Goal: Information Seeking & Learning: Learn about a topic

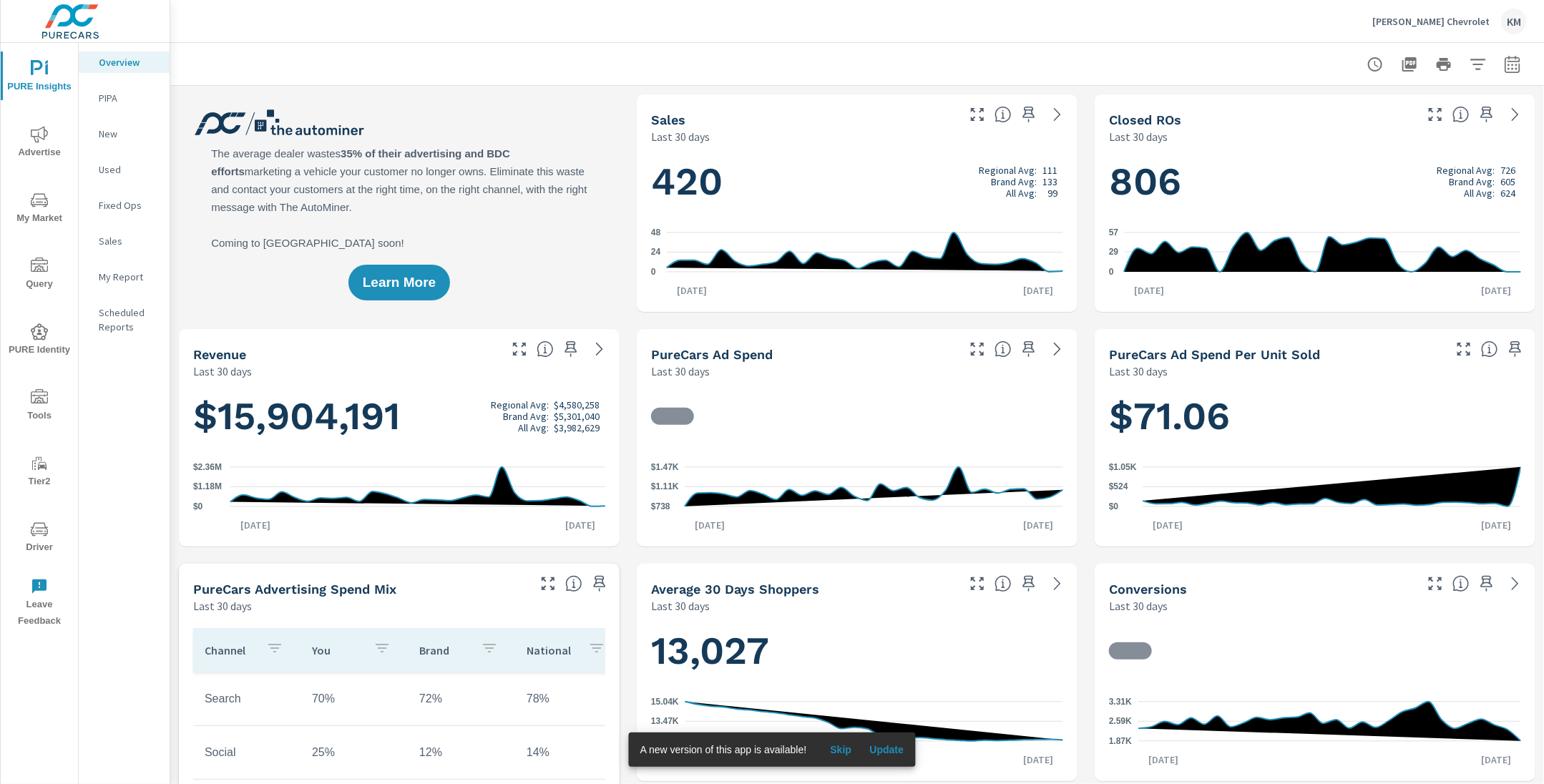
click at [886, 751] on span "Update" at bounding box center [887, 749] width 34 height 12
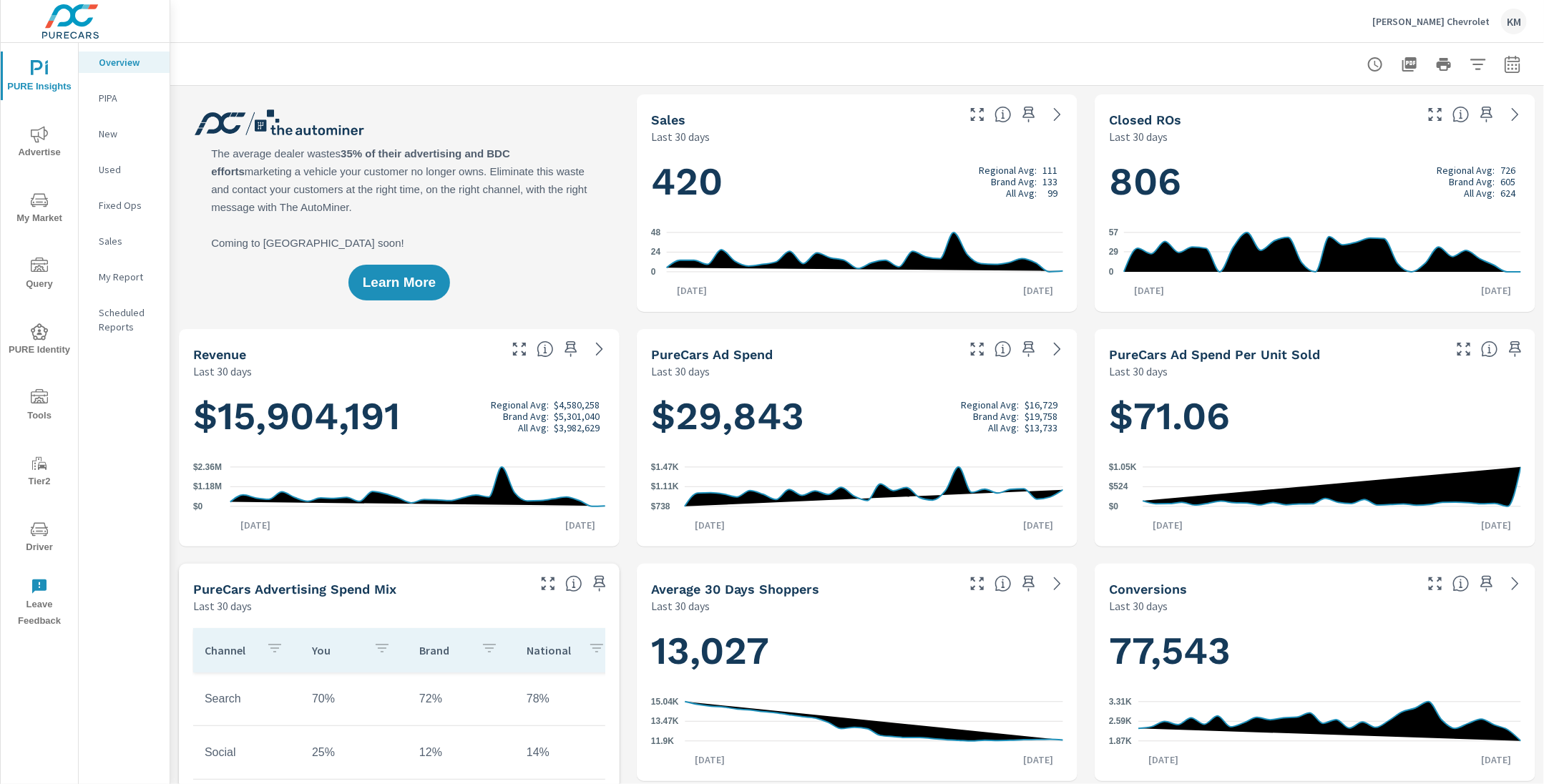
click at [34, 134] on icon "nav menu" at bounding box center [39, 134] width 17 height 17
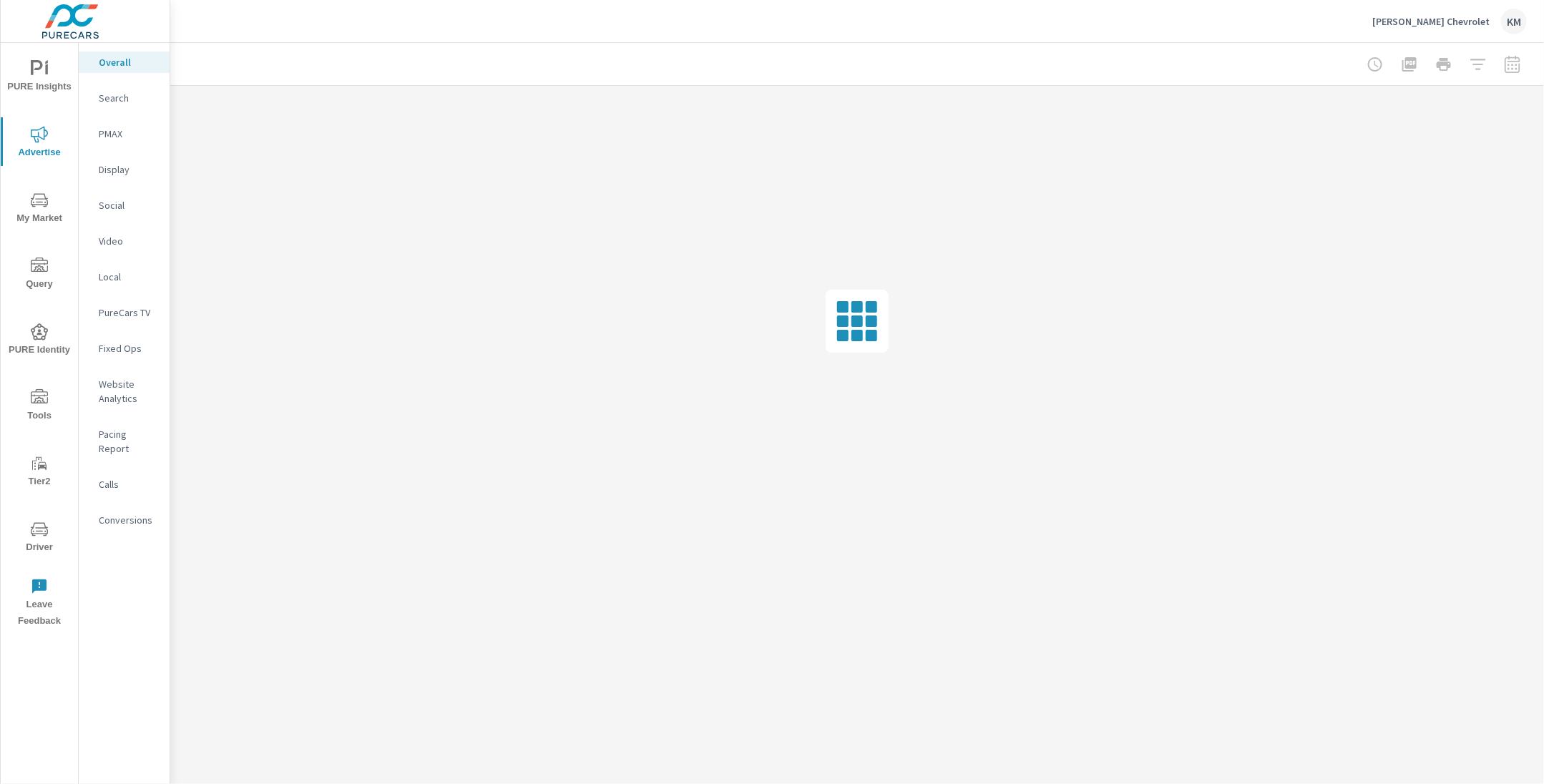
click at [613, 57] on div at bounding box center [857, 64] width 1340 height 42
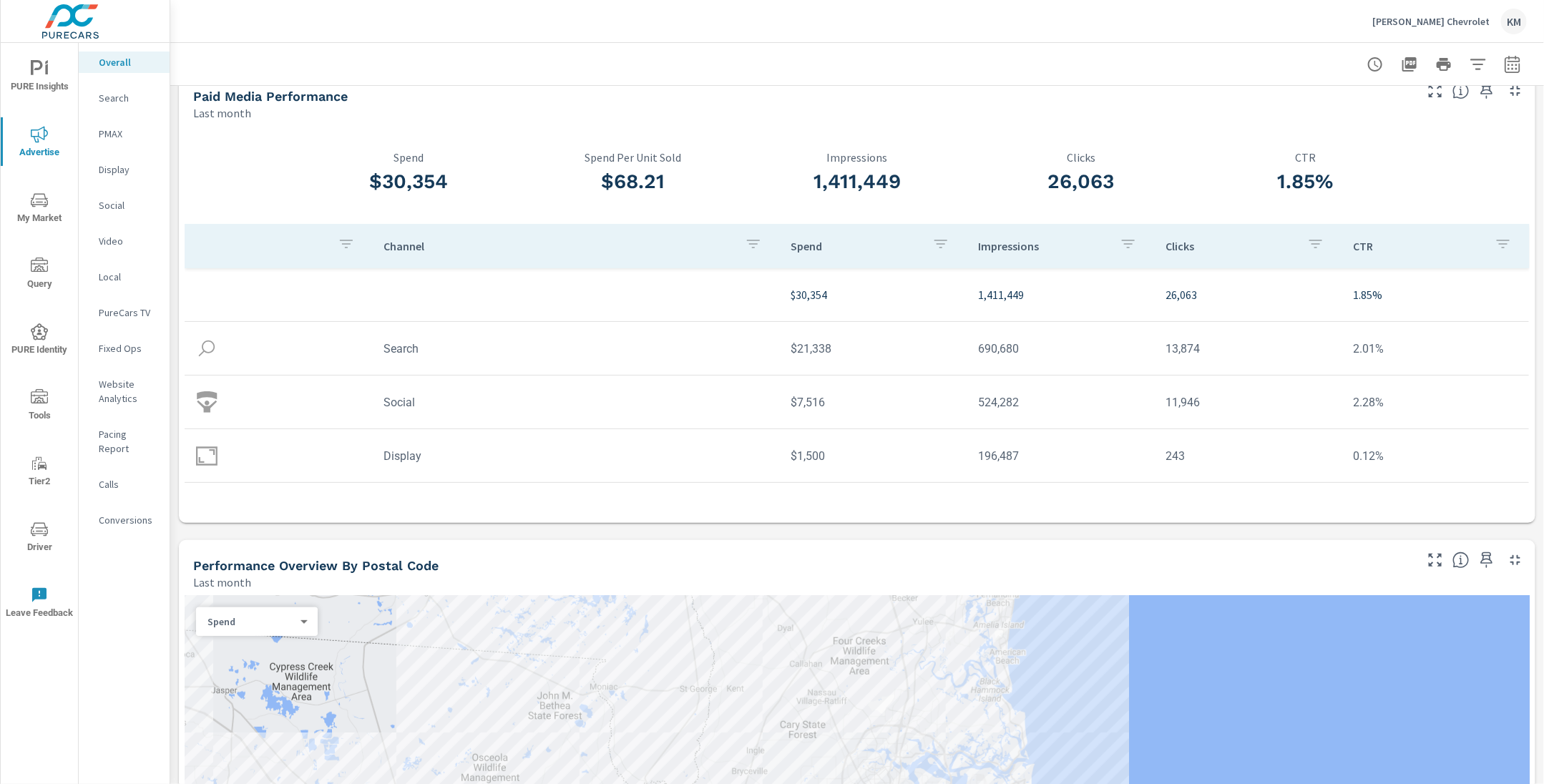
scroll to position [17, 0]
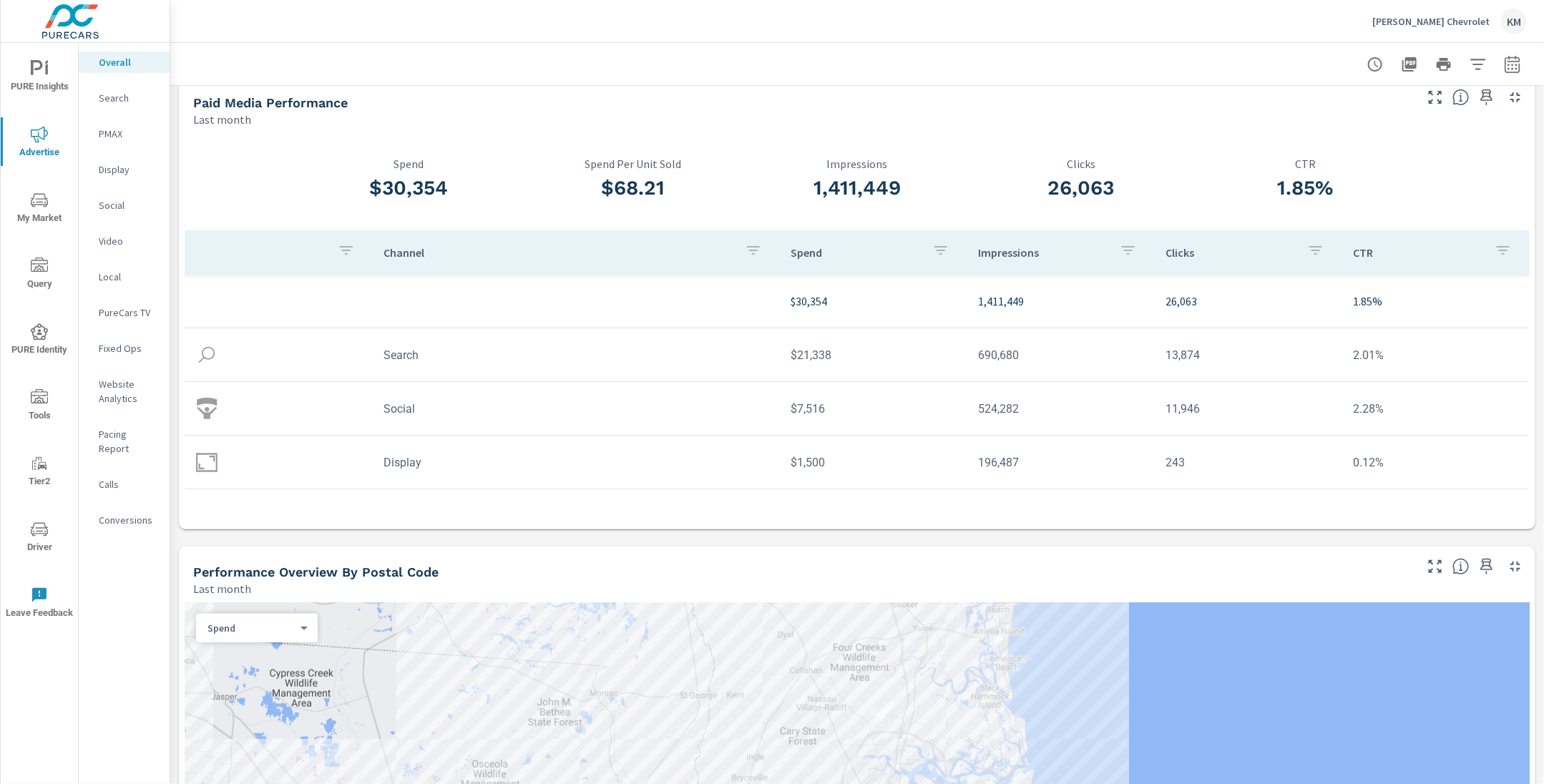
click at [115, 208] on p "Social" at bounding box center [128, 205] width 59 height 14
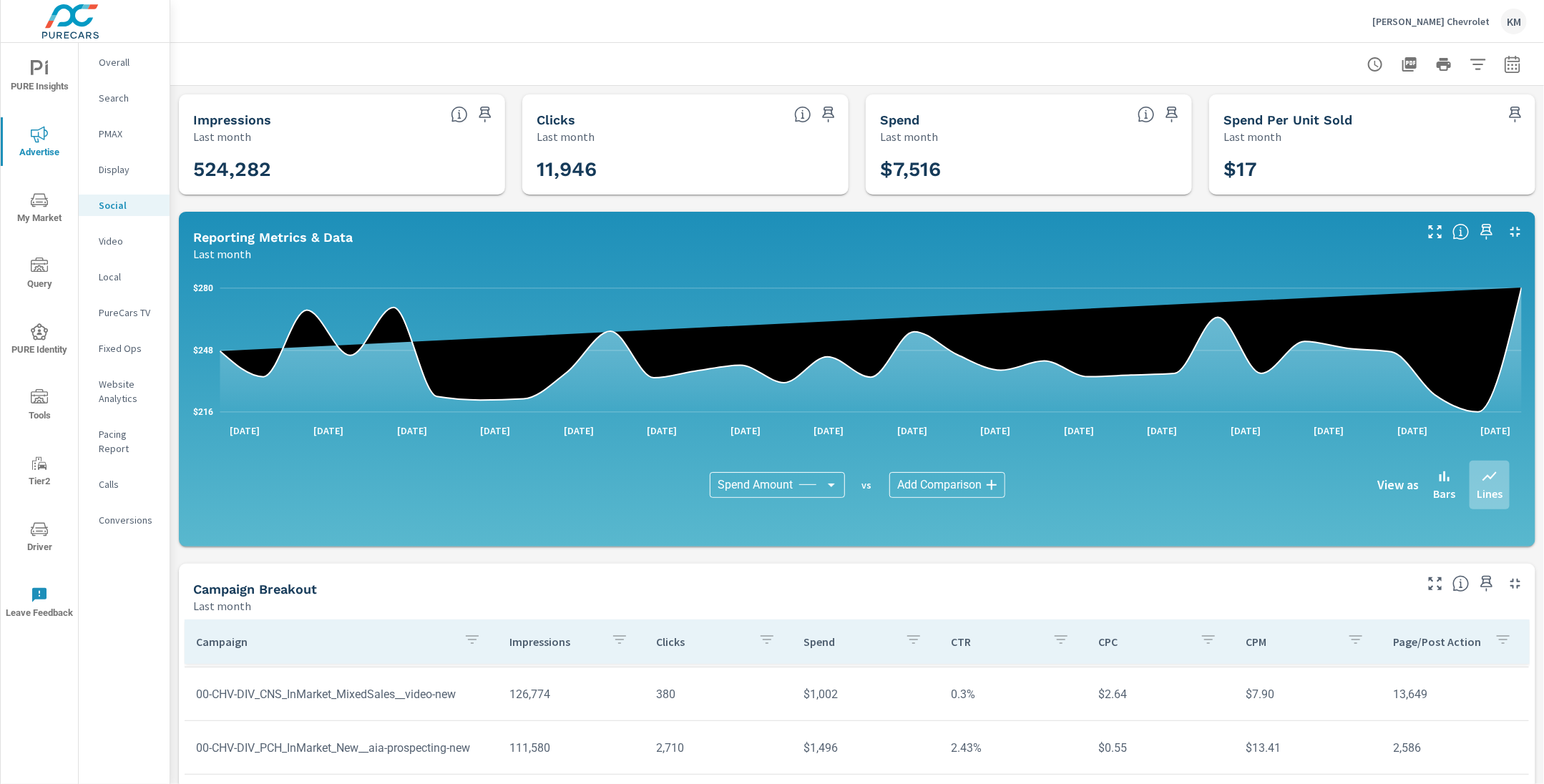
click at [270, 585] on h5 "Campaign Breakout" at bounding box center [255, 589] width 124 height 15
click at [1469, 66] on button "button" at bounding box center [1478, 64] width 29 height 29
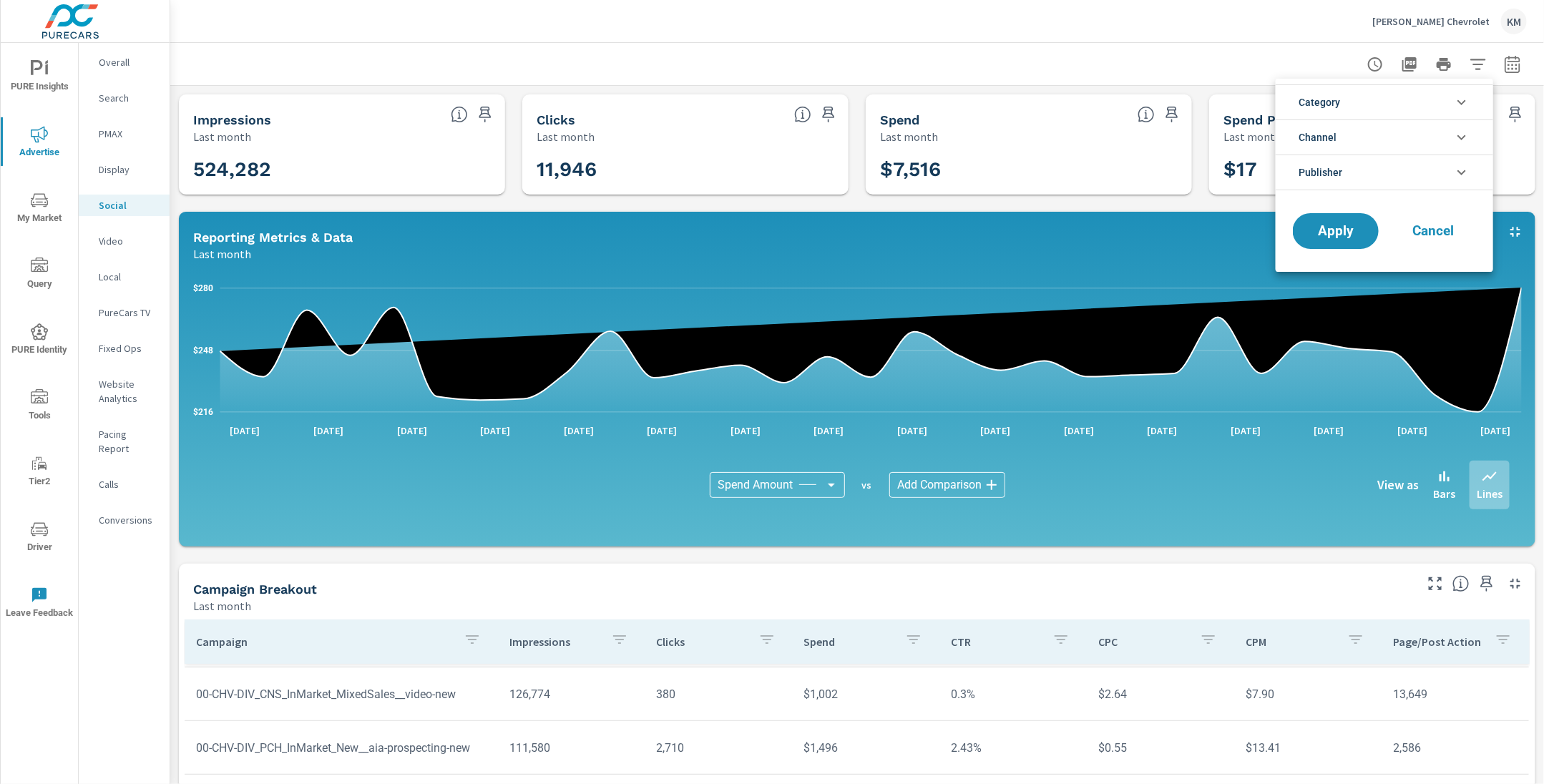
click at [1519, 64] on div at bounding box center [772, 392] width 1544 height 784
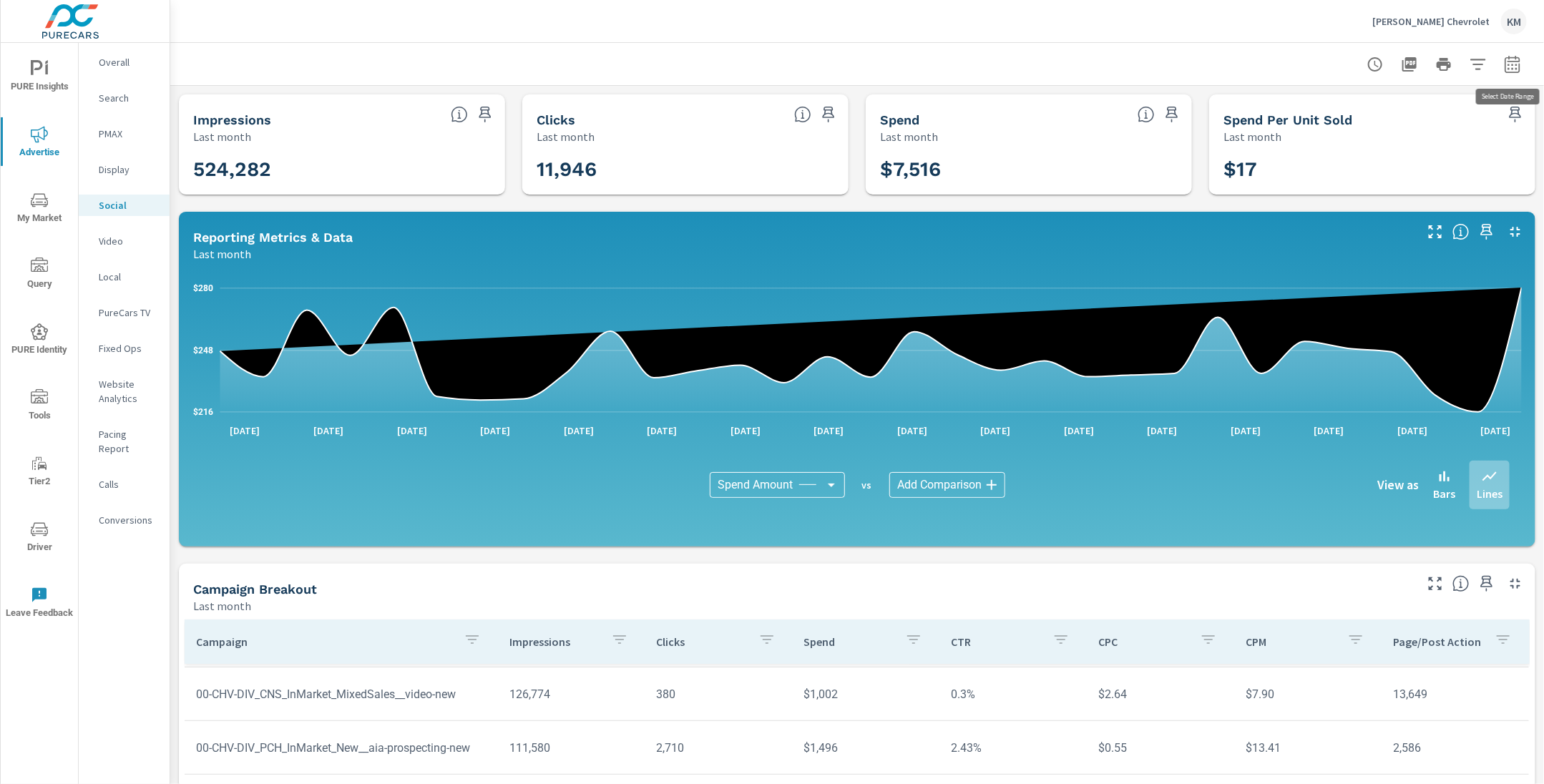
click at [1513, 66] on icon "button" at bounding box center [1513, 64] width 17 height 17
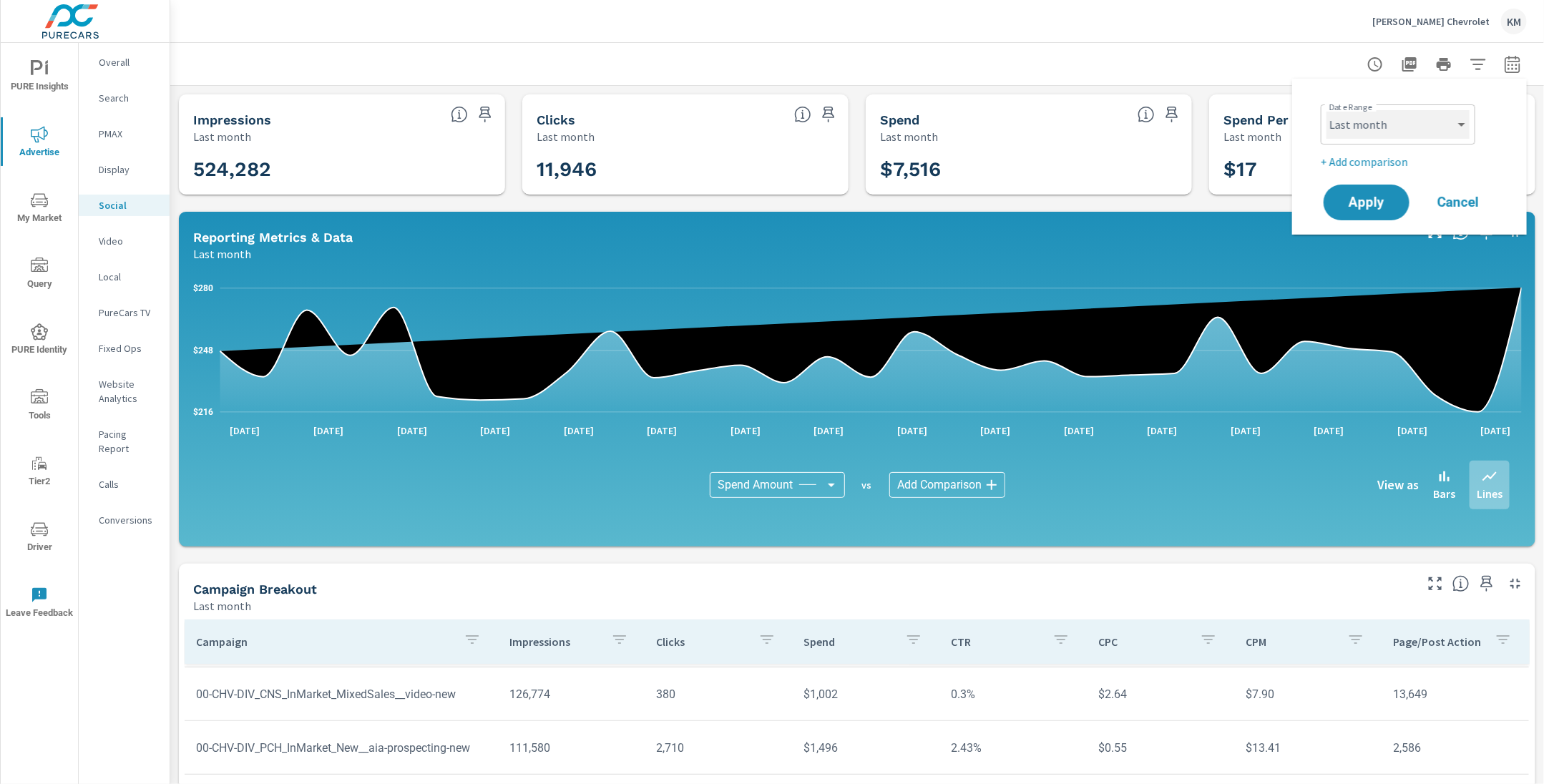
click at [1419, 127] on select "Custom Yesterday Last week Last 7 days Last 14 days Last 30 days Last 45 days L…" at bounding box center [1398, 124] width 143 height 29
click at [1326, 110] on select "Custom Yesterday Last week Last 7 days Last 14 days Last 30 days Last 45 days L…" at bounding box center [1398, 124] width 143 height 29
select select "Year to date"
click at [1353, 196] on span "Apply" at bounding box center [1367, 202] width 58 height 13
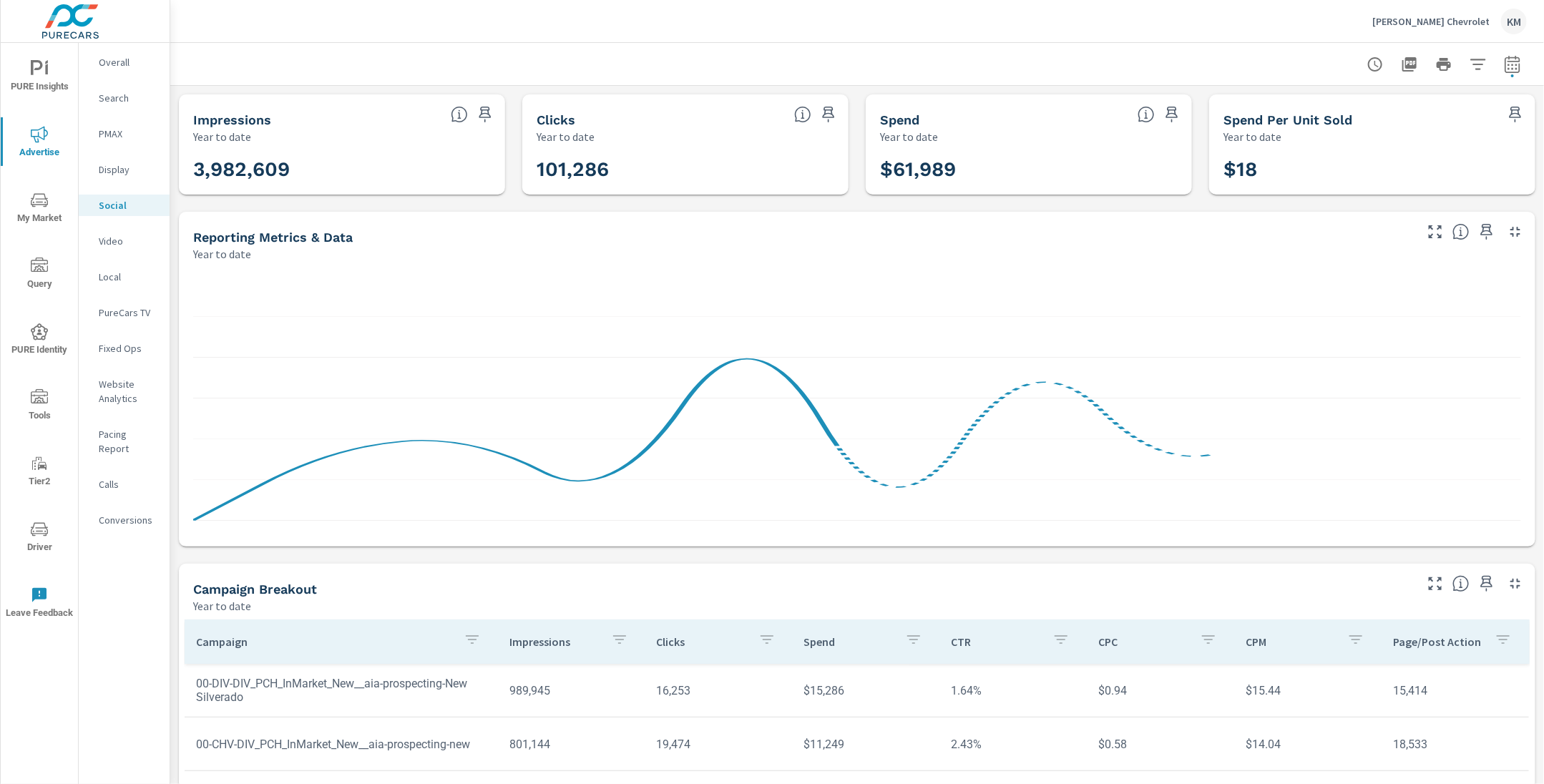
scroll to position [239, 0]
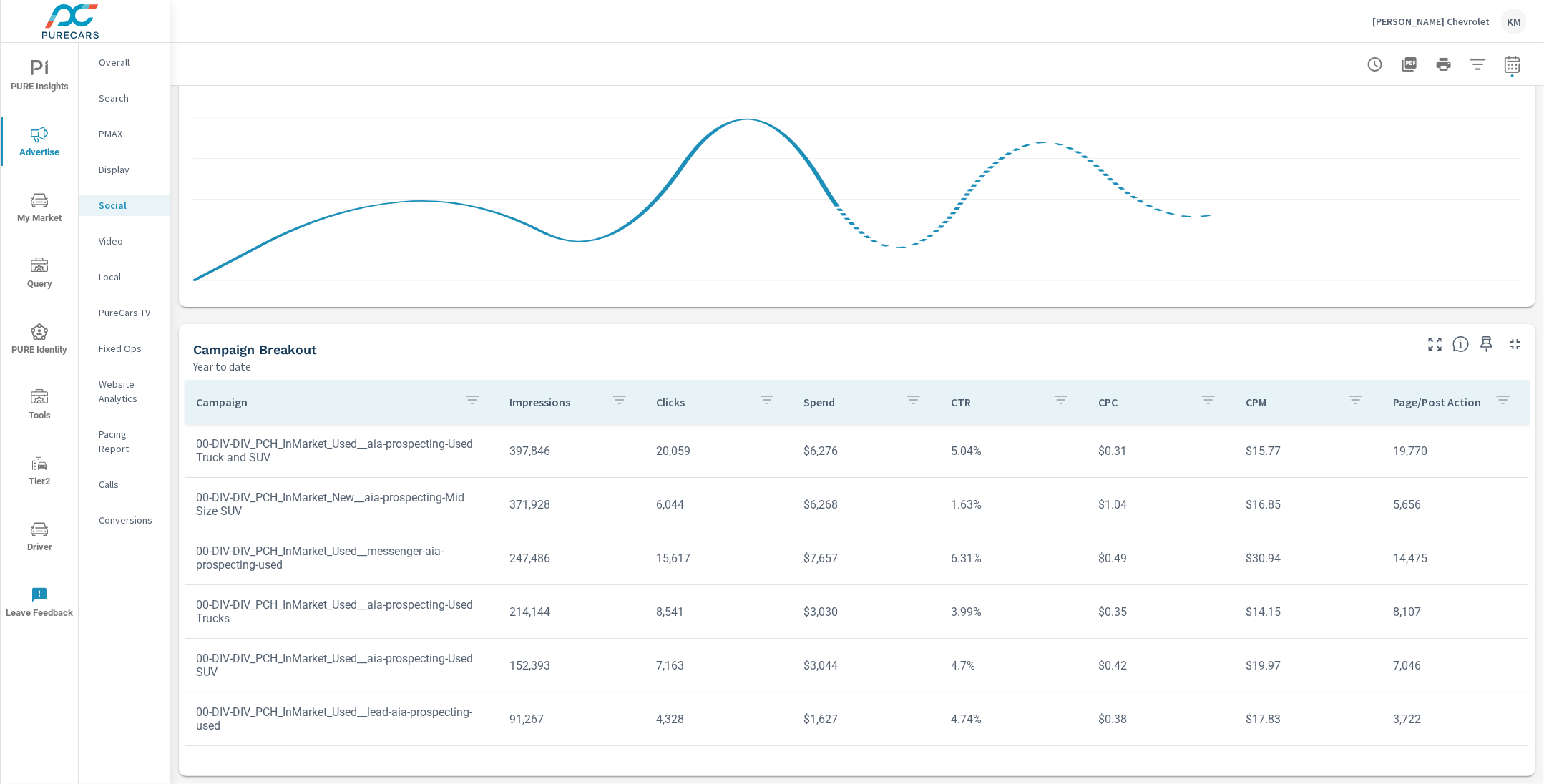
scroll to position [319, 0]
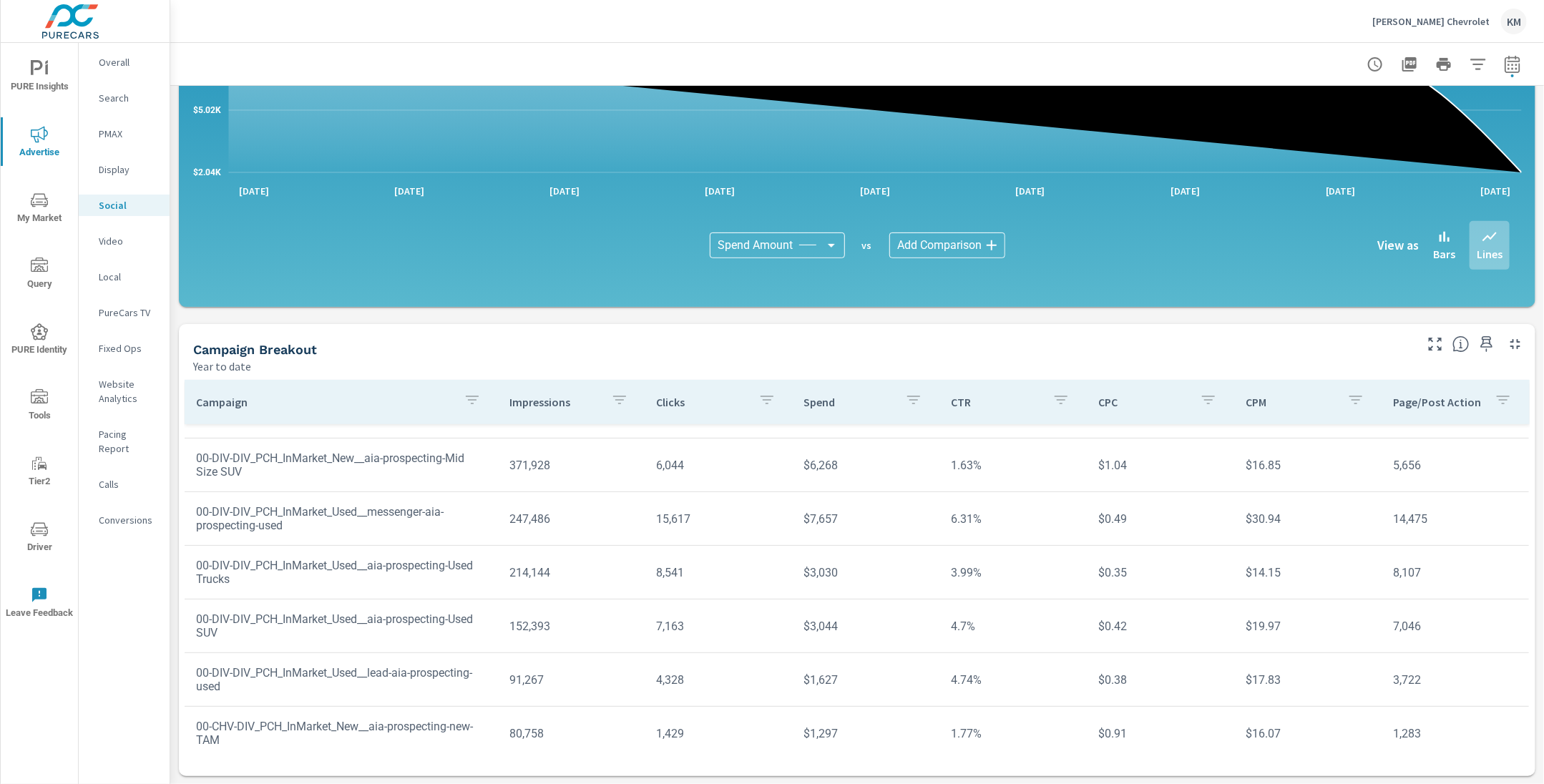
scroll to position [260, 0]
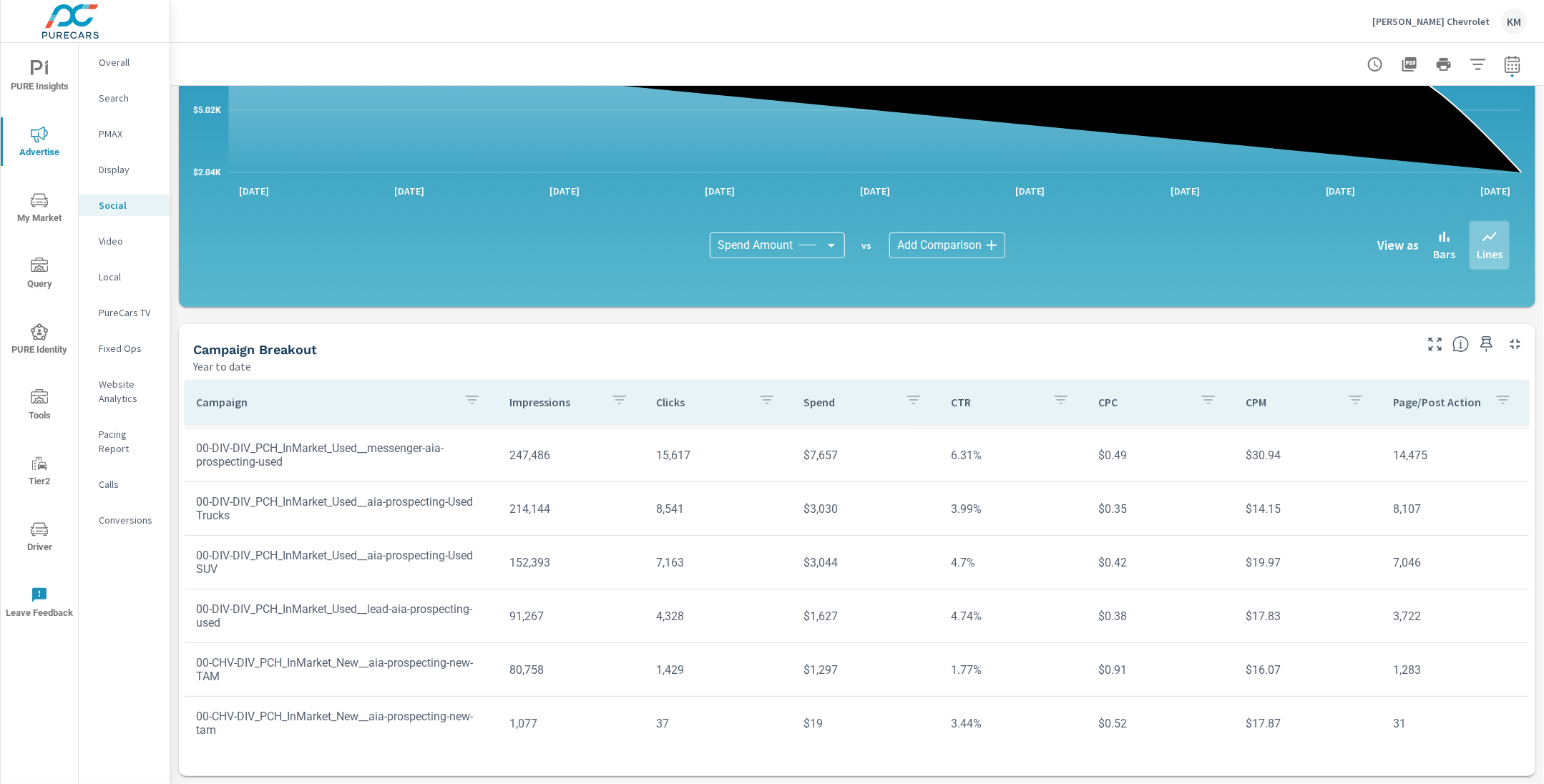
scroll to position [319, 0]
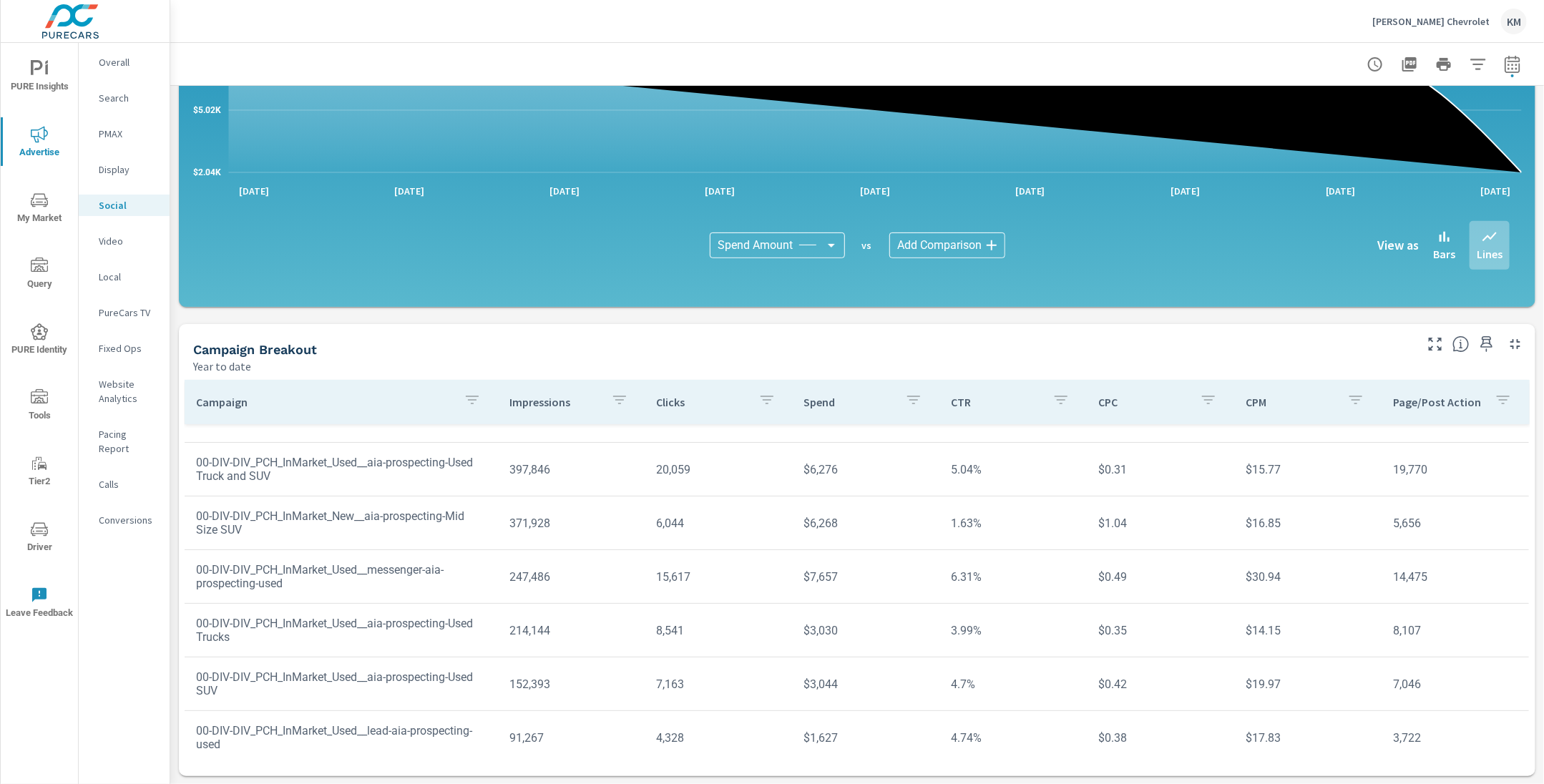
scroll to position [319, 0]
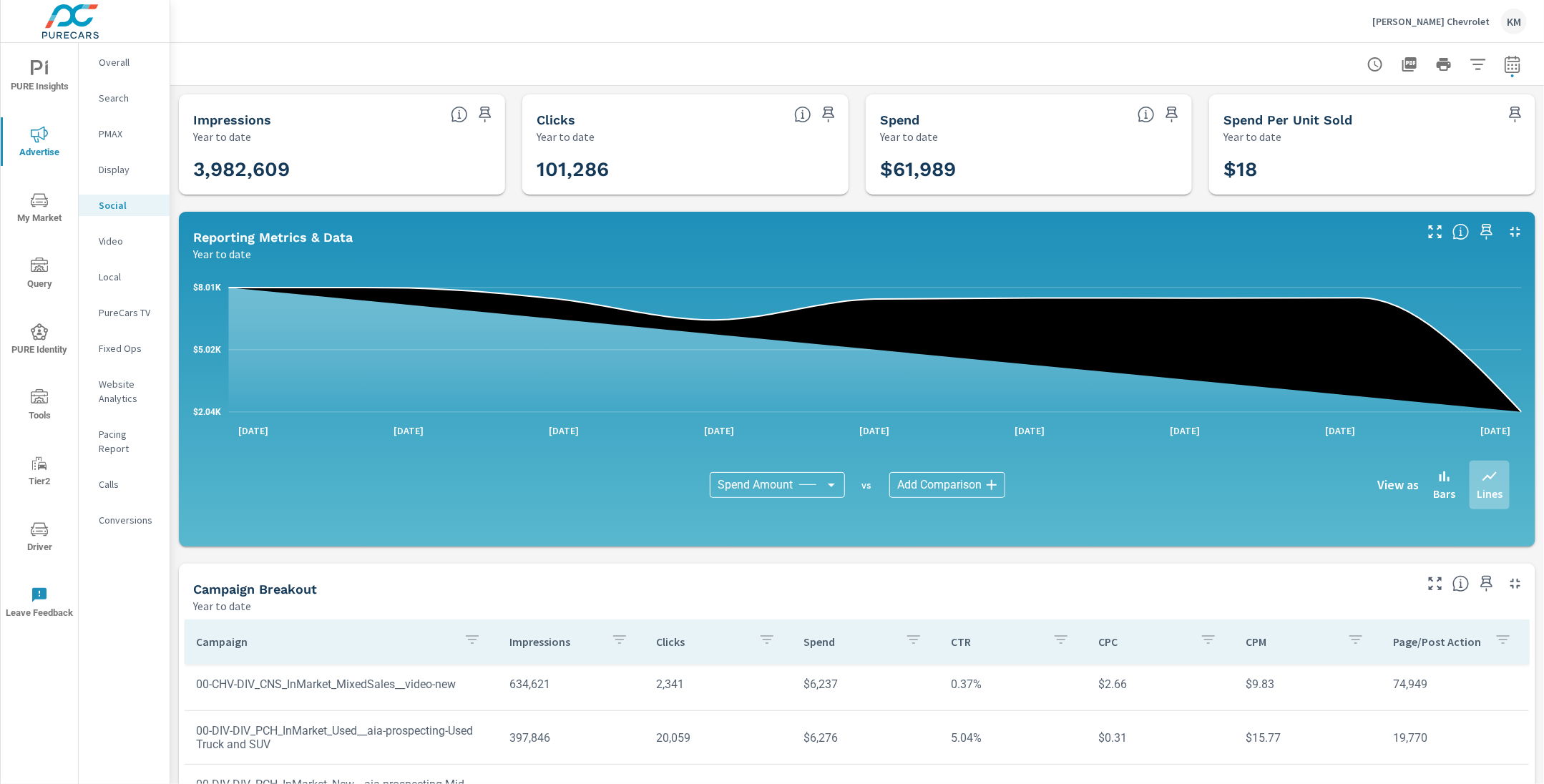
scroll to position [58, 0]
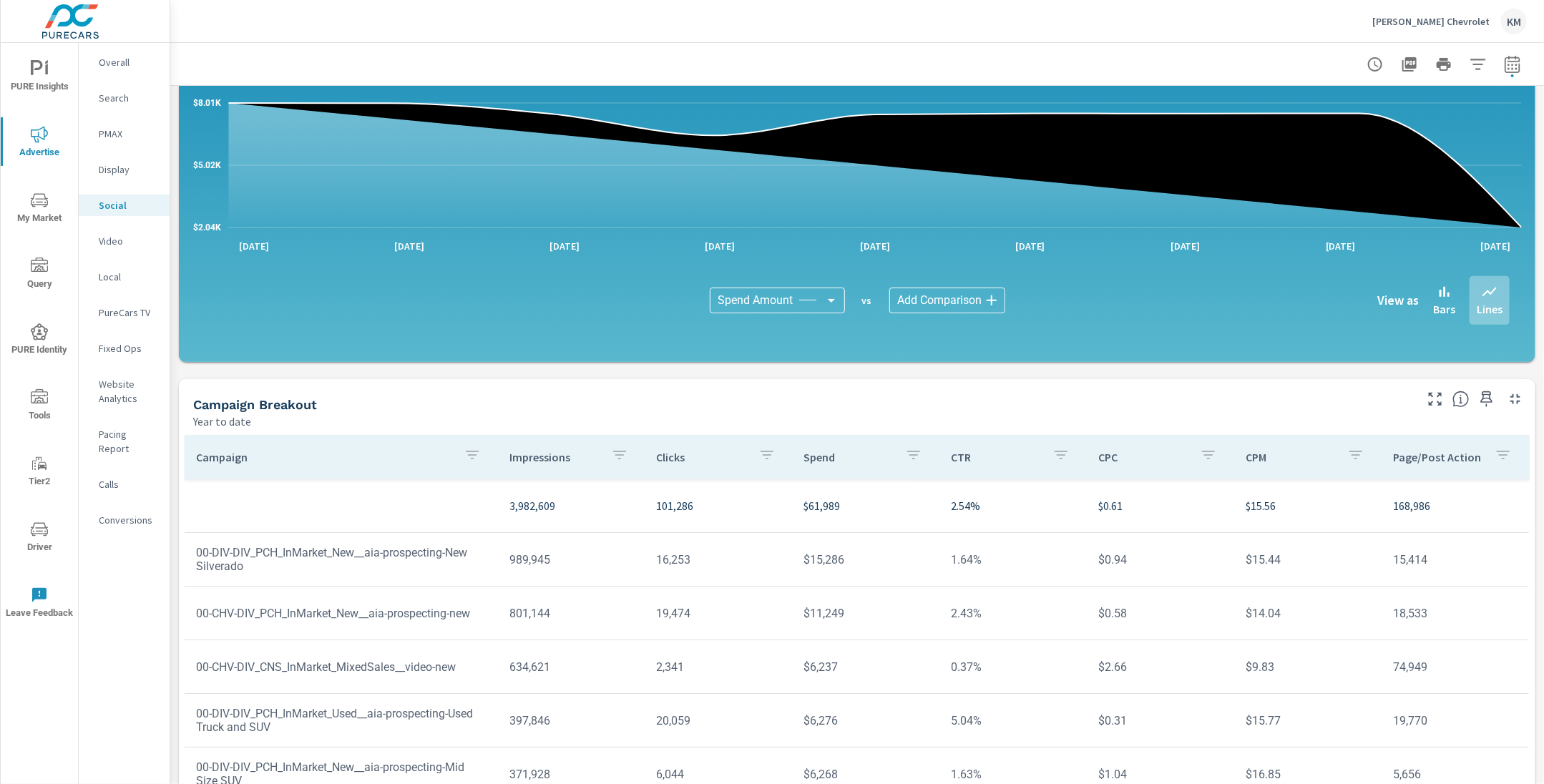
scroll to position [239, 0]
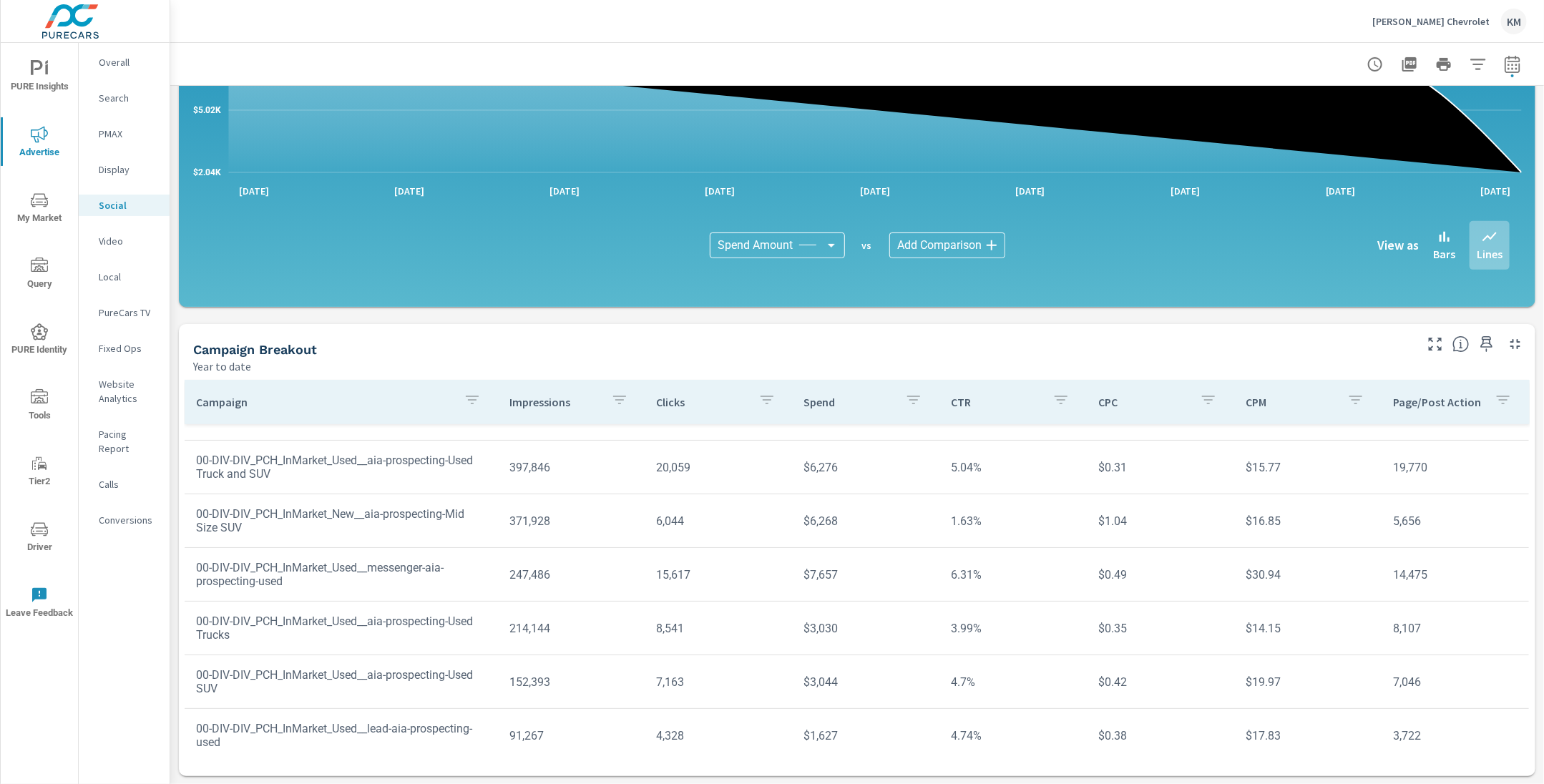
scroll to position [216, 0]
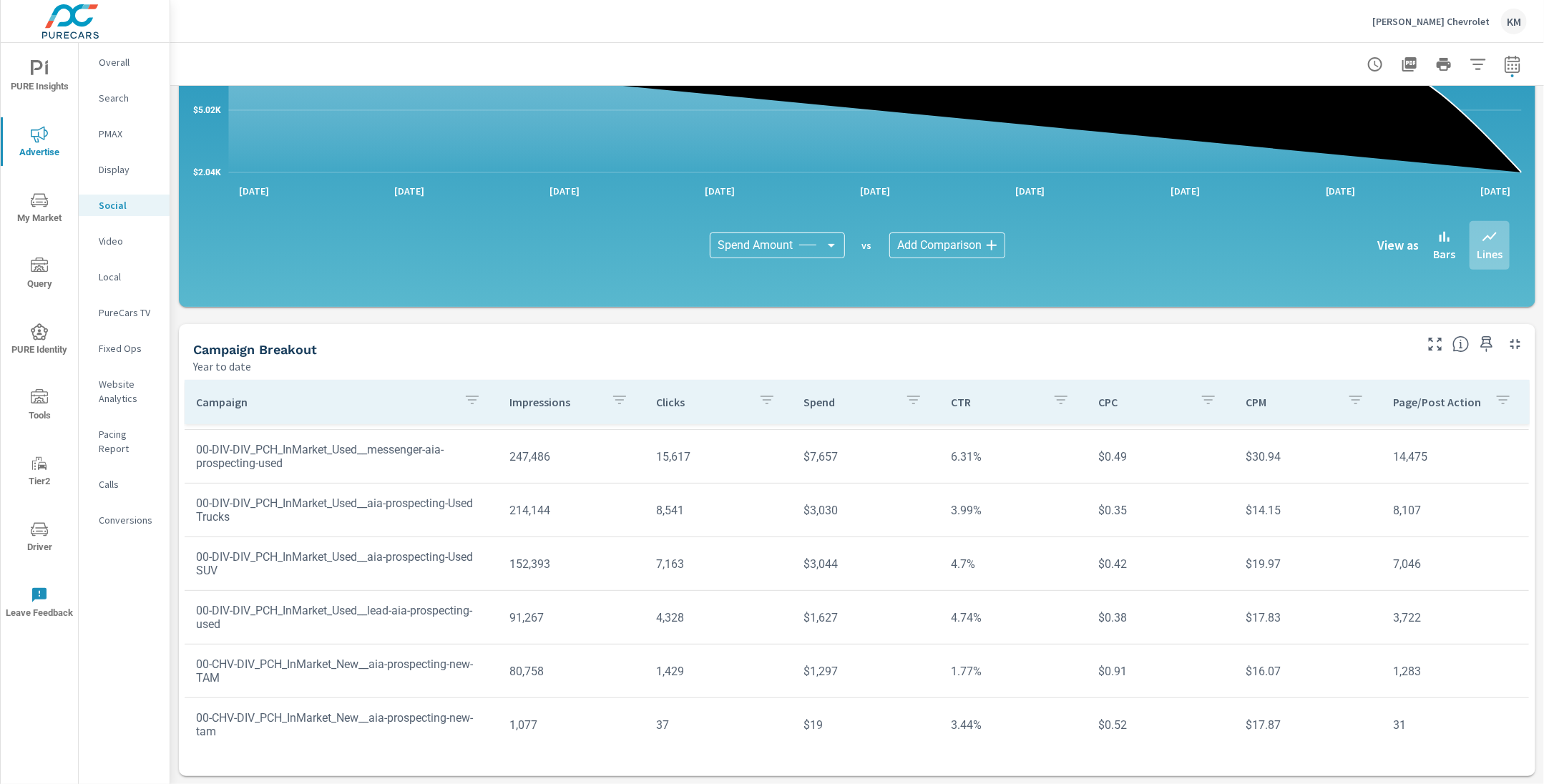
scroll to position [319, 0]
click at [44, 269] on icon "nav menu" at bounding box center [39, 264] width 17 height 14
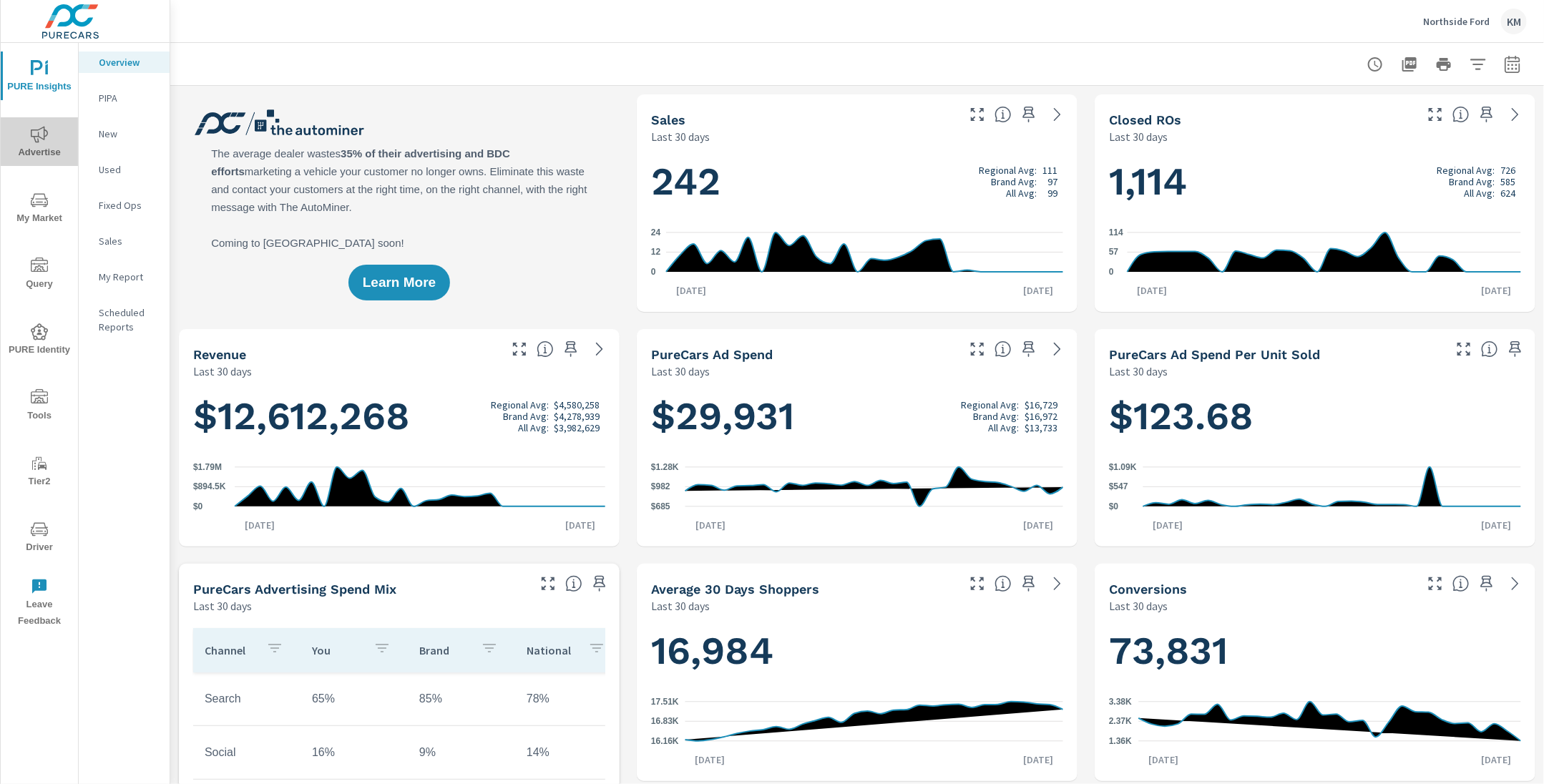
click at [42, 142] on icon "nav menu" at bounding box center [39, 134] width 17 height 17
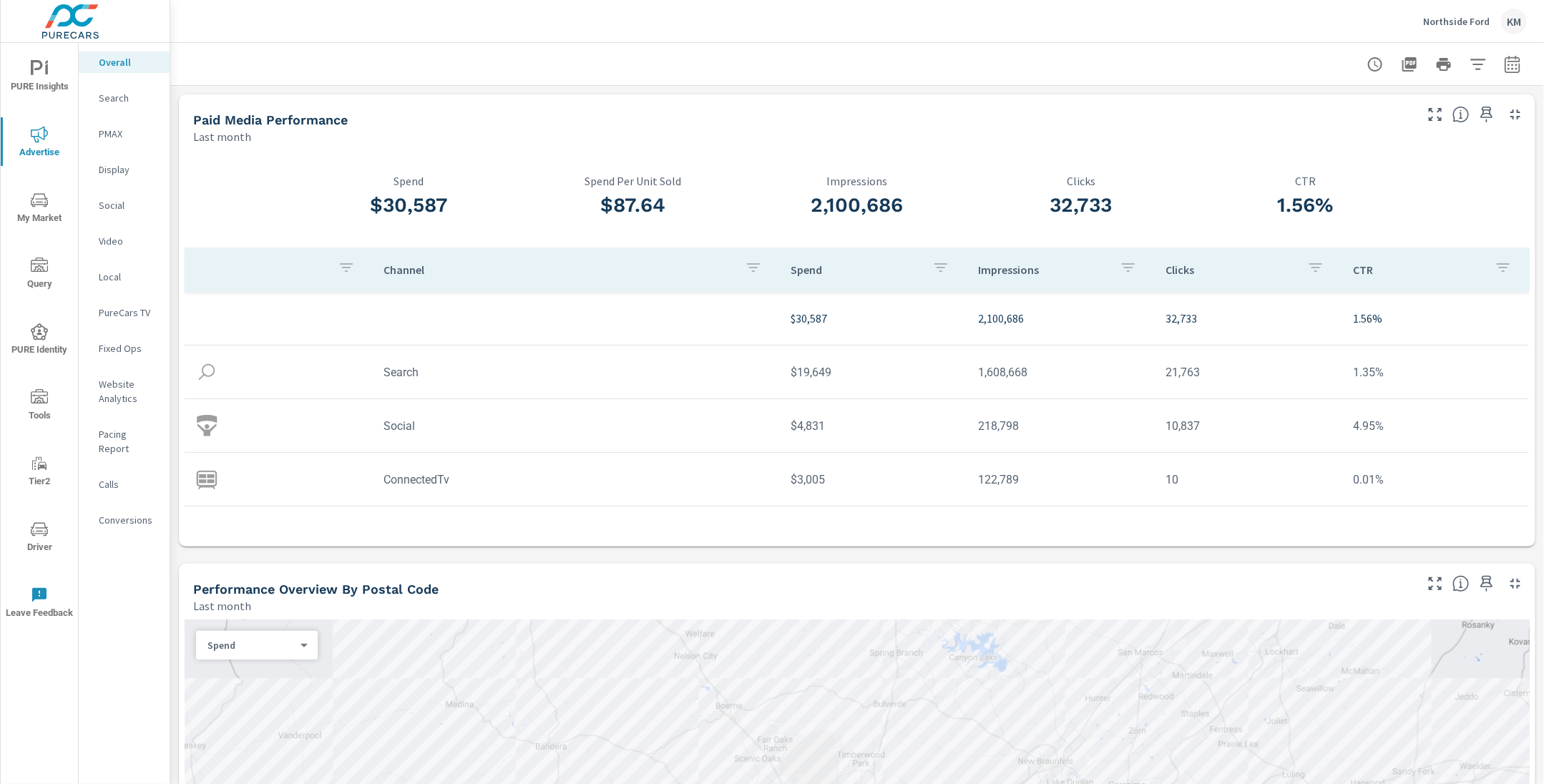
click at [374, 110] on div "Paid Media Performance Last month" at bounding box center [798, 119] width 1240 height 51
click at [122, 201] on p "Social" at bounding box center [128, 205] width 59 height 14
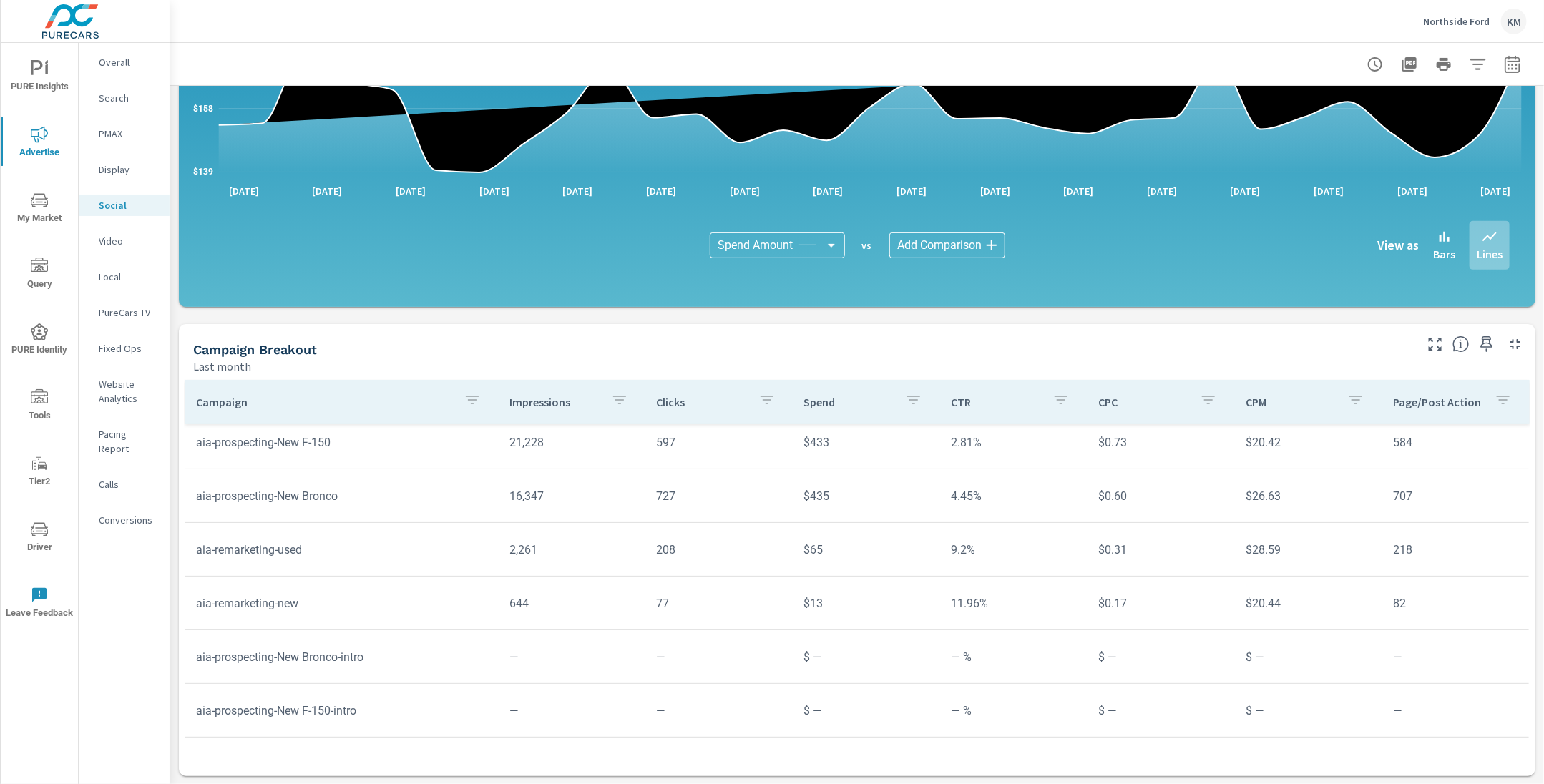
scroll to position [264, 0]
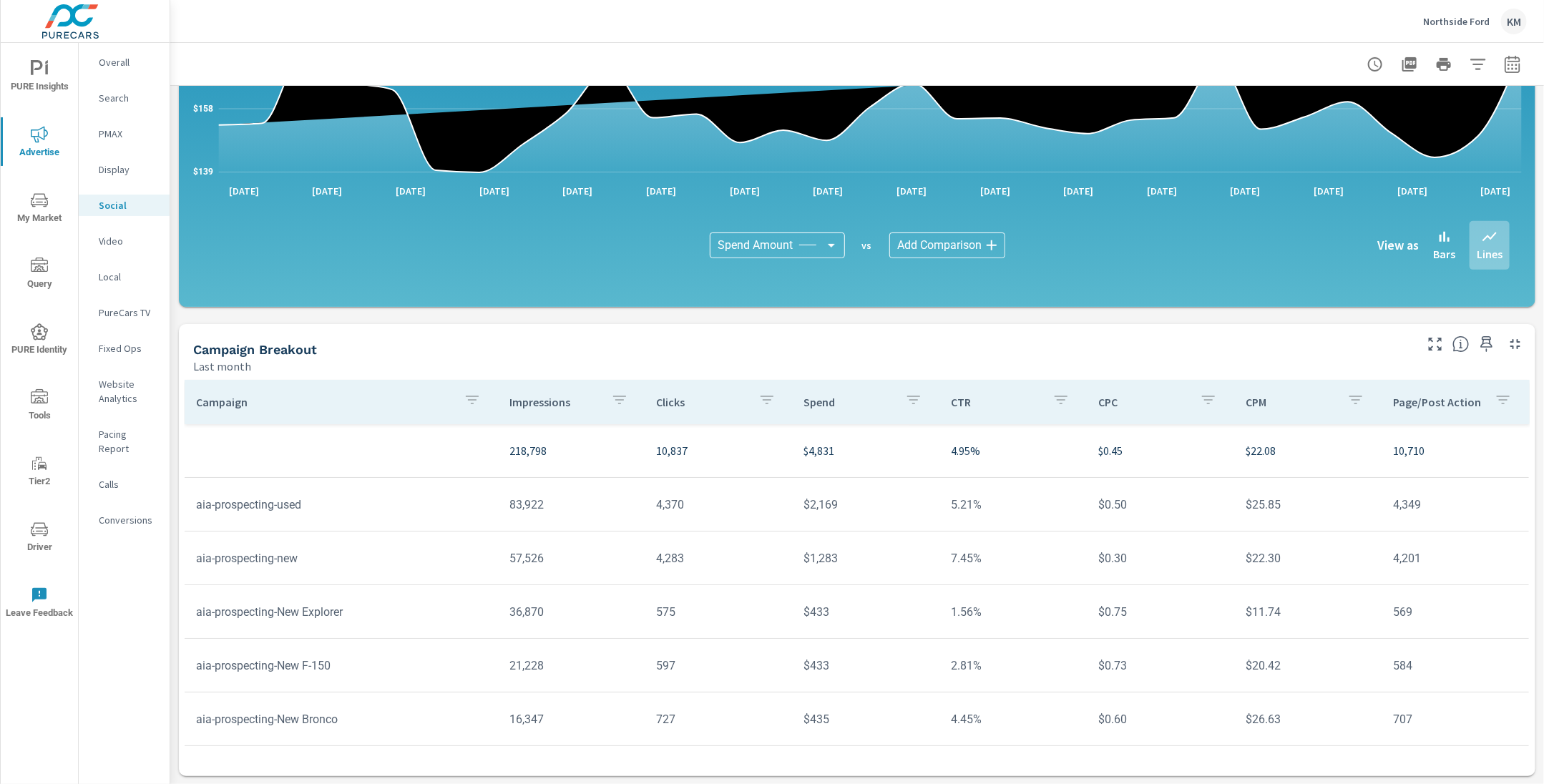
scroll to position [264, 0]
click at [1504, 56] on icon "button" at bounding box center [1513, 64] width 17 height 17
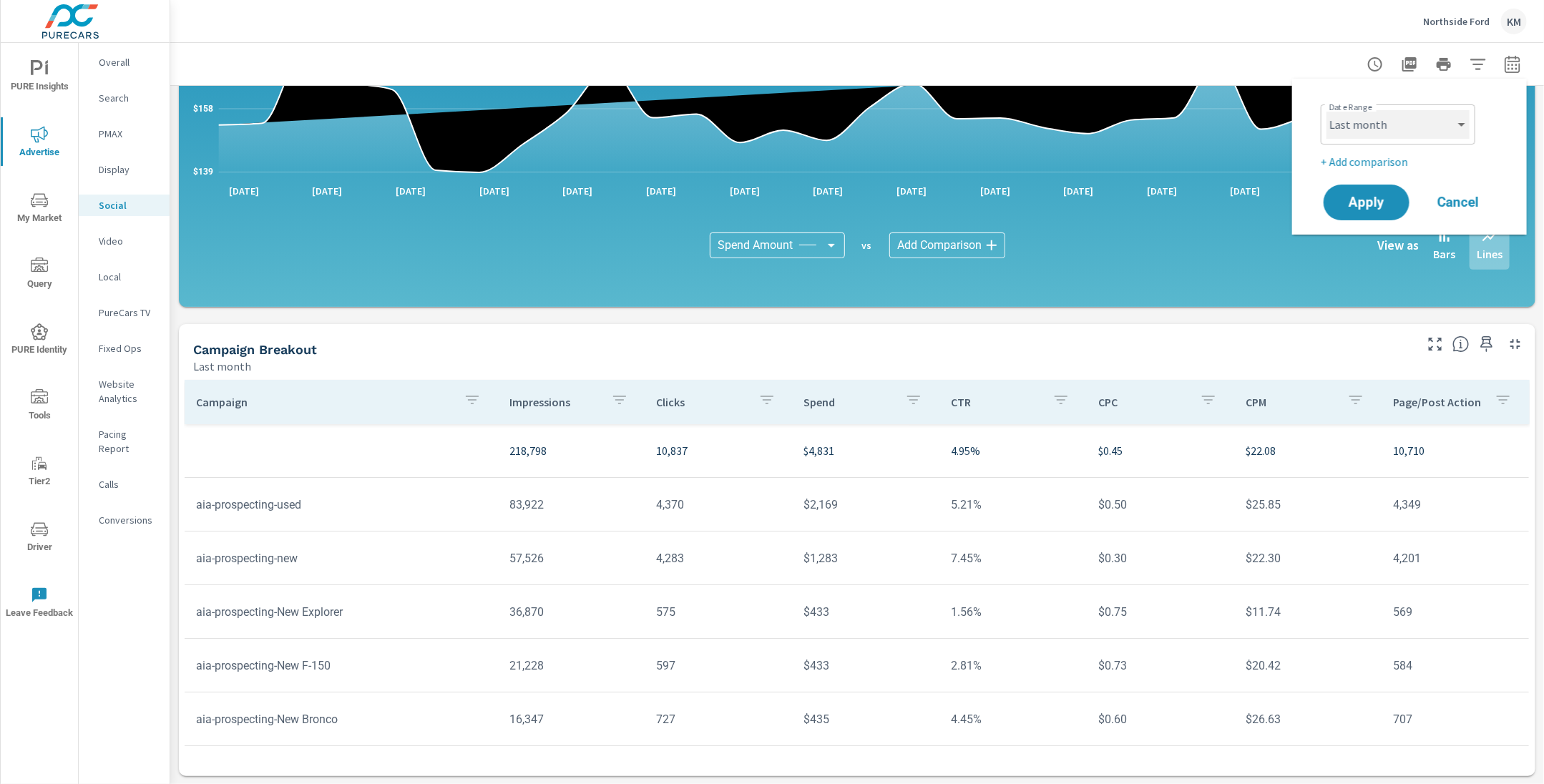
click at [1413, 117] on select "Custom Yesterday Last week Last 7 days Last 14 days Last 30 days Last 45 days L…" at bounding box center [1398, 124] width 143 height 29
click at [1326, 110] on select "Custom Yesterday Last week Last 7 days Last 14 days Last 30 days Last 45 days L…" at bounding box center [1398, 124] width 143 height 29
select select "Year to date"
click at [1349, 210] on span "Apply" at bounding box center [1367, 202] width 58 height 13
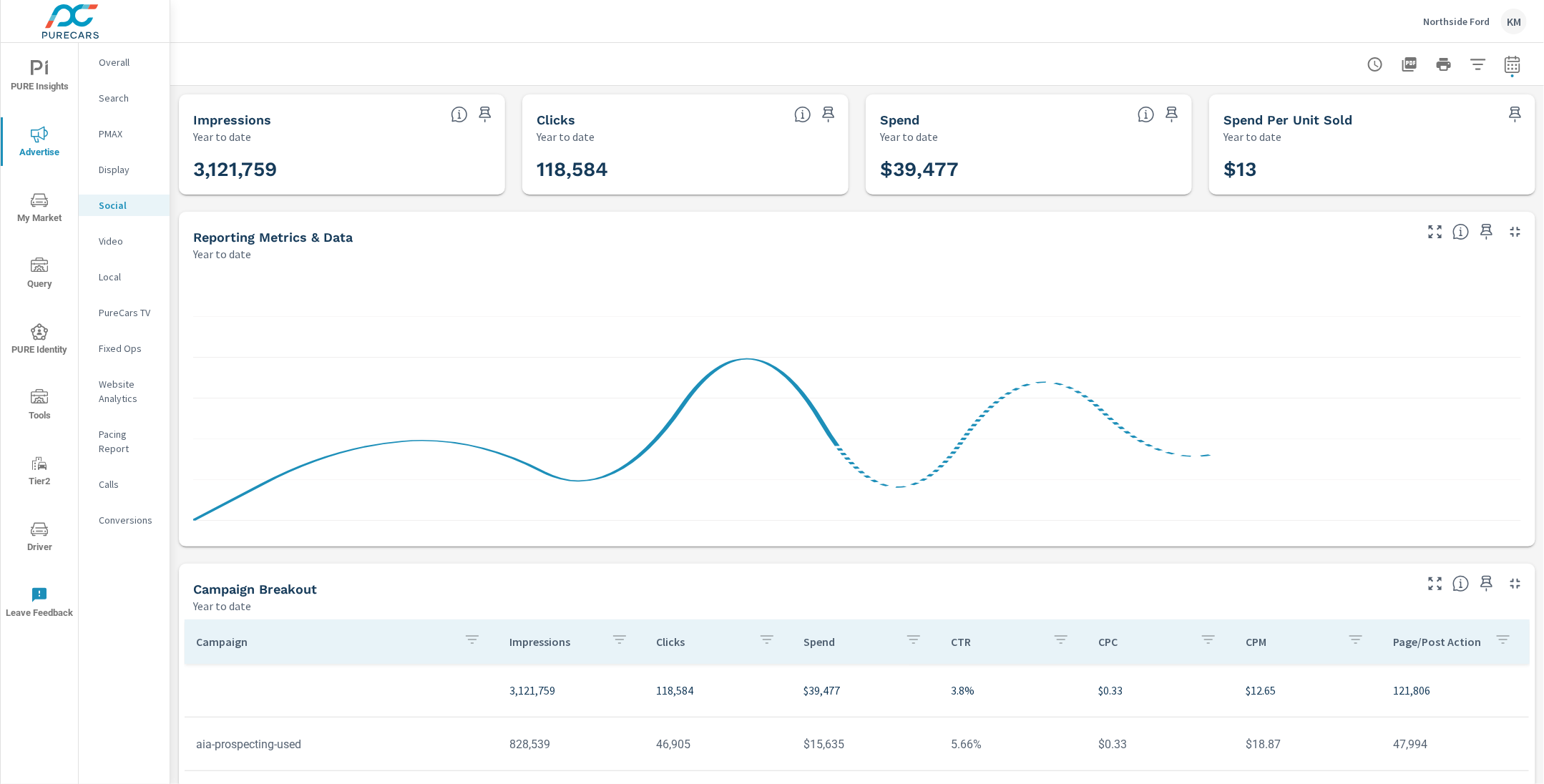
scroll to position [239, 0]
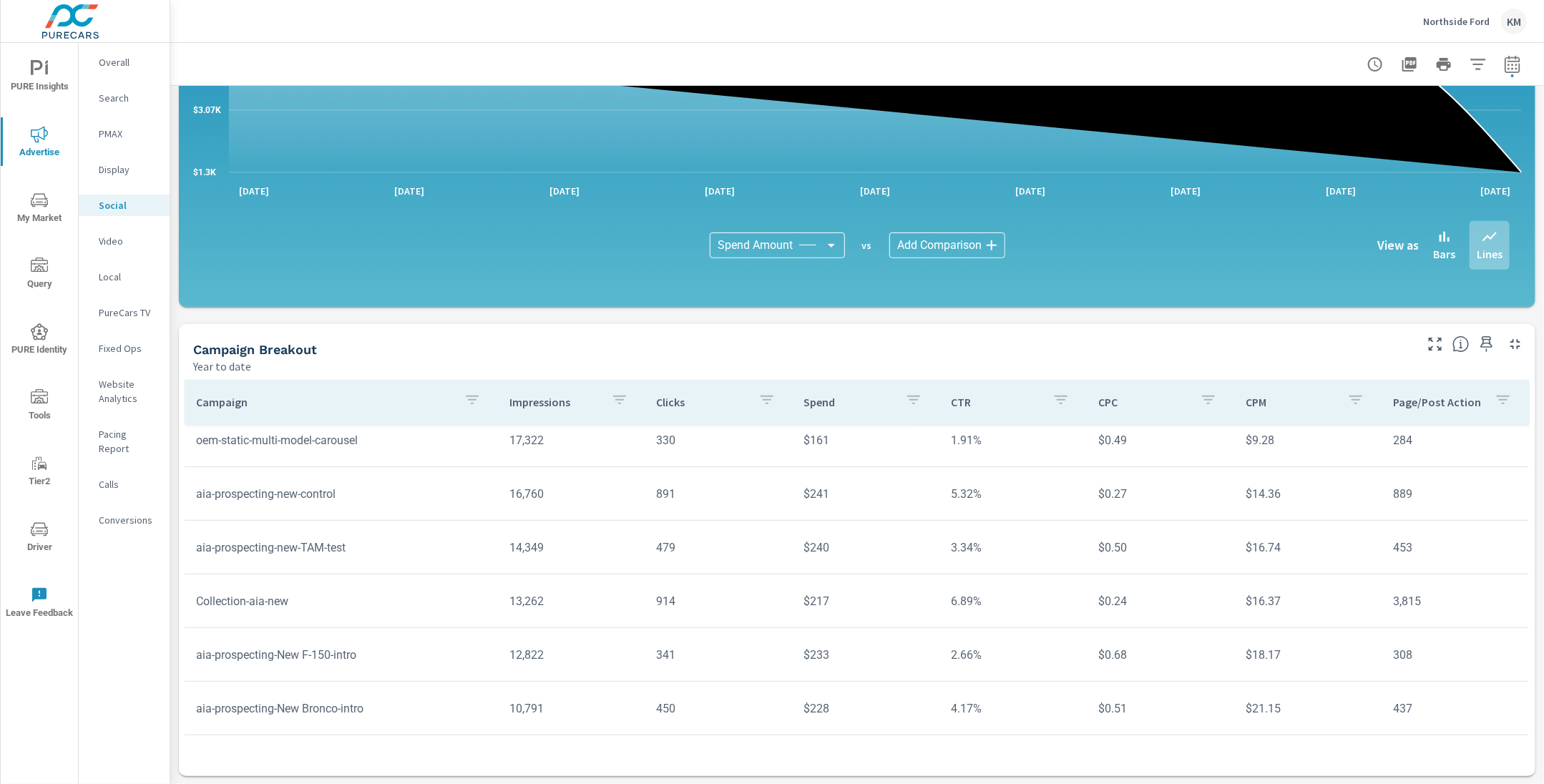
scroll to position [541, 0]
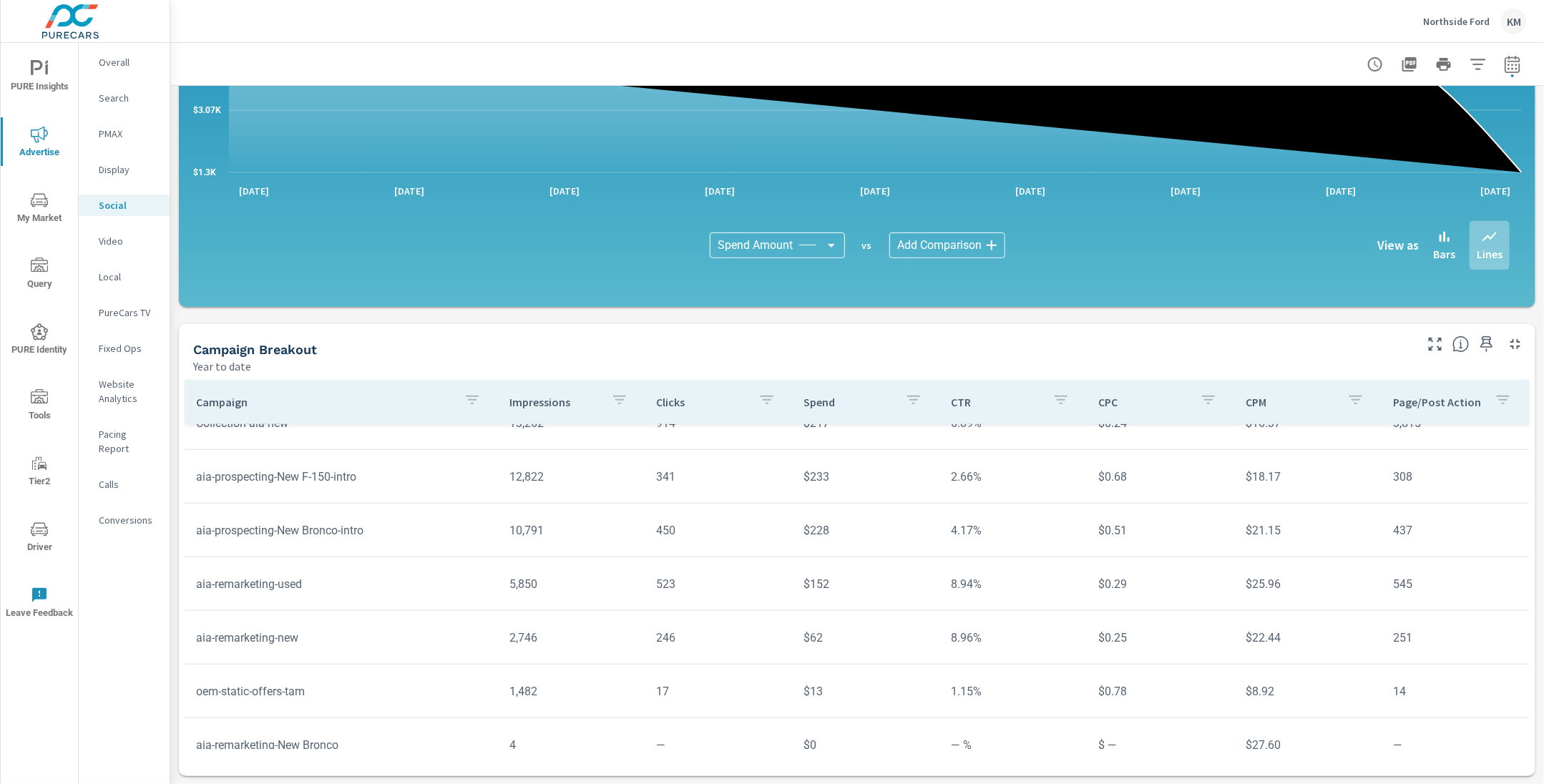
scroll to position [748, 0]
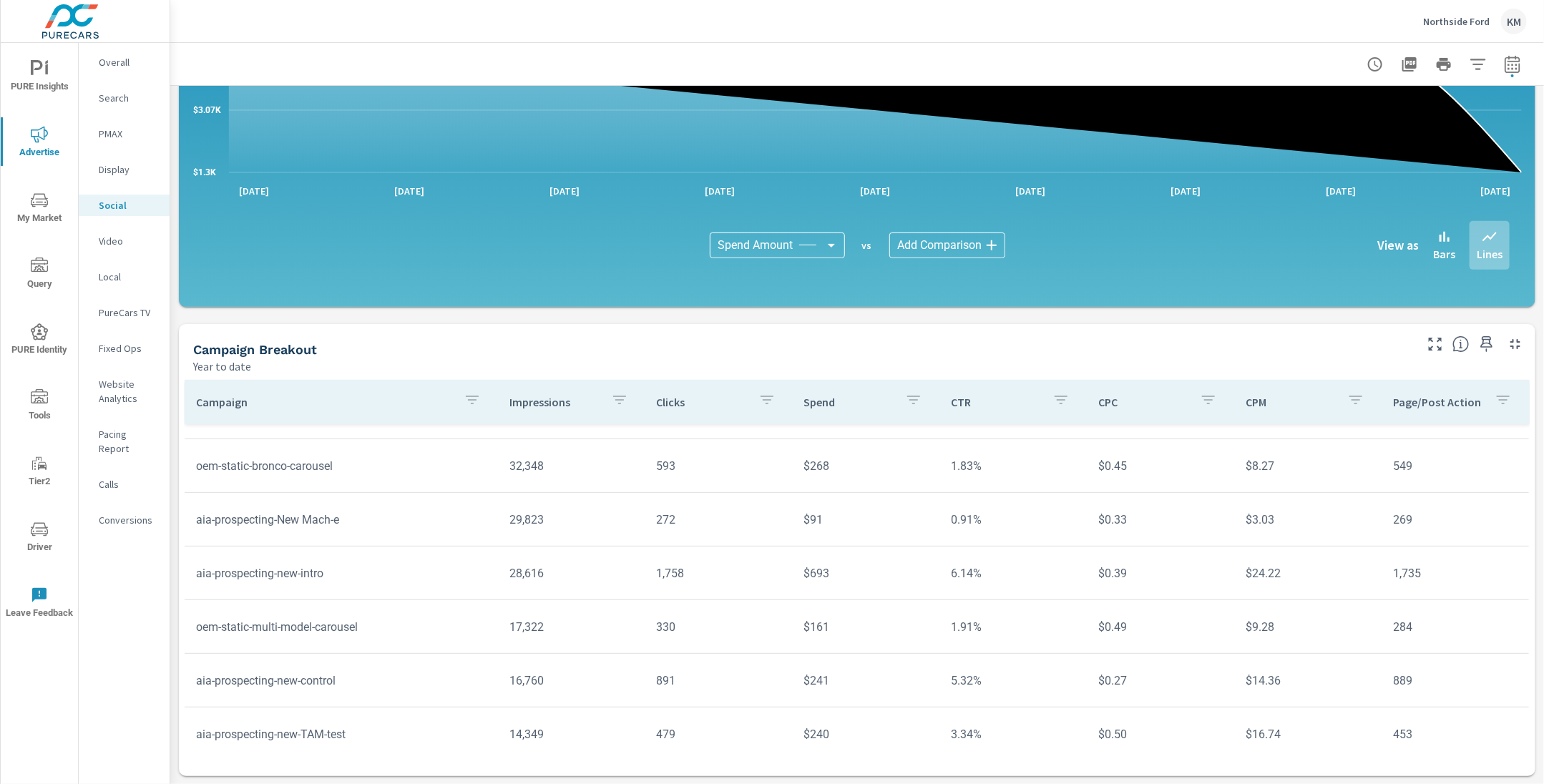
scroll to position [364, 0]
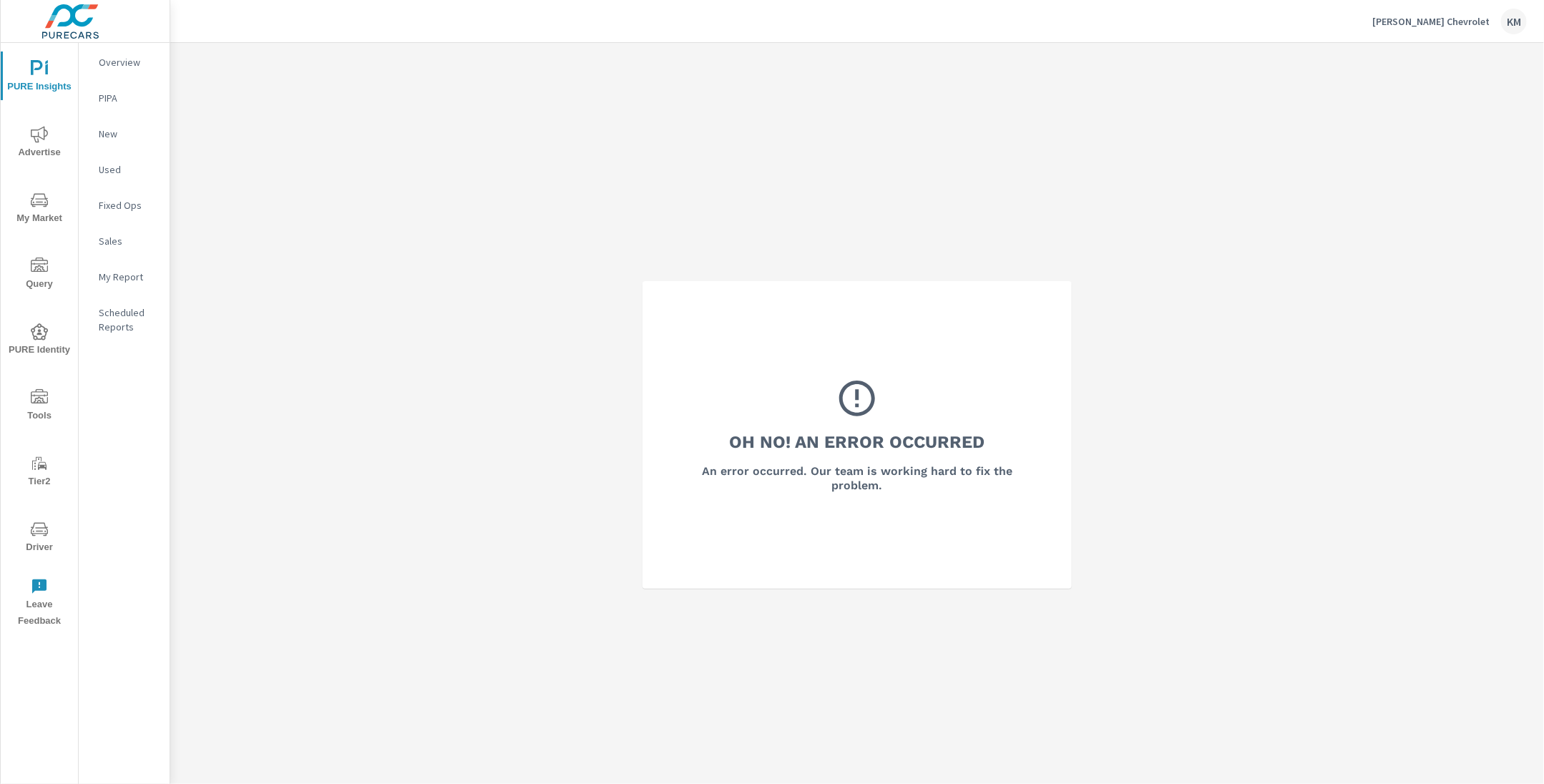
click at [761, 436] on h3 "Oh No! An Error Occurred" at bounding box center [858, 442] width 256 height 24
click at [32, 144] on span "Advertise" at bounding box center [39, 143] width 69 height 35
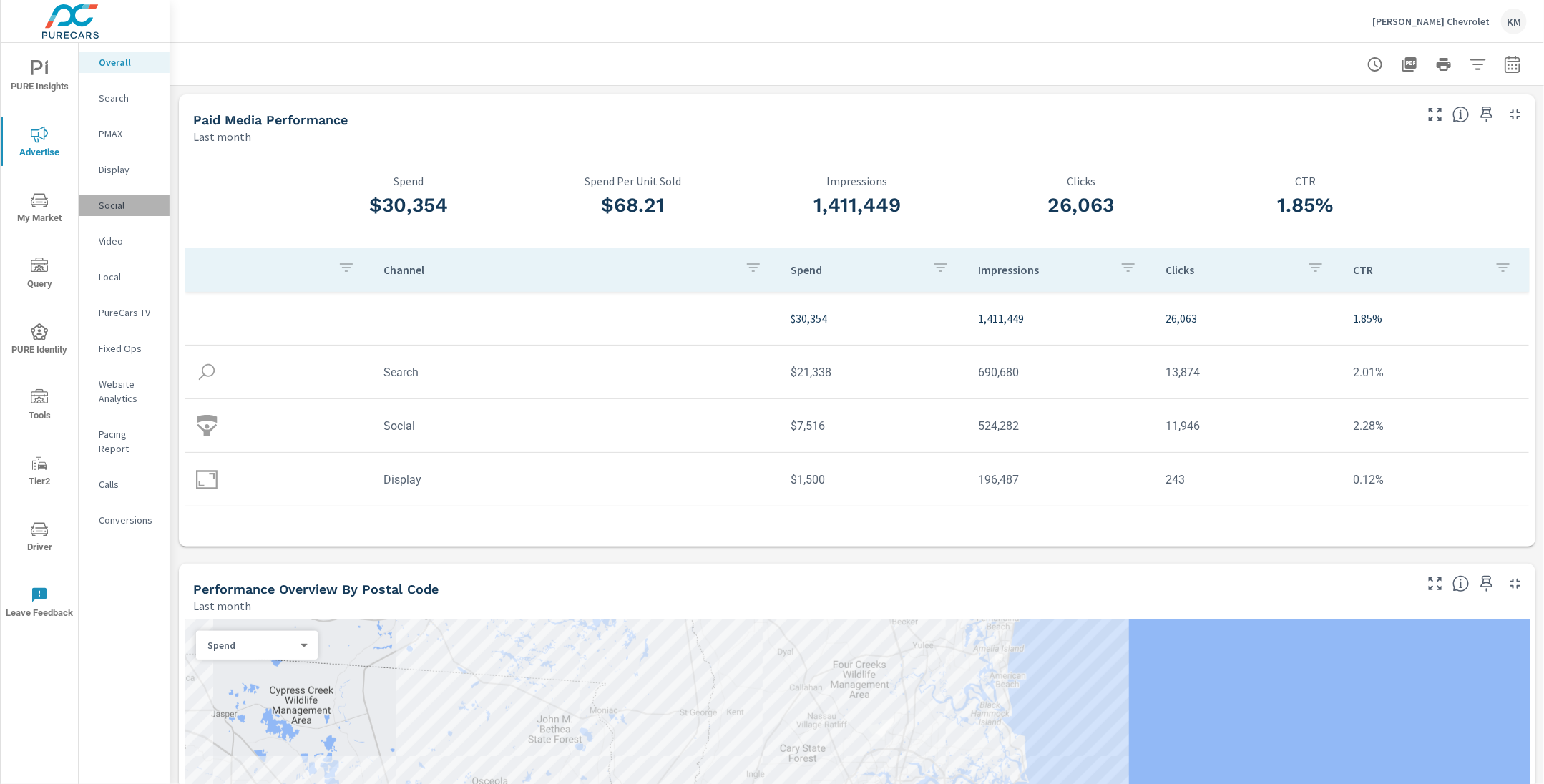
click at [117, 205] on p "Social" at bounding box center [128, 205] width 59 height 14
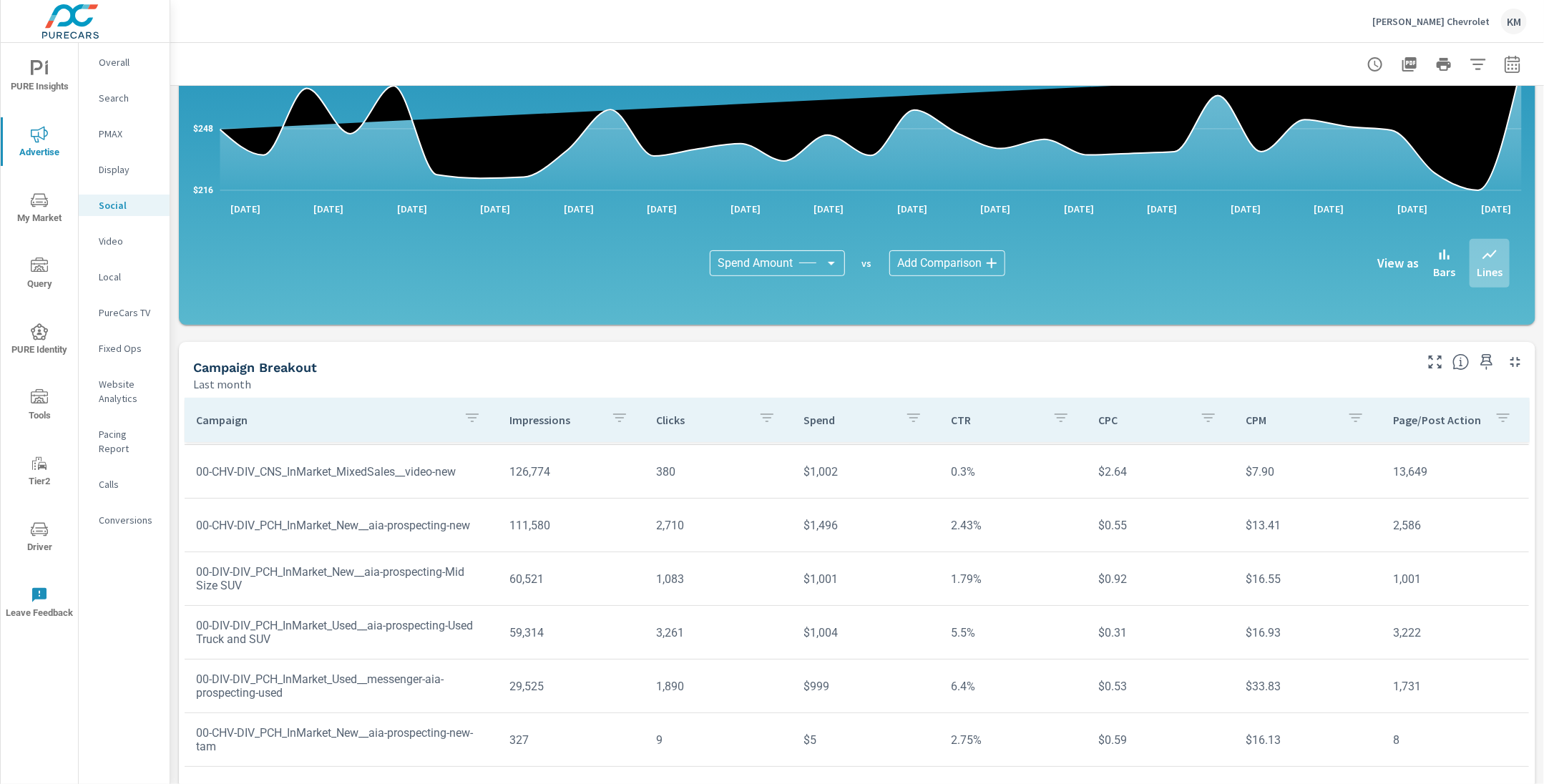
scroll to position [239, 0]
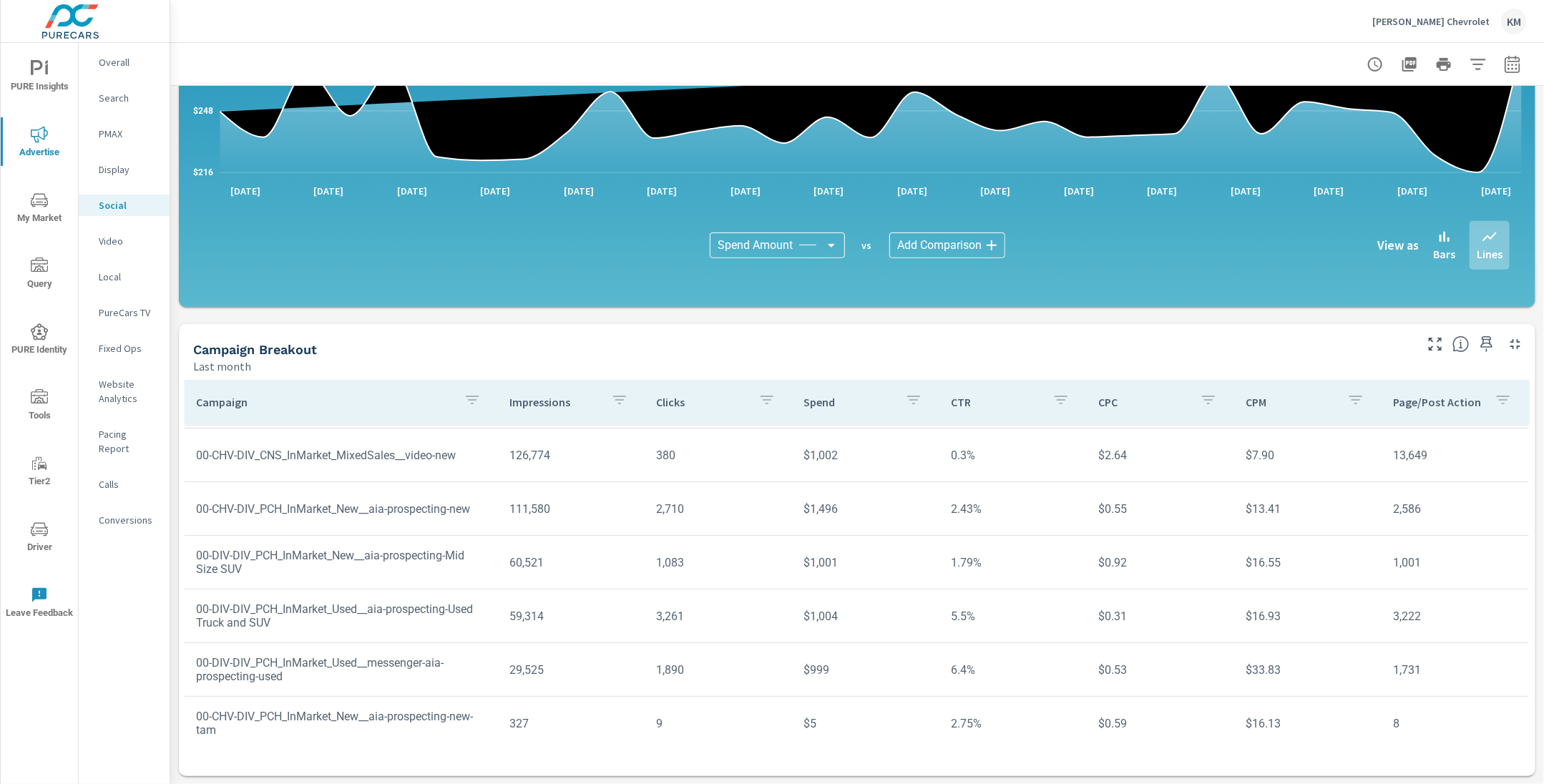
scroll to position [104, 0]
click at [1519, 55] on icon "button" at bounding box center [1513, 64] width 17 height 17
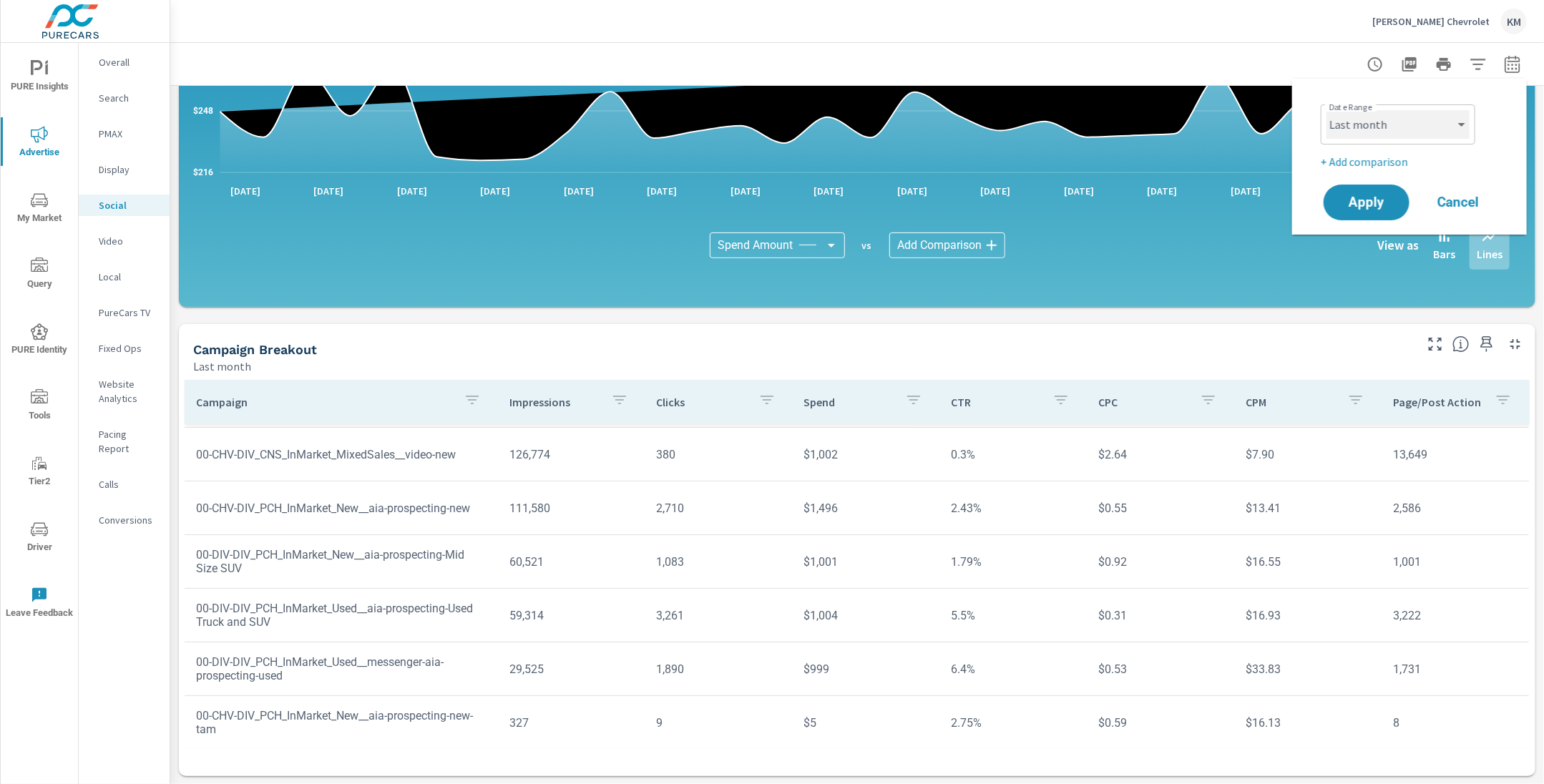
click at [1412, 127] on select "Custom Yesterday Last week Last 7 days Last 14 days Last 30 days Last 45 days L…" at bounding box center [1398, 124] width 143 height 29
click at [1326, 110] on select "Custom Yesterday Last week Last 7 days Last 14 days Last 30 days Last 45 days L…" at bounding box center [1398, 124] width 143 height 29
select select "Year to date"
click at [1367, 196] on span "Apply" at bounding box center [1367, 202] width 58 height 13
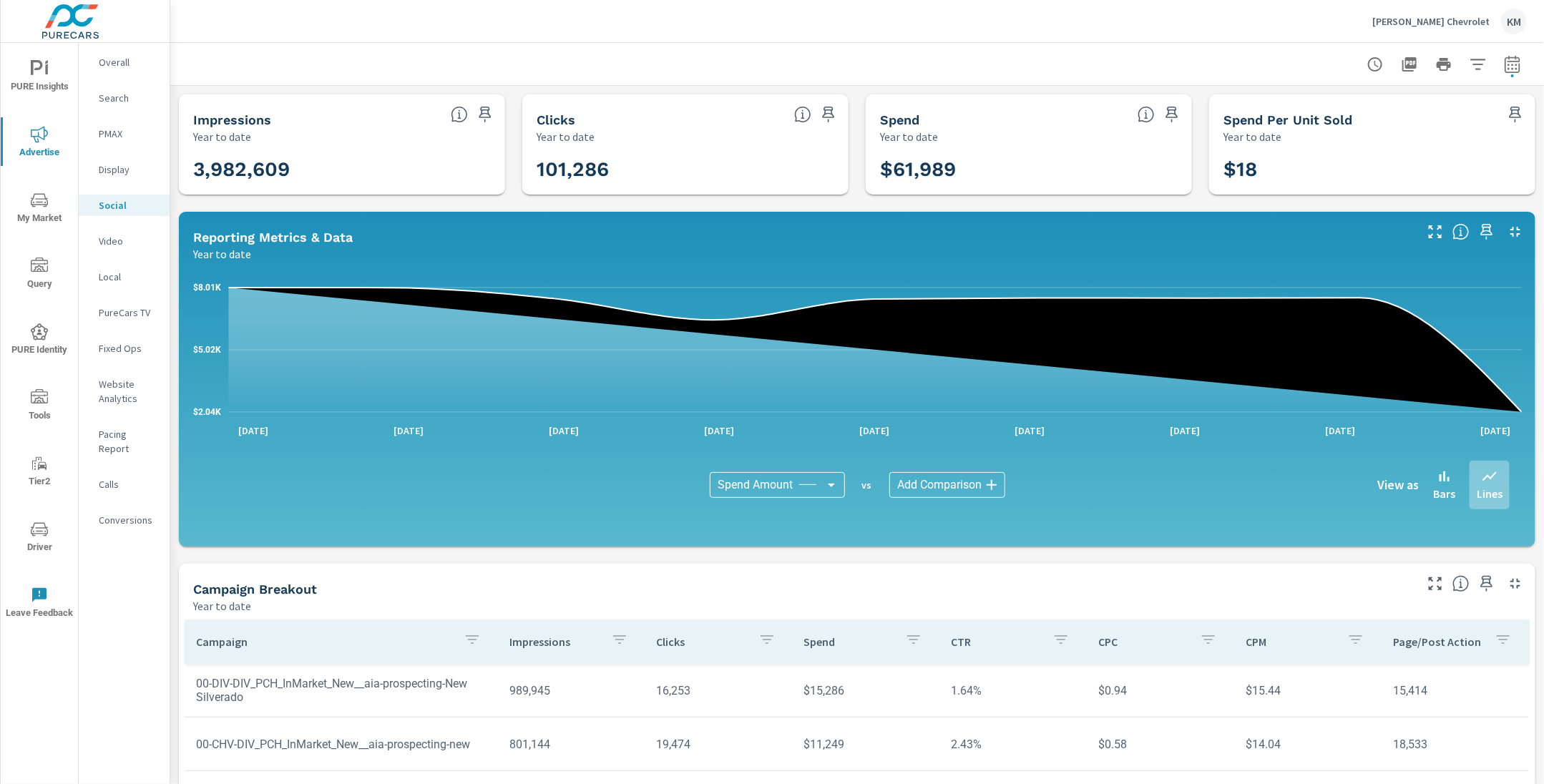
scroll to position [239, 0]
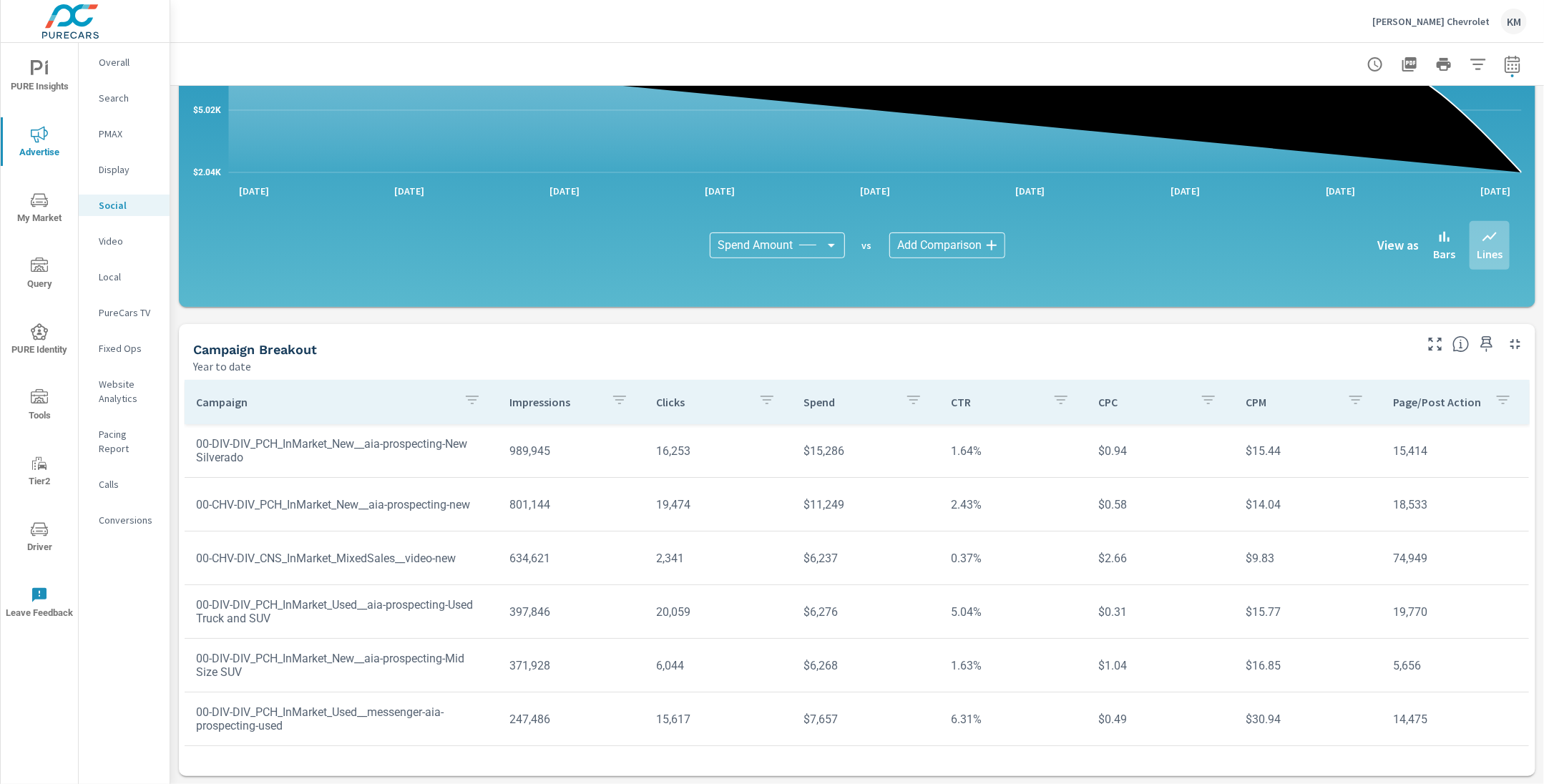
scroll to position [319, 0]
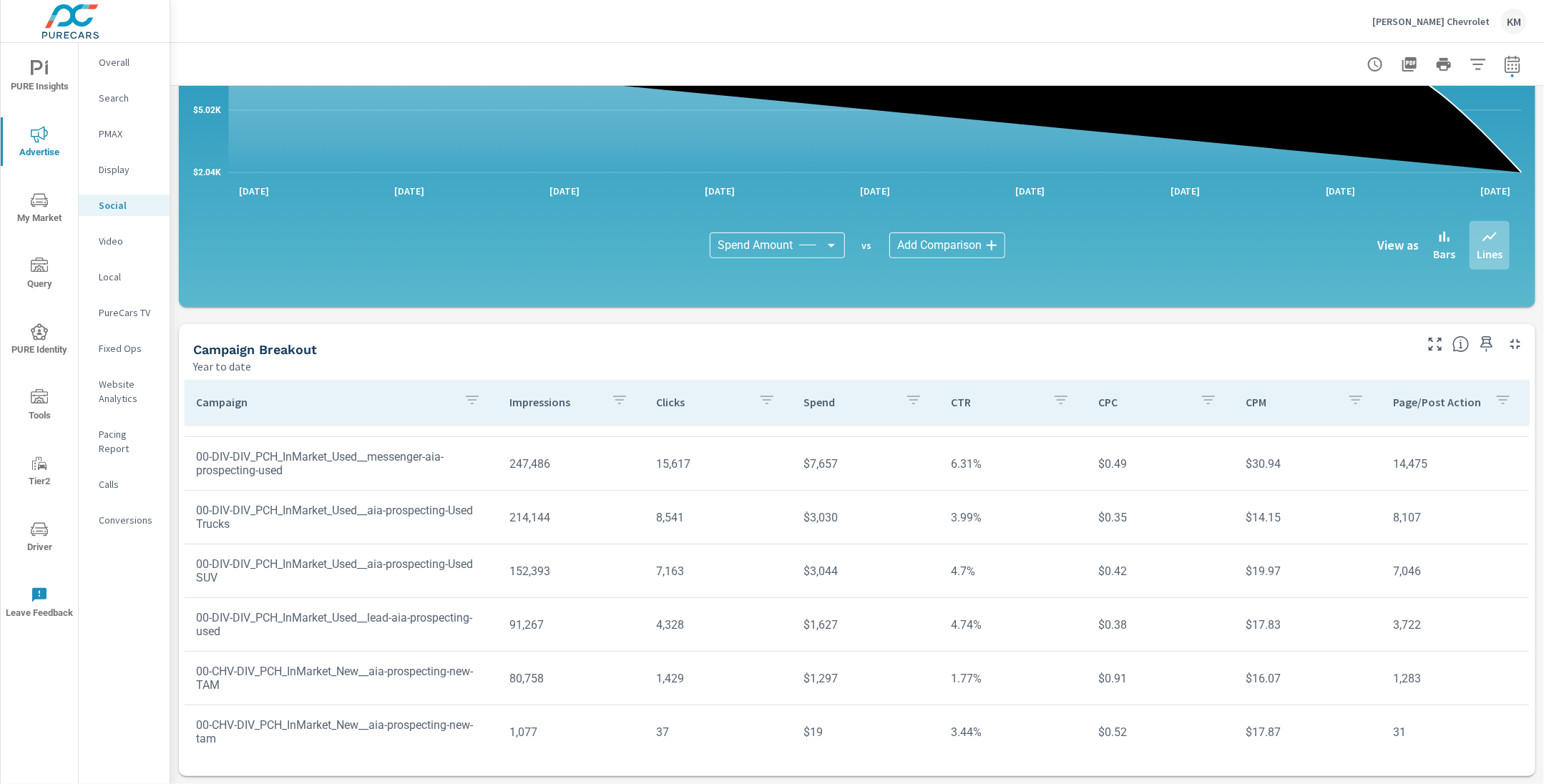
scroll to position [319, 0]
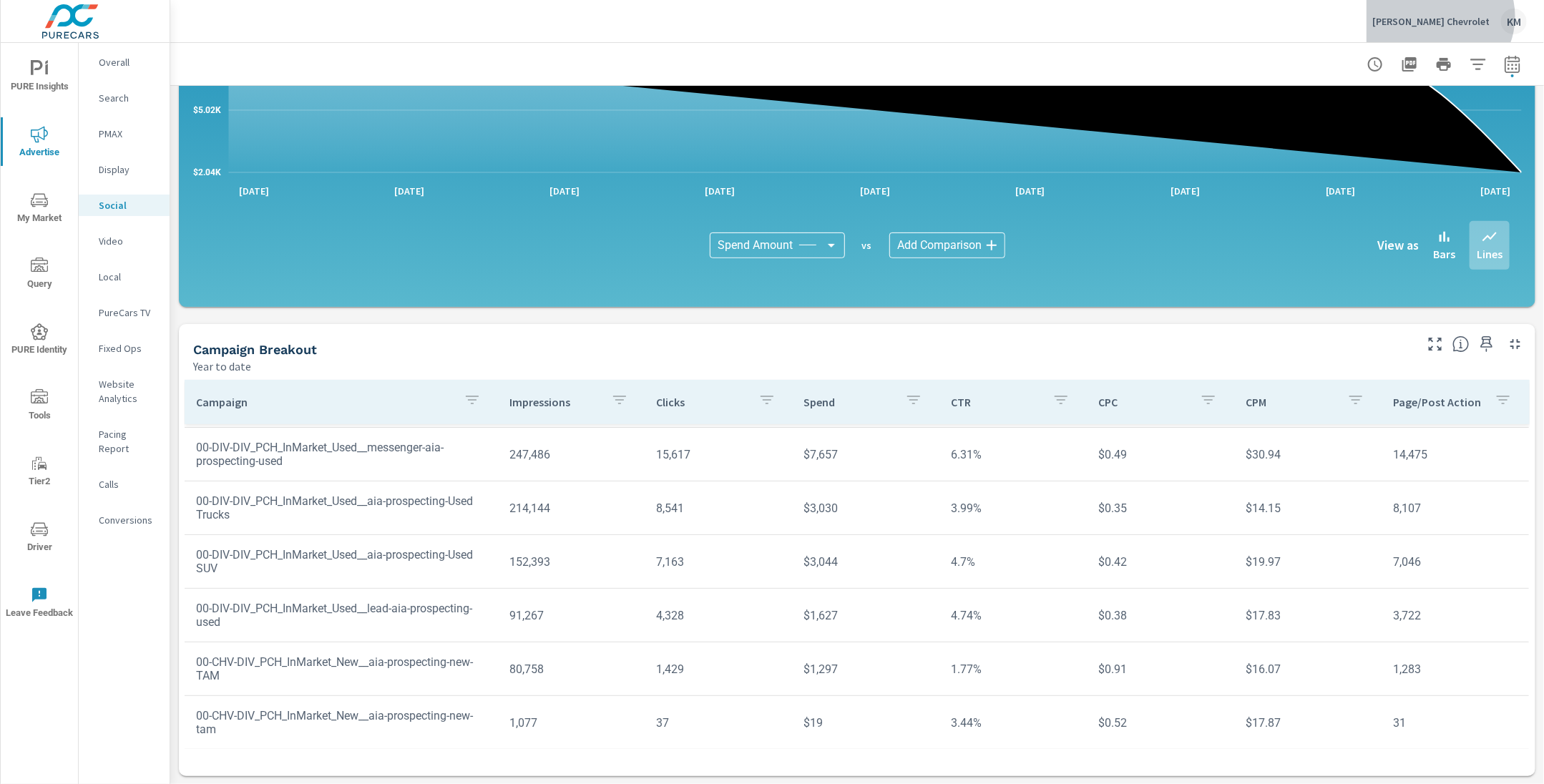
click at [1472, 16] on p "Nimnicht Chevrolet" at bounding box center [1430, 21] width 117 height 12
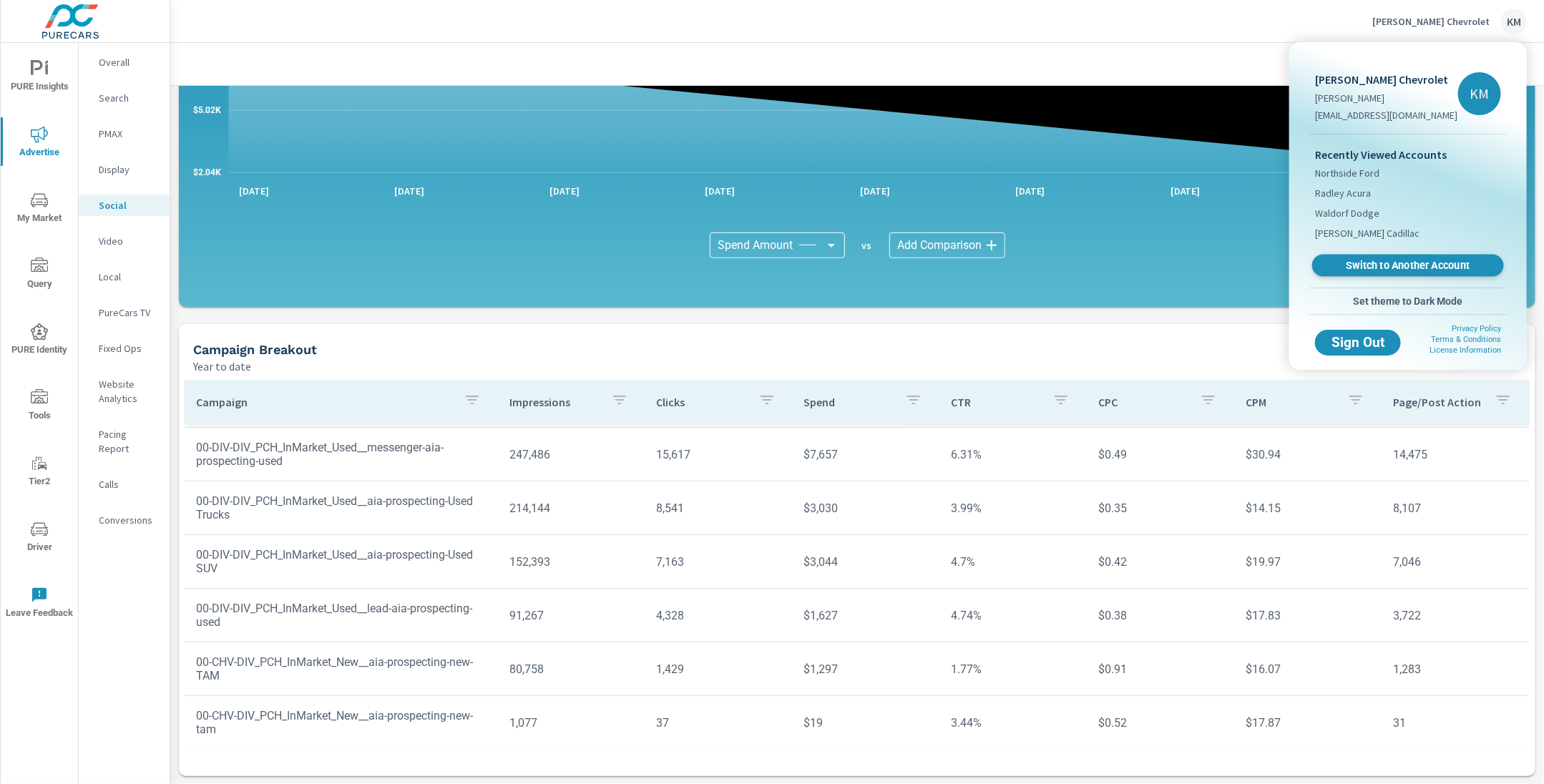
click at [1384, 256] on link "Switch to Another Account" at bounding box center [1408, 265] width 192 height 22
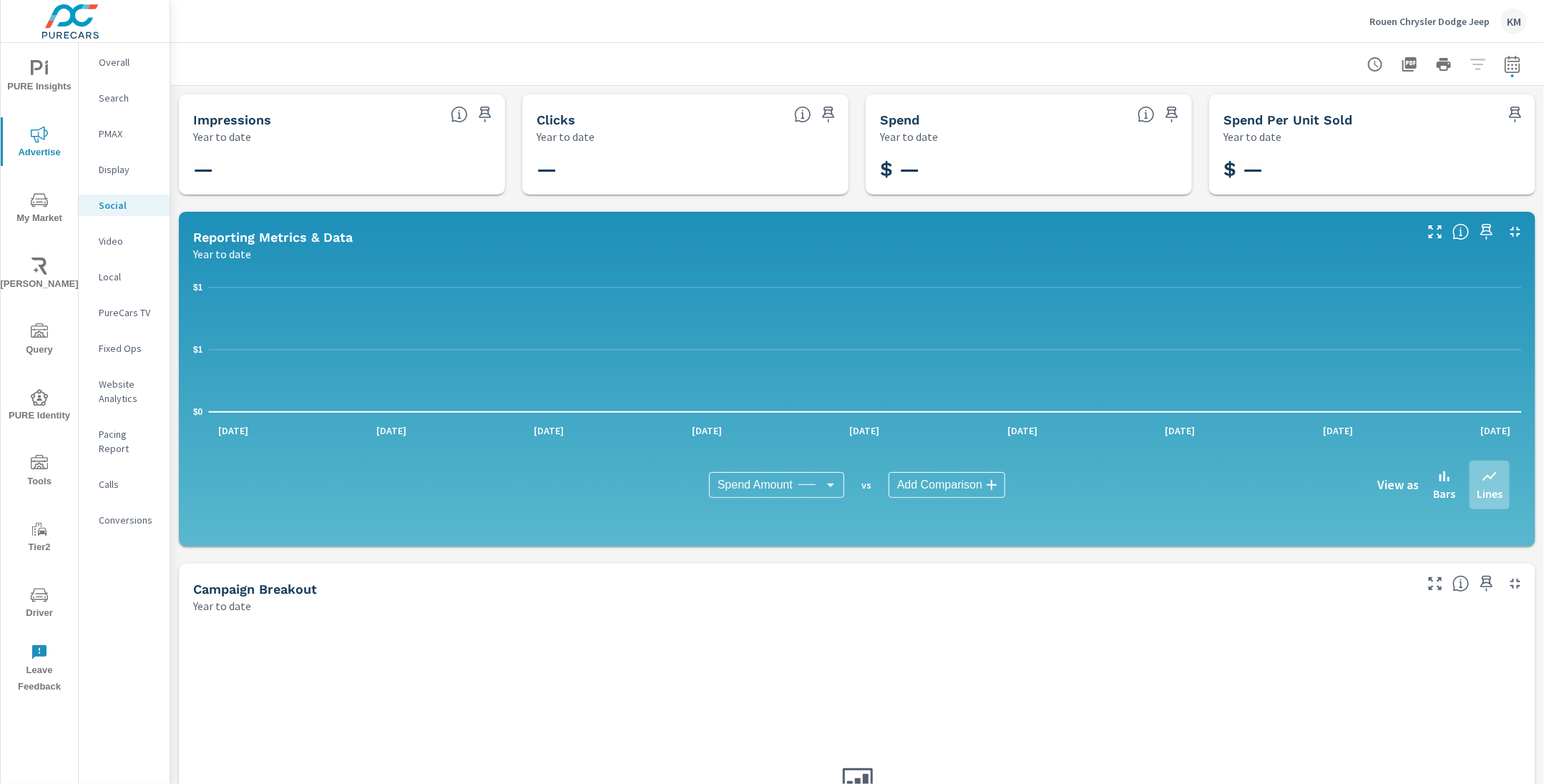
click at [470, 38] on div "Rouen Chrysler Dodge Jeep KM" at bounding box center [857, 21] width 1340 height 42
click at [31, 210] on span "My Market" at bounding box center [39, 209] width 69 height 35
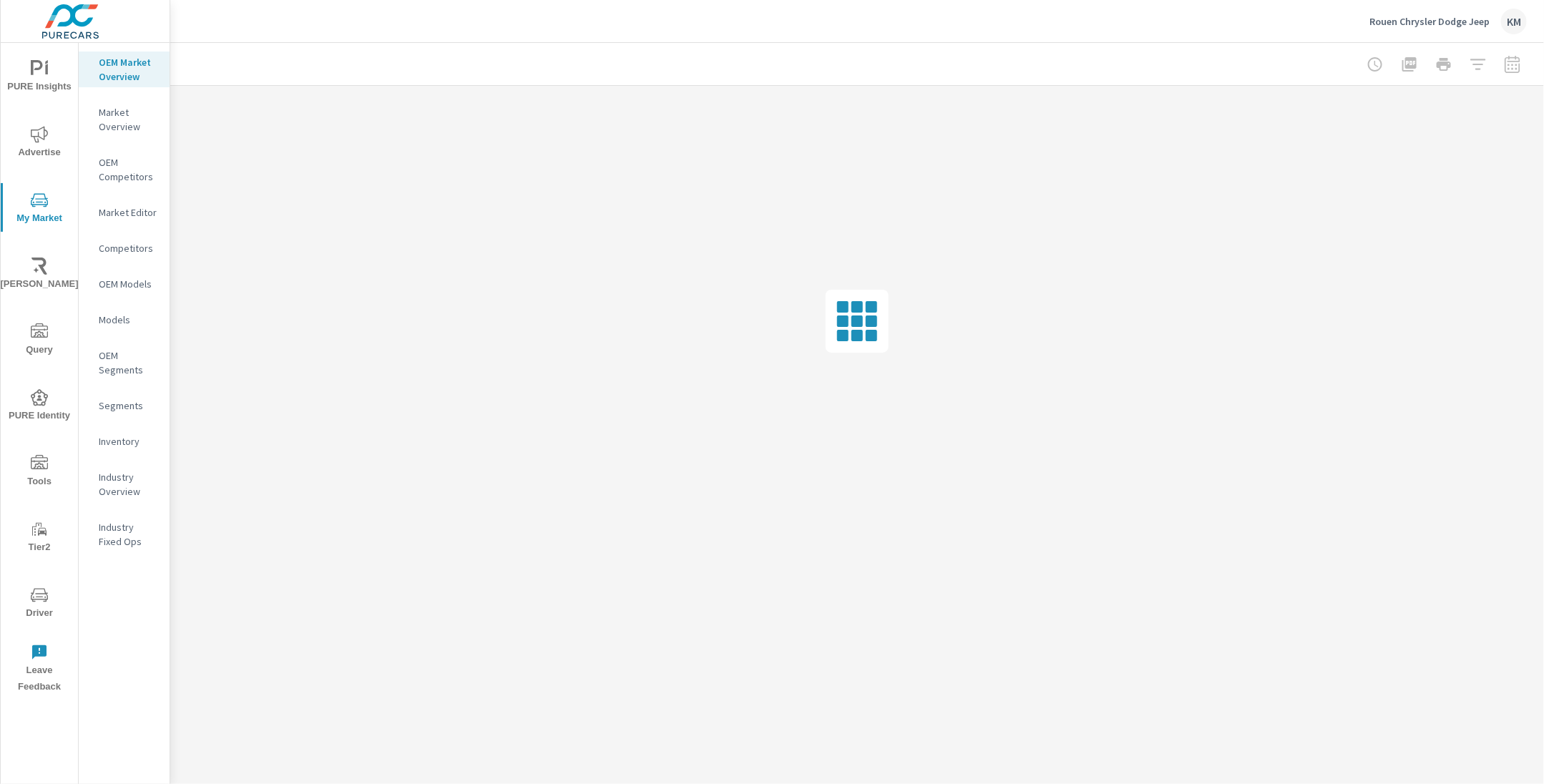
click at [363, 42] on header "Rouen Chrysler Dodge Jeep KM" at bounding box center [857, 21] width 1374 height 43
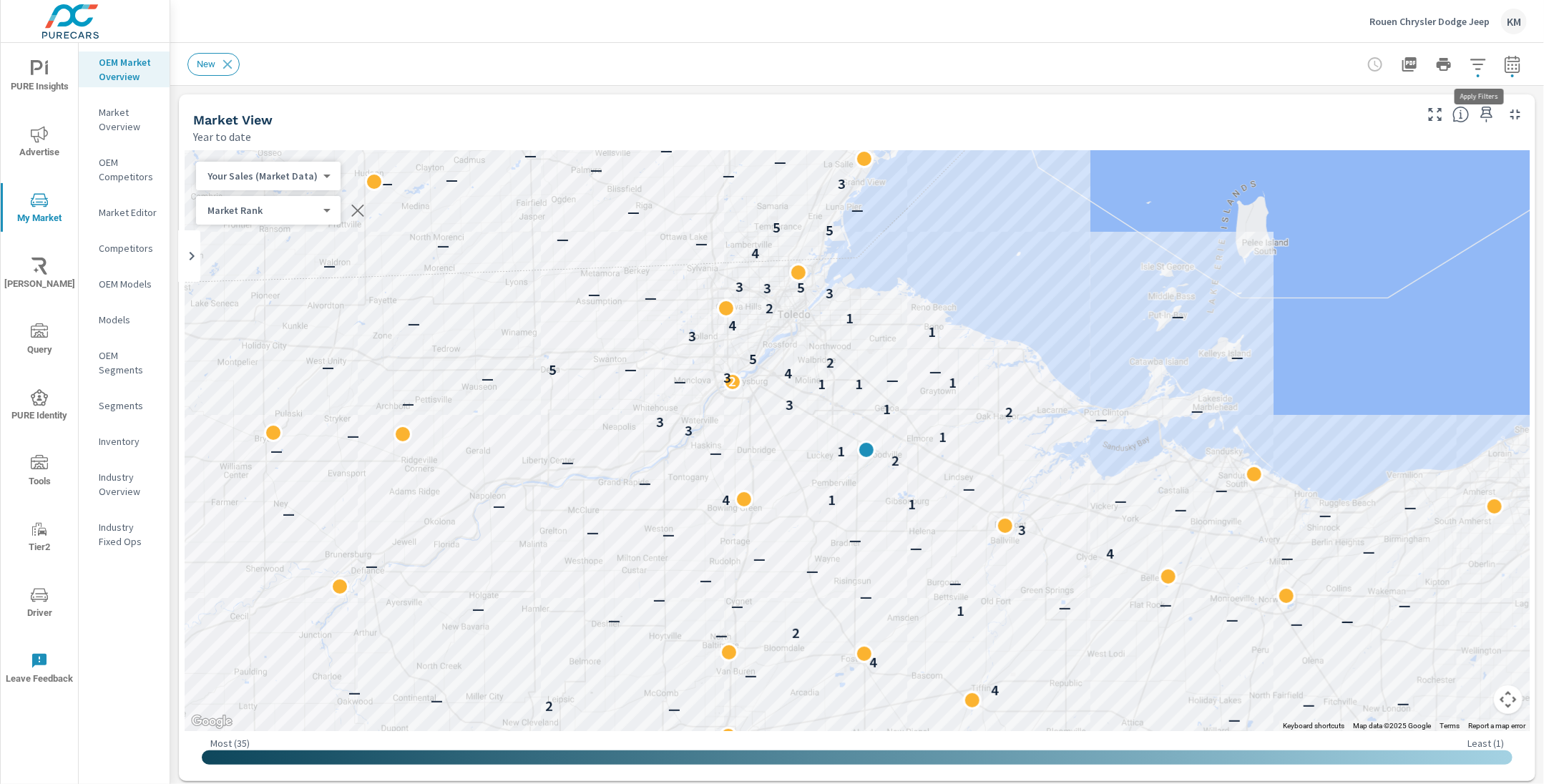
click at [1476, 67] on icon "button" at bounding box center [1478, 64] width 17 height 17
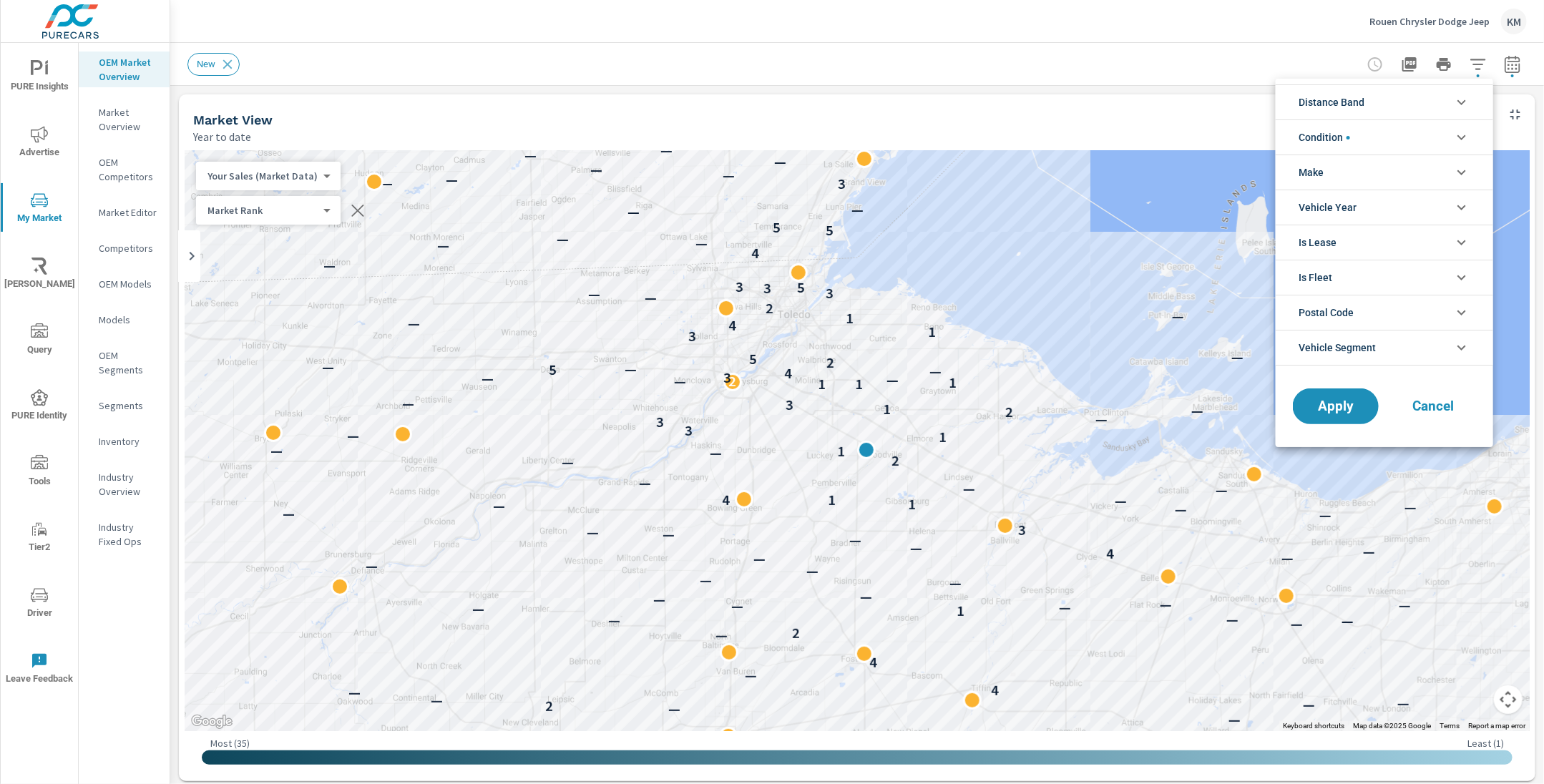
click at [1348, 167] on li "Make" at bounding box center [1385, 172] width 218 height 35
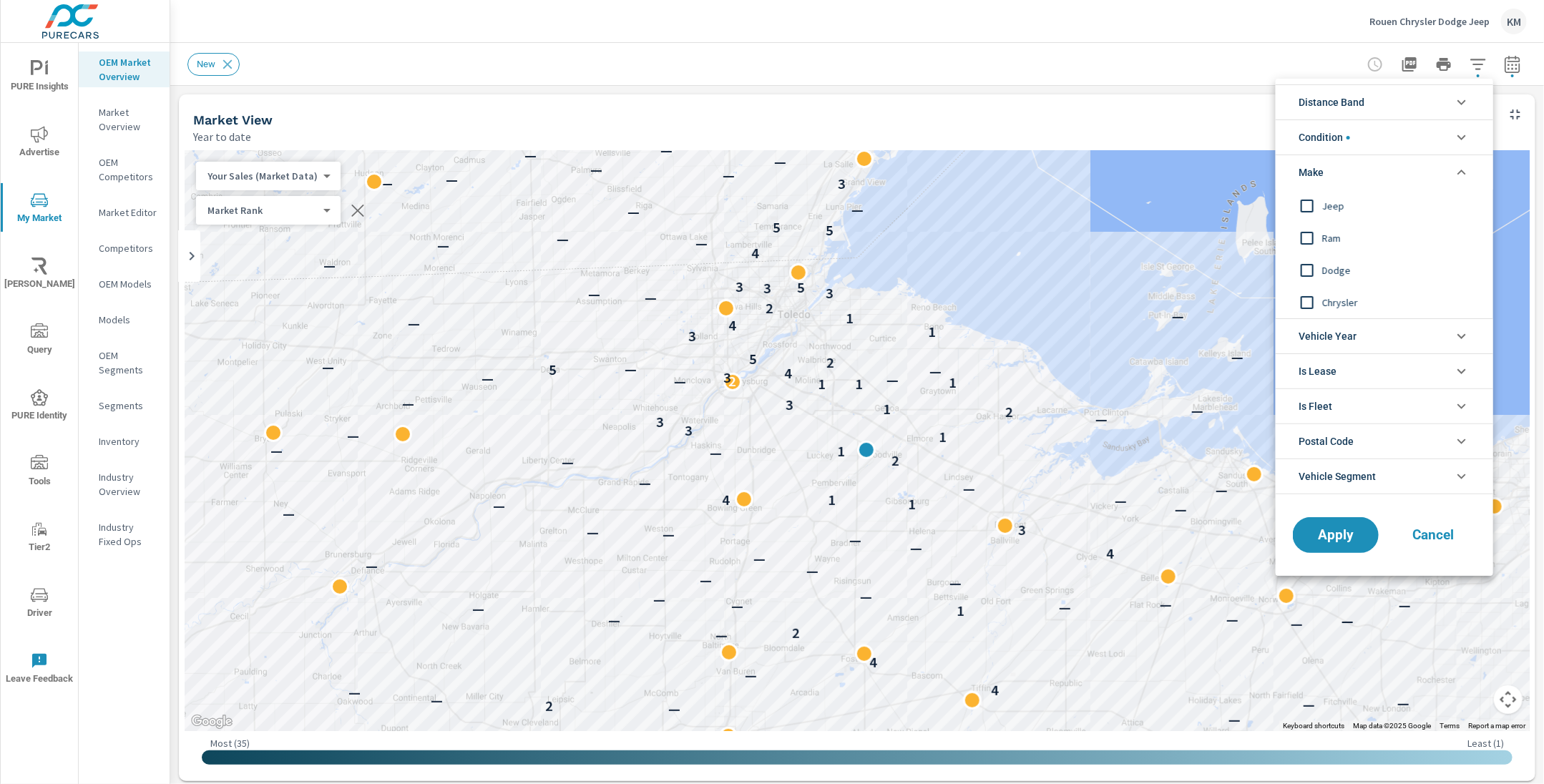
click at [1348, 167] on li "Make" at bounding box center [1385, 172] width 218 height 35
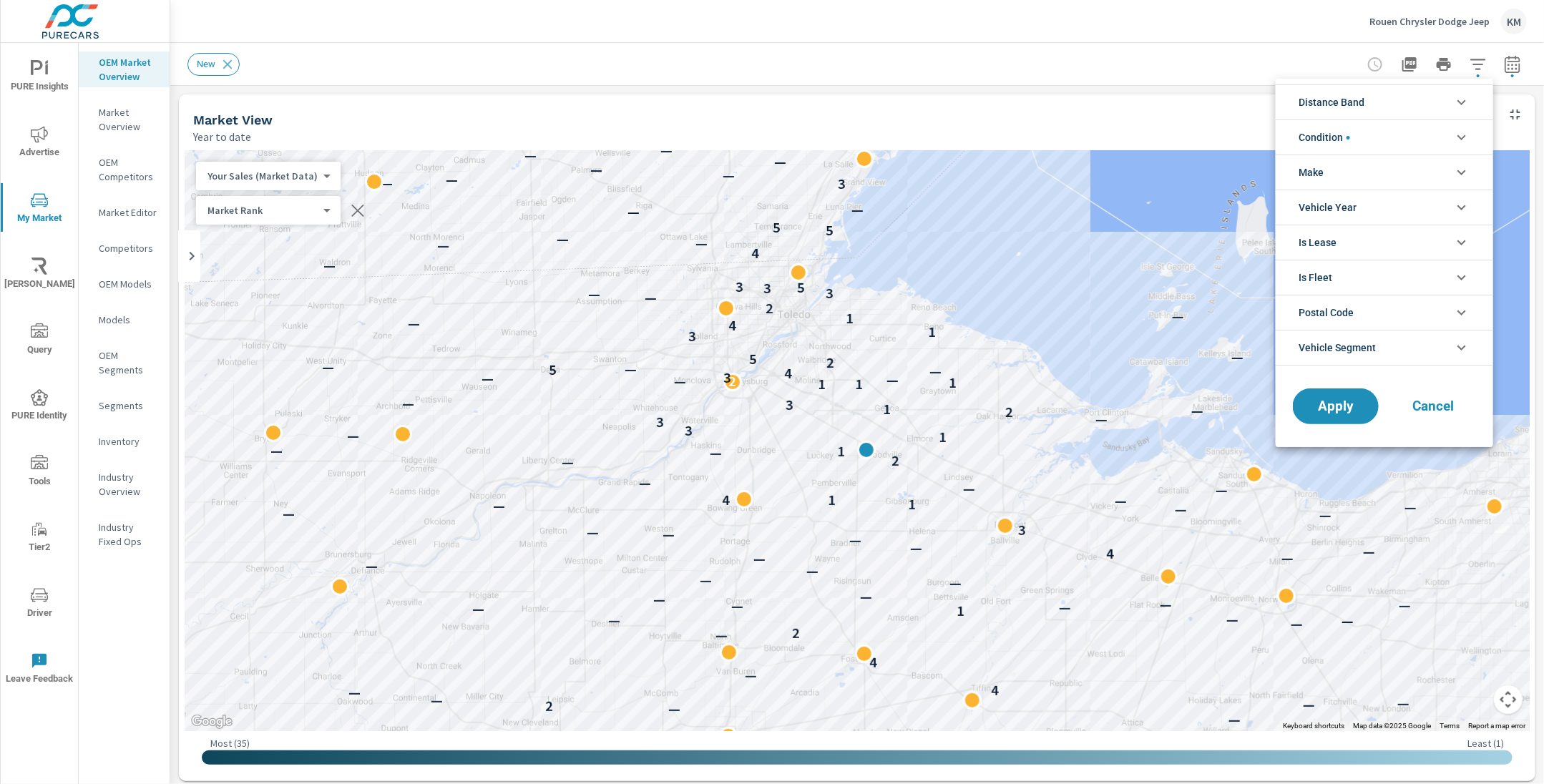
click at [1372, 98] on li "Distance Band" at bounding box center [1385, 101] width 218 height 35
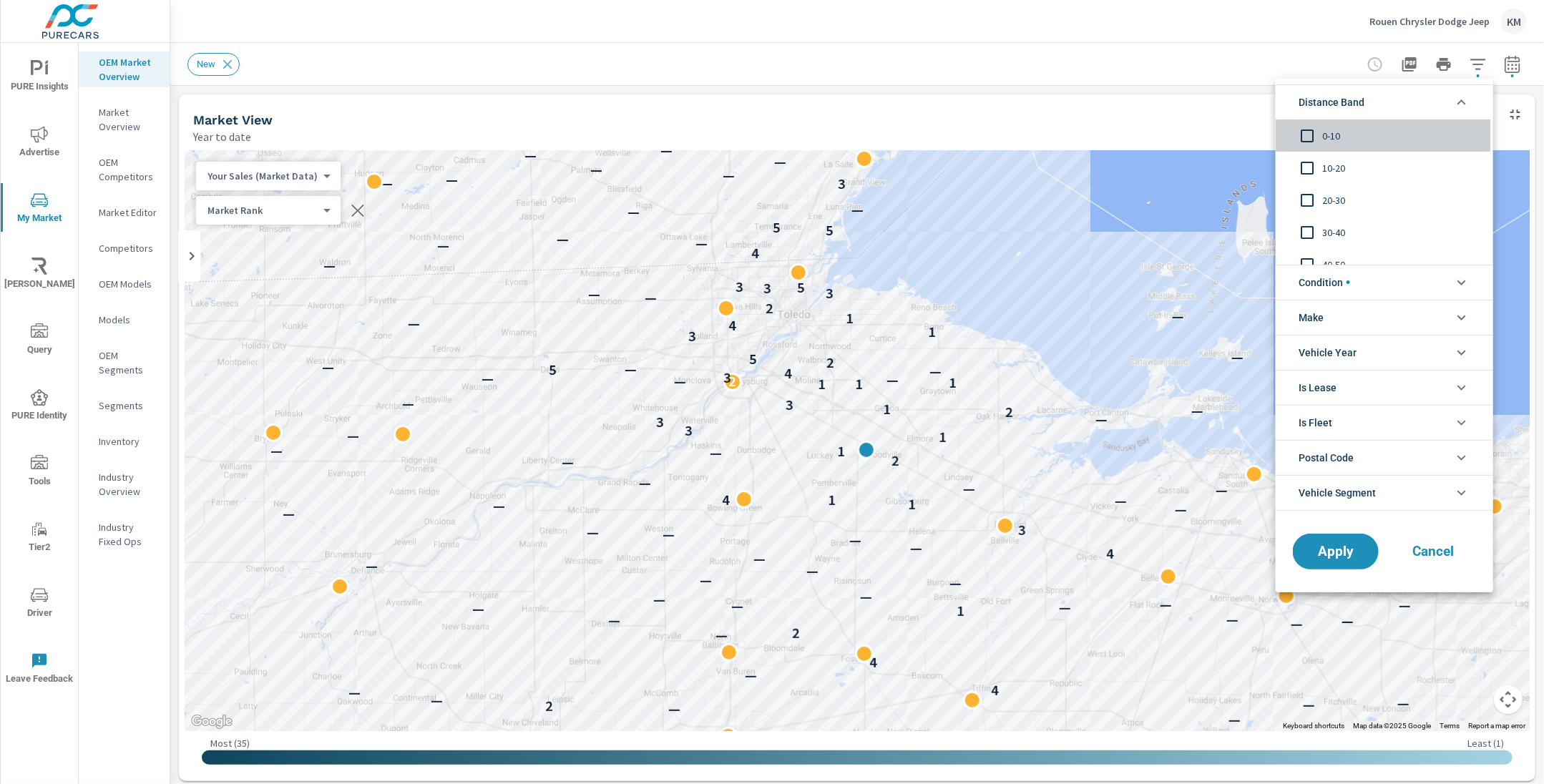
click at [1323, 129] on span "0-10" at bounding box center [1401, 135] width 156 height 17
click at [1333, 162] on span "10-20" at bounding box center [1401, 168] width 156 height 17
click at [1325, 201] on span "20-30" at bounding box center [1401, 200] width 156 height 17
click at [1336, 554] on span "Apply" at bounding box center [1335, 551] width 58 height 13
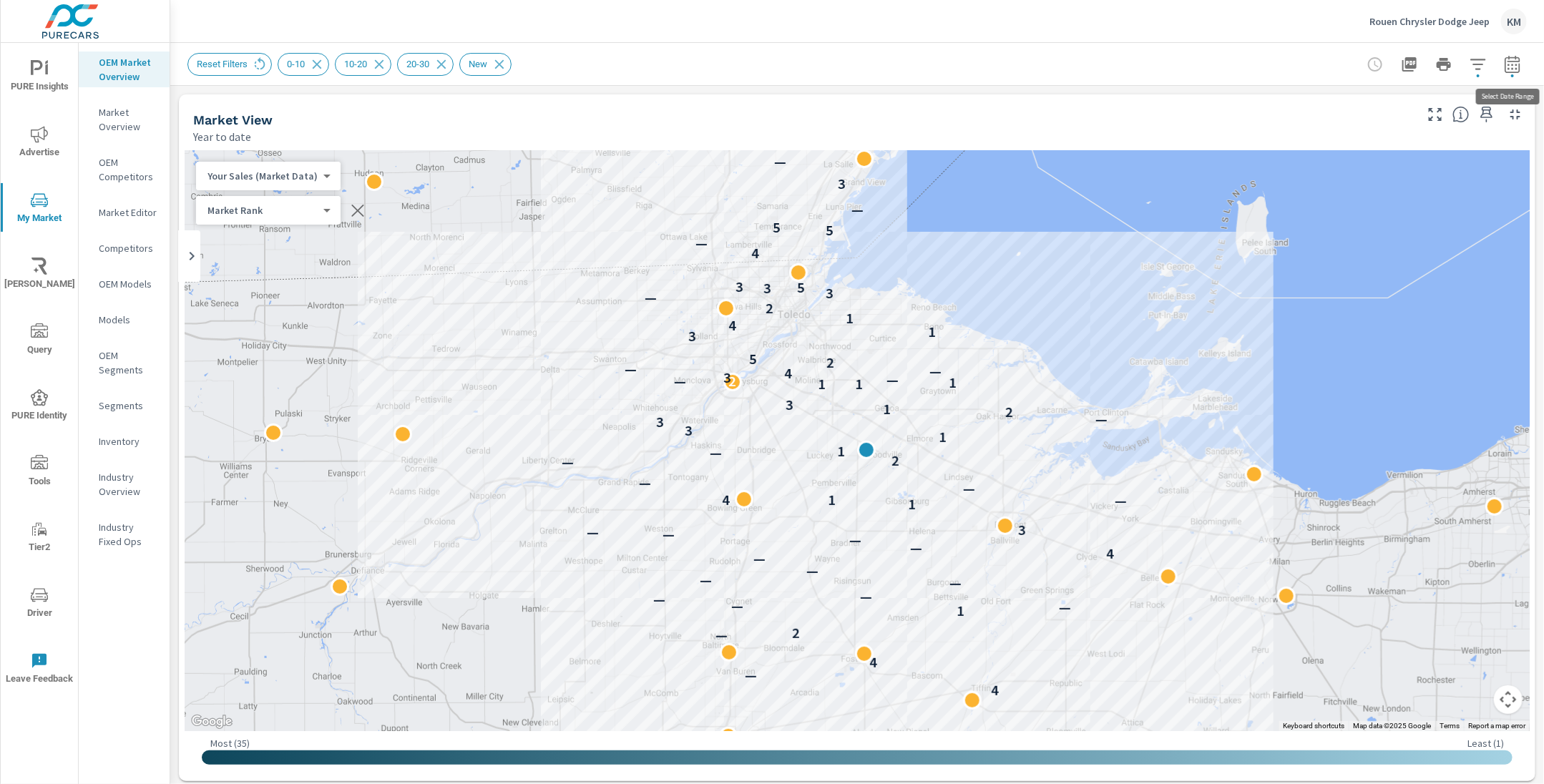
click at [1508, 70] on icon "button" at bounding box center [1513, 64] width 17 height 17
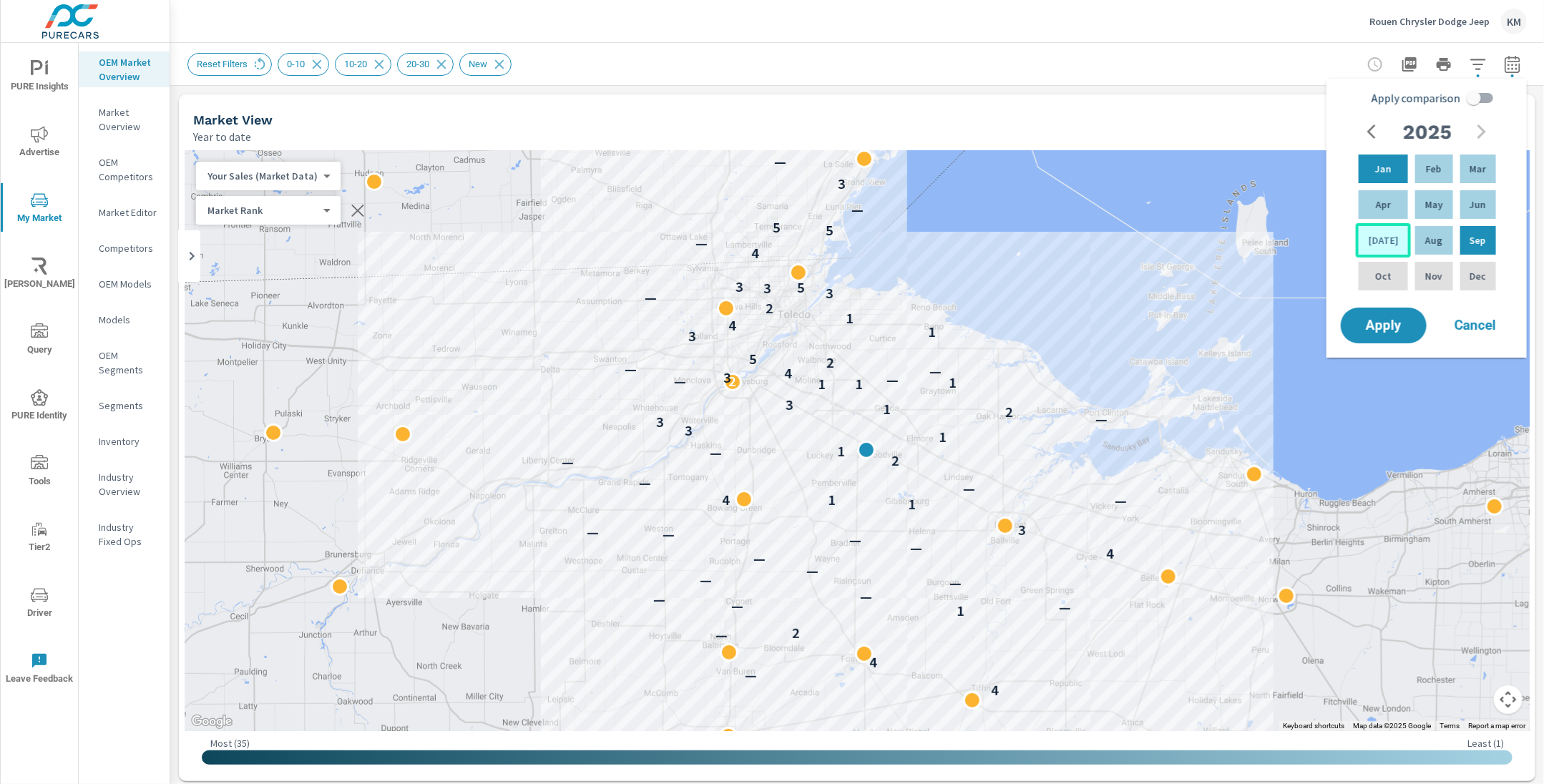
click at [1388, 238] on div "[DATE]" at bounding box center [1384, 240] width 55 height 34
click at [1427, 159] on div "Feb" at bounding box center [1433, 169] width 43 height 34
click at [1477, 93] on input "Apply comparison" at bounding box center [1473, 97] width 81 height 27
checkbox input "true"
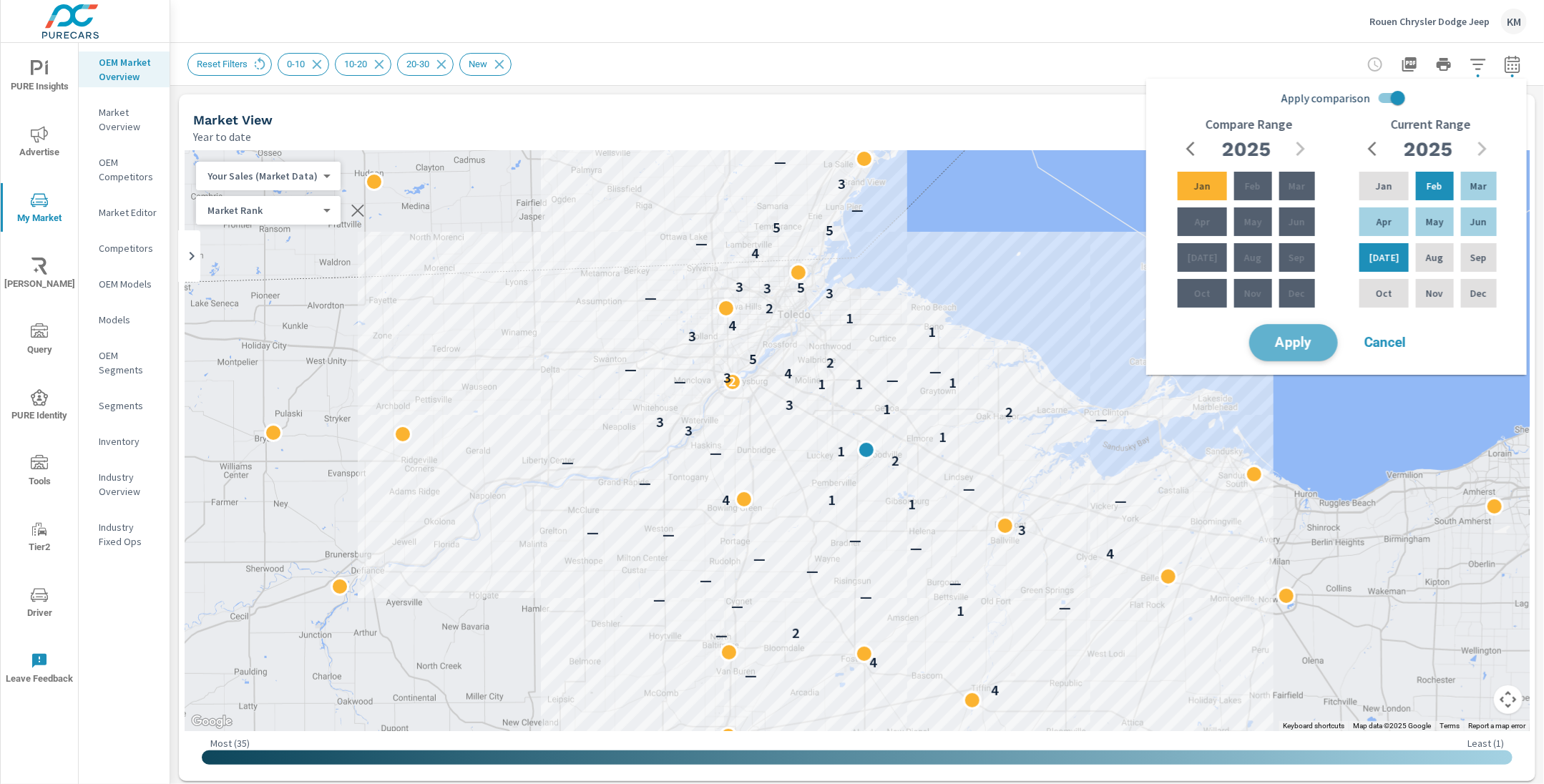
click at [1305, 341] on span "Apply" at bounding box center [1293, 342] width 58 height 13
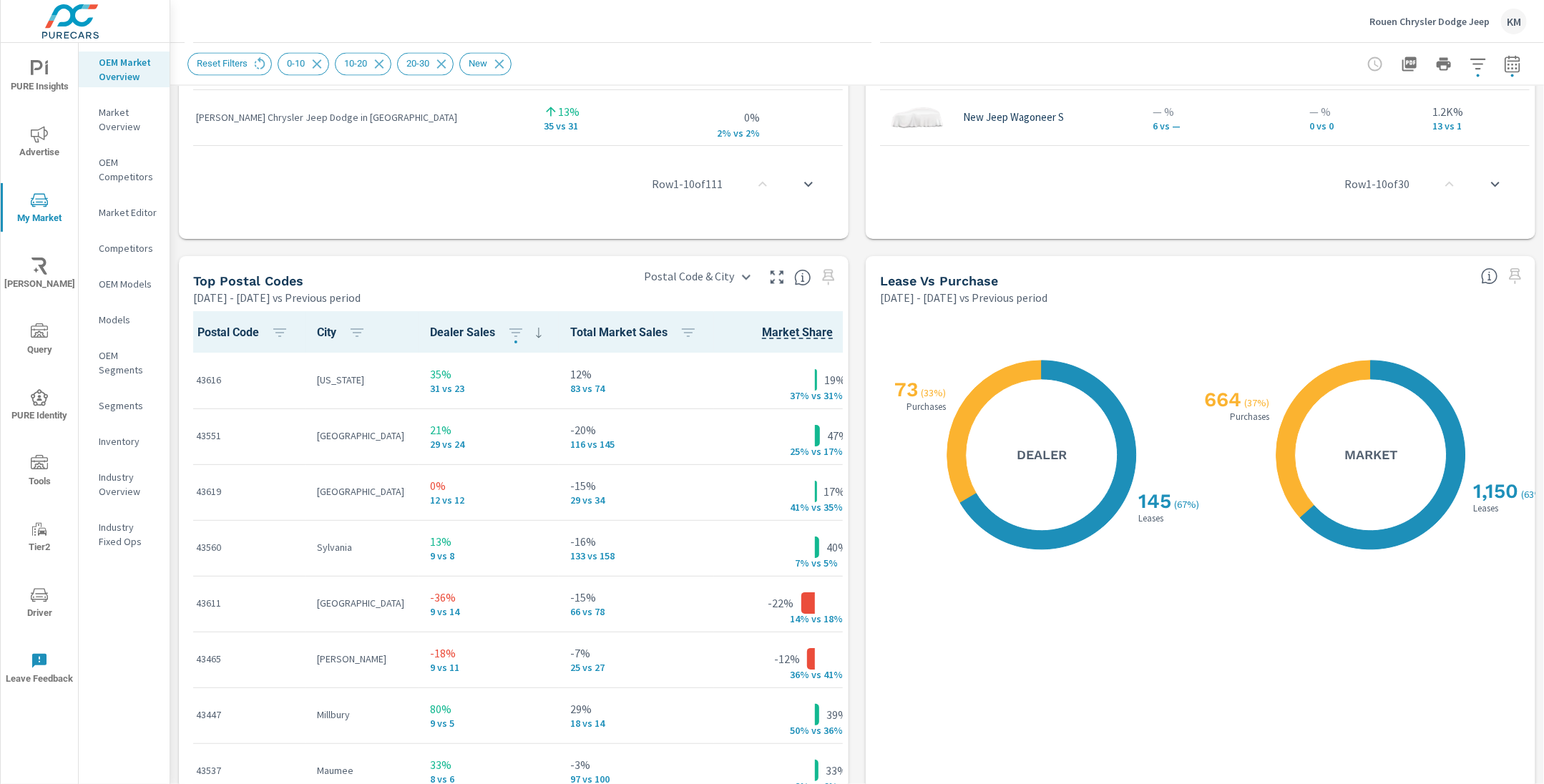
scroll to position [1528, 0]
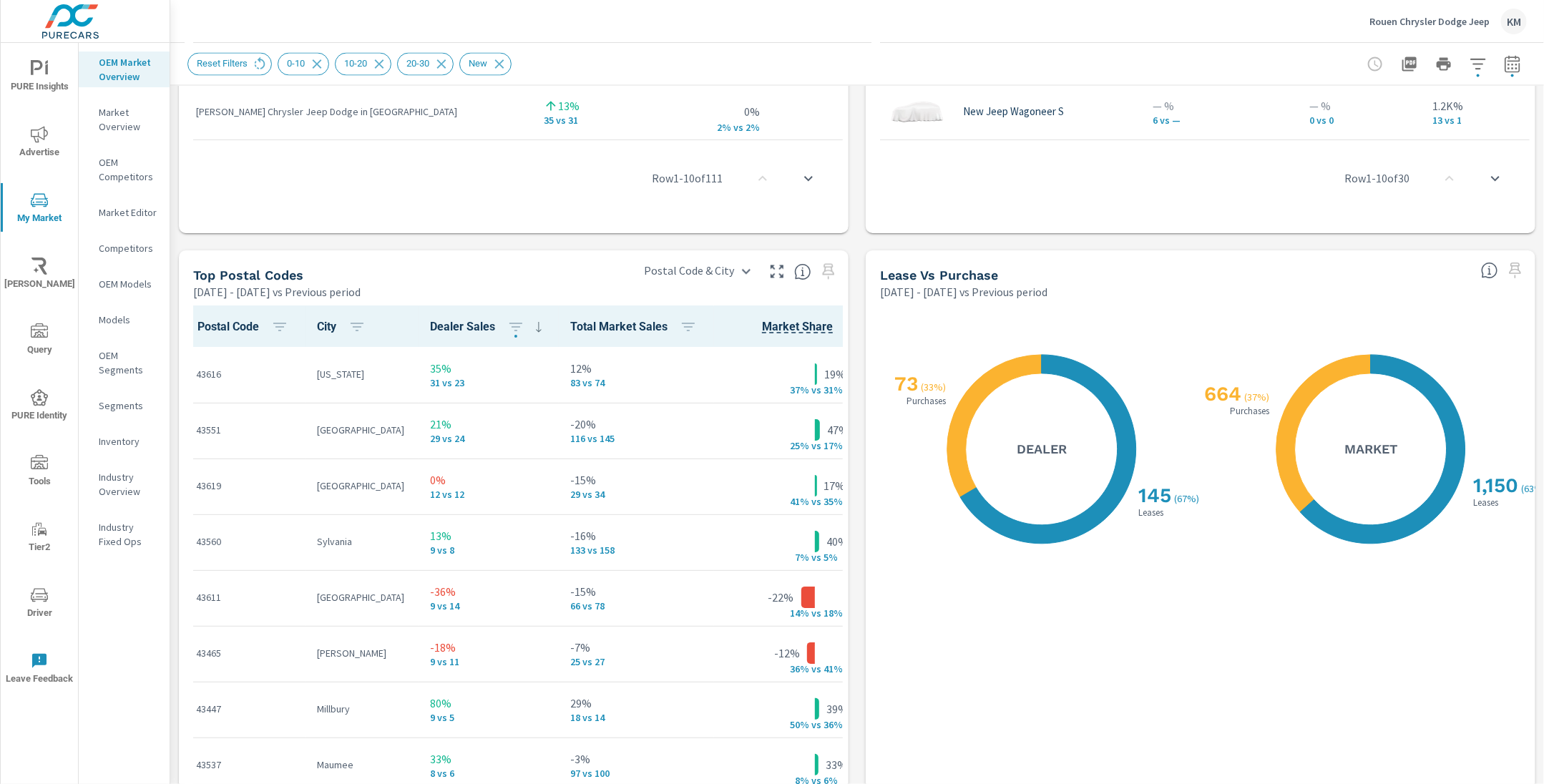
click at [531, 326] on icon at bounding box center [539, 327] width 17 height 17
click at [510, 323] on icon "button" at bounding box center [515, 327] width 12 height 9
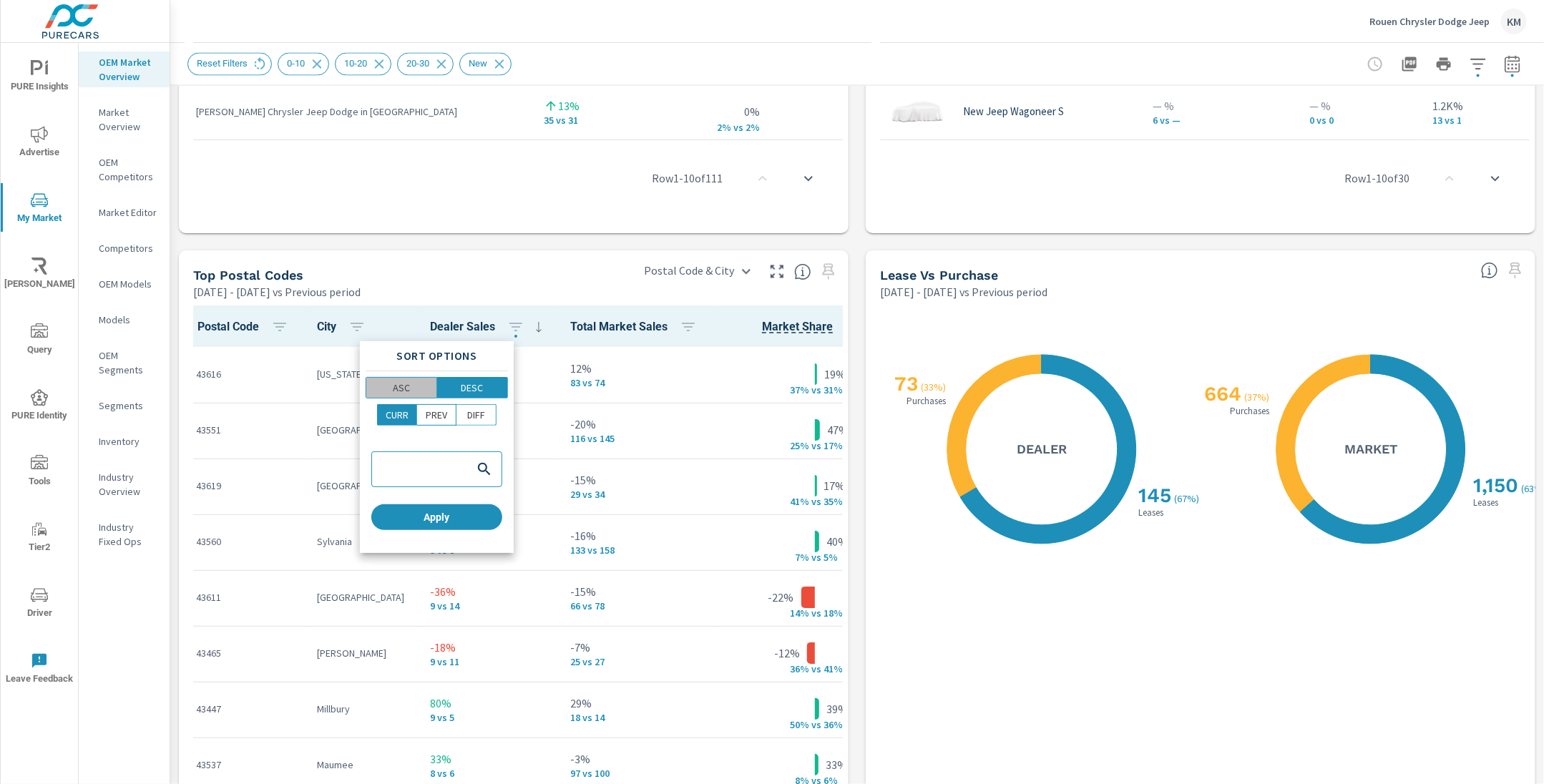
click at [419, 379] on button "ASC" at bounding box center [401, 387] width 72 height 21
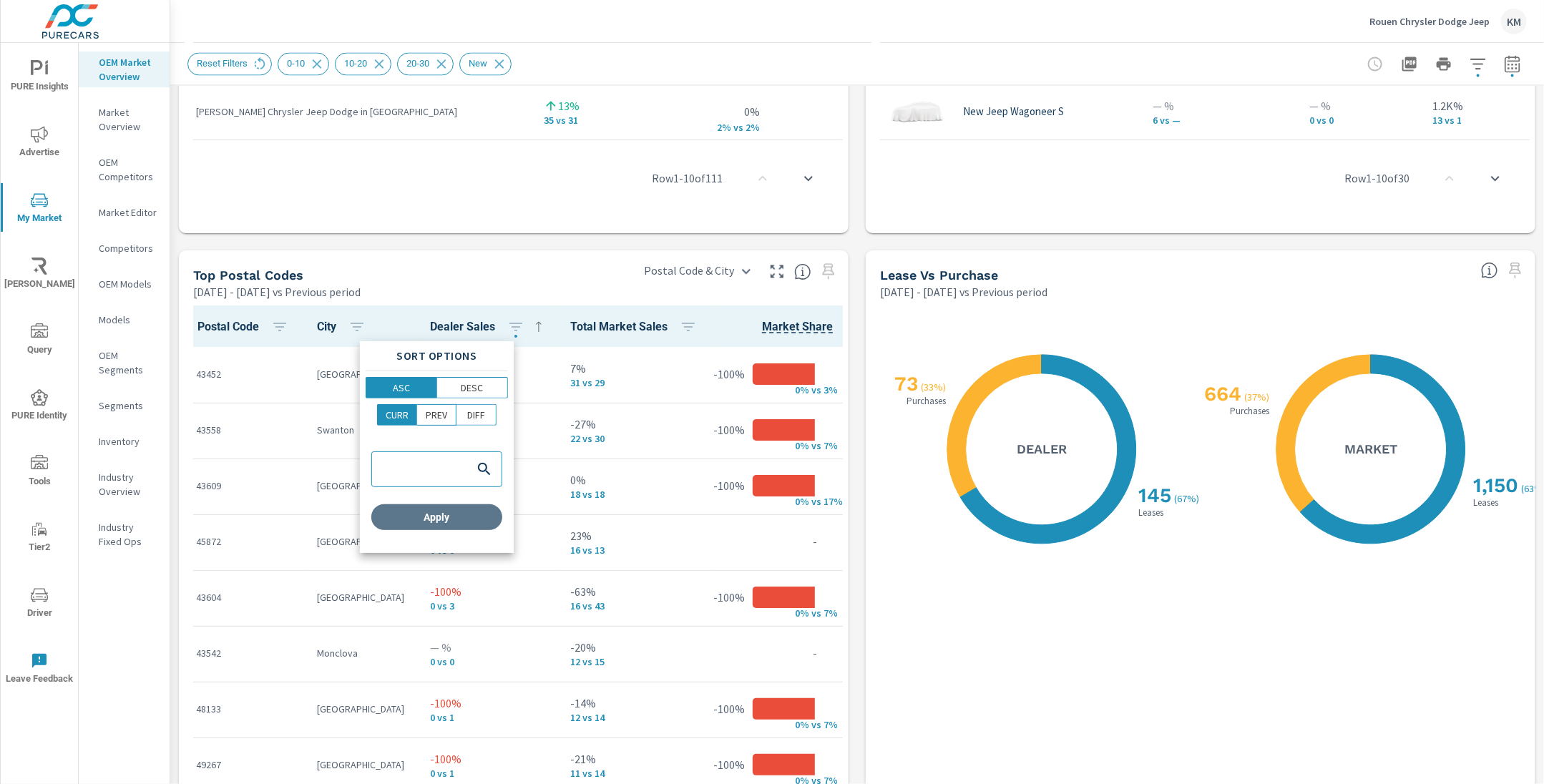
click at [455, 527] on button "Apply" at bounding box center [436, 517] width 131 height 26
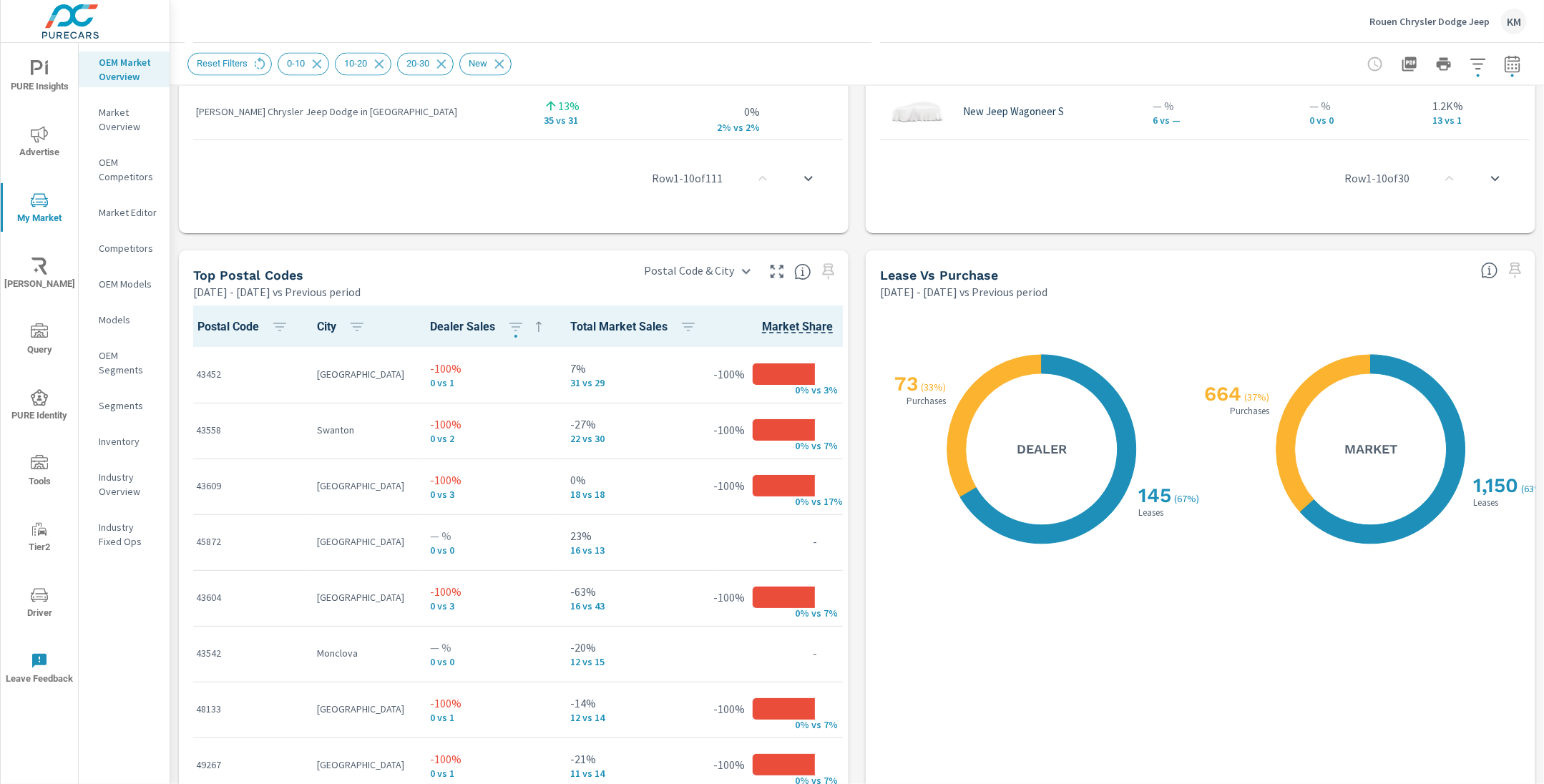
click at [683, 31] on div "Rouen Chrysler Dodge Jeep KM" at bounding box center [857, 21] width 1340 height 42
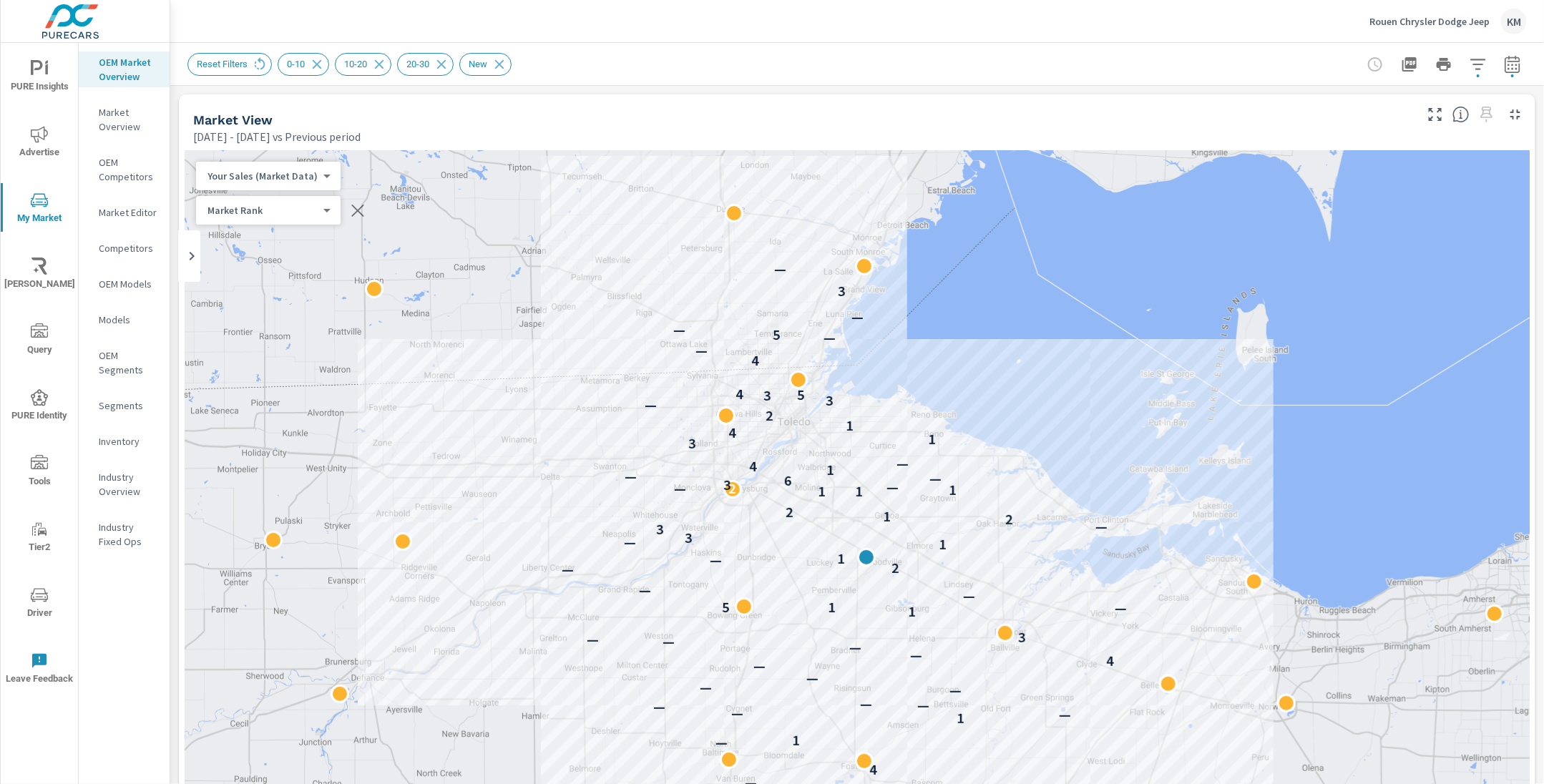
click at [776, 70] on div "Reset Filters 0-10 10-20 20-30 New" at bounding box center [757, 64] width 1139 height 23
click at [642, 40] on div "Rouen Chrysler Dodge Jeep KM" at bounding box center [857, 21] width 1340 height 42
click at [38, 416] on span "PURE Identity" at bounding box center [39, 406] width 69 height 35
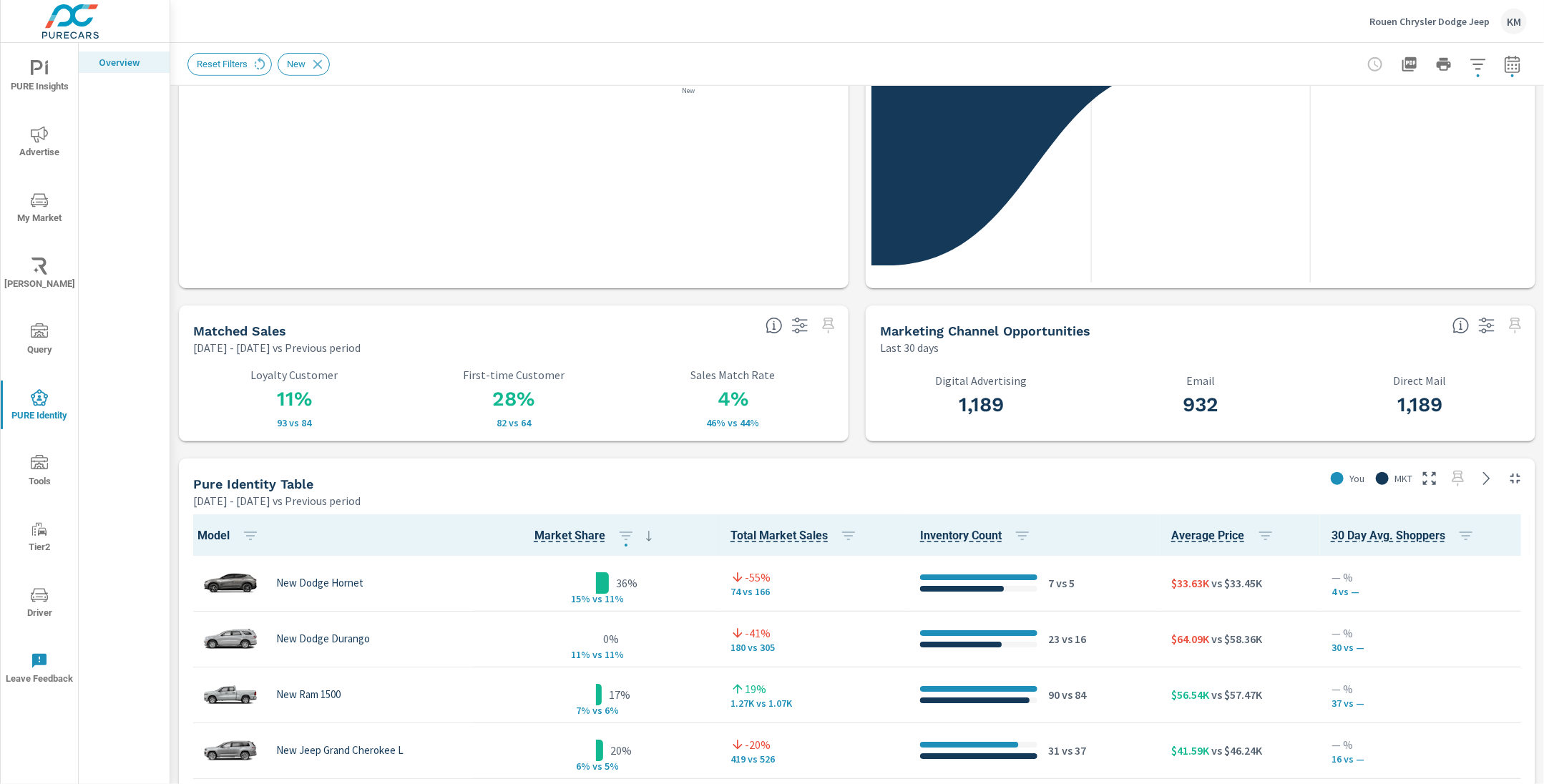
scroll to position [347, 0]
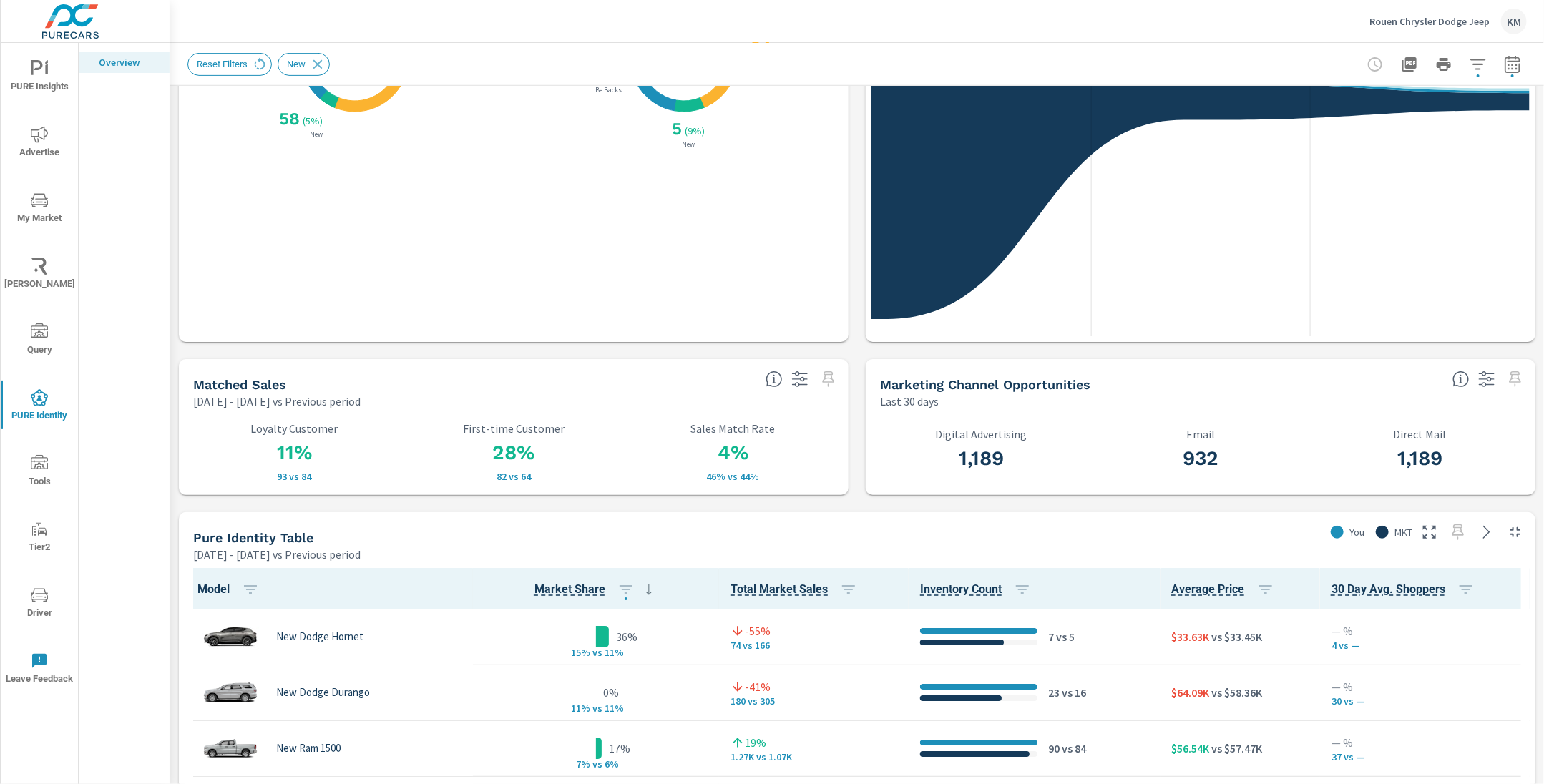
click at [441, 387] on div "Matched Sales" at bounding box center [473, 383] width 561 height 16
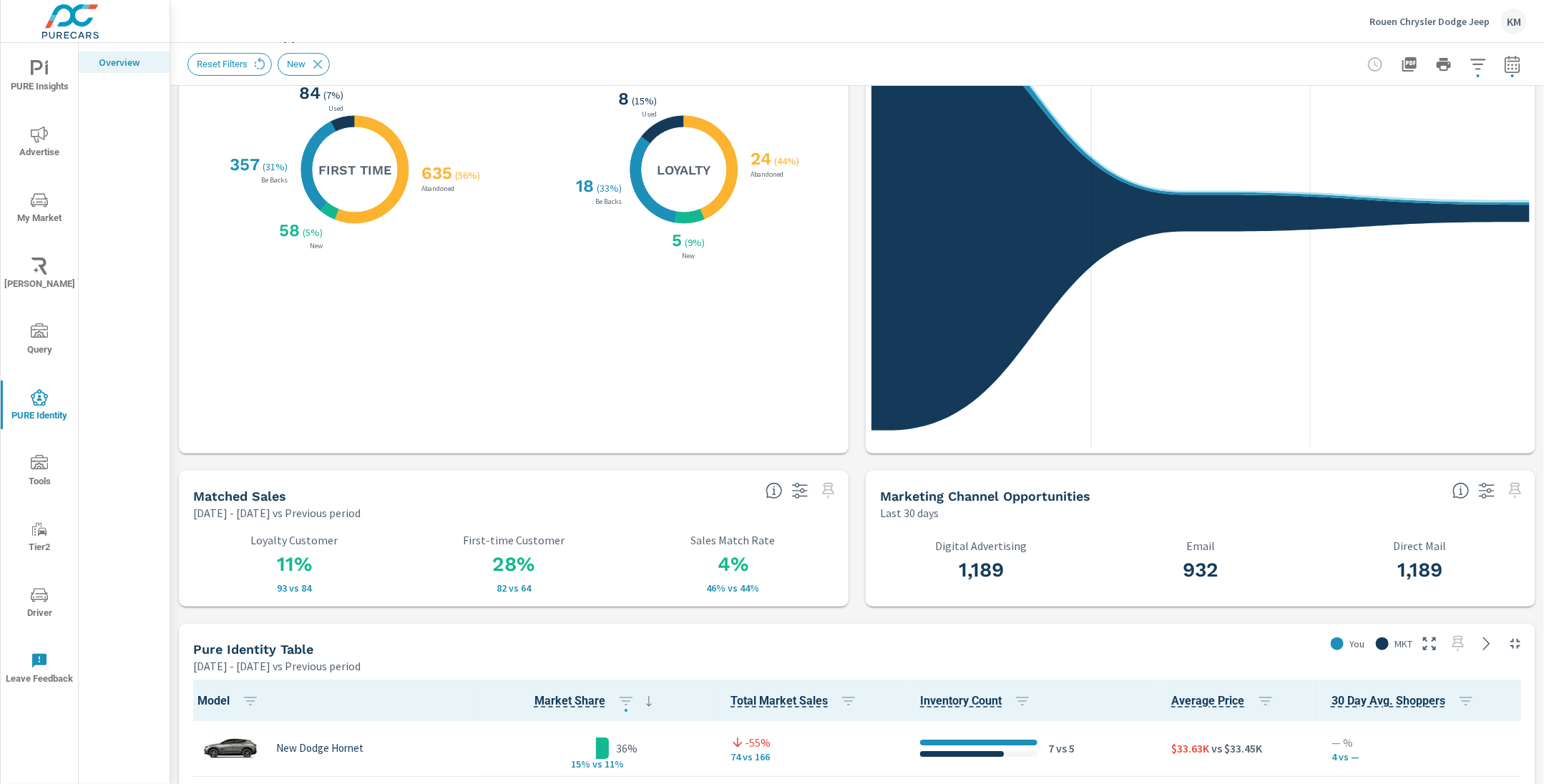
scroll to position [0, 0]
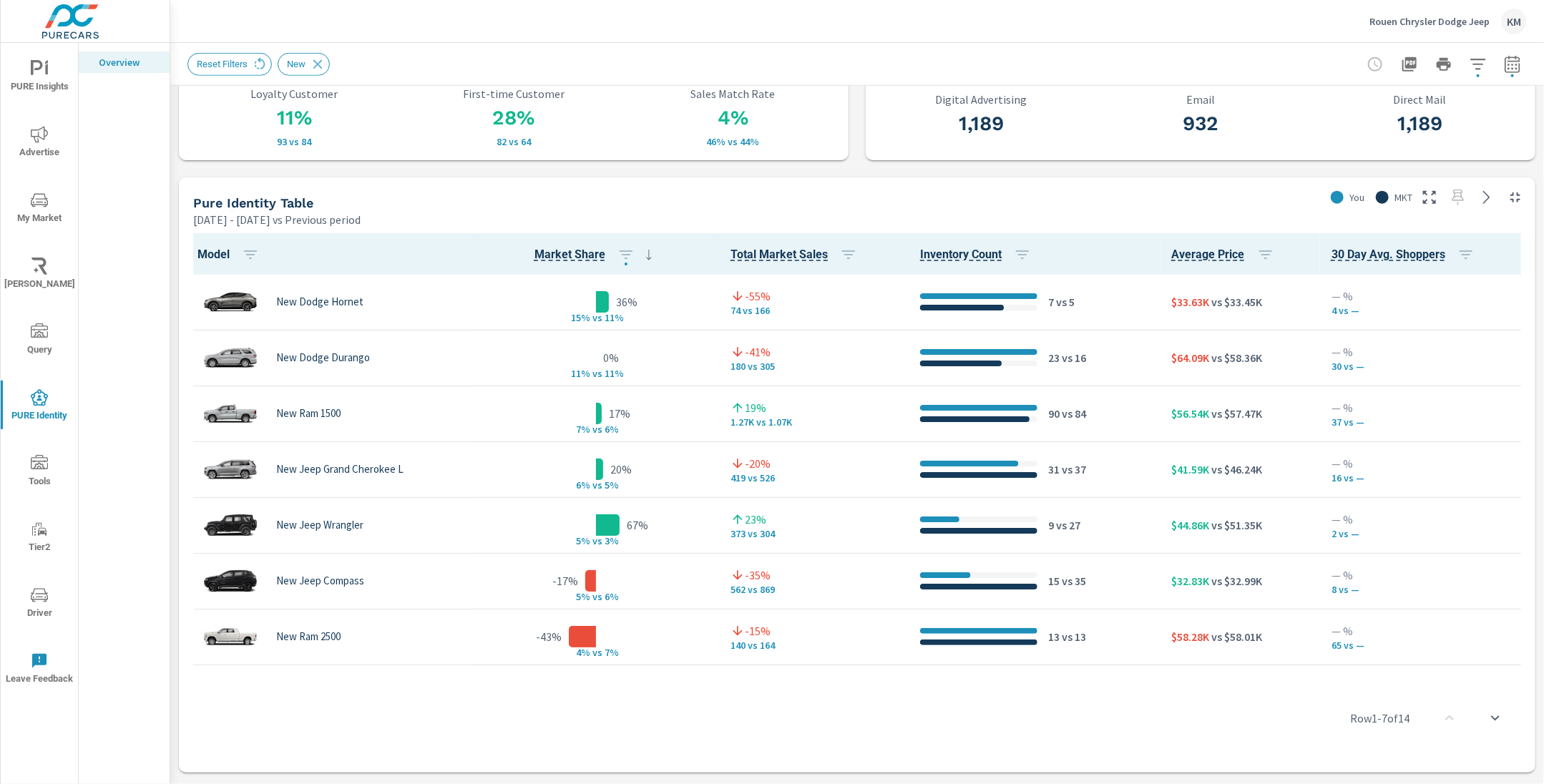
scroll to position [688, 0]
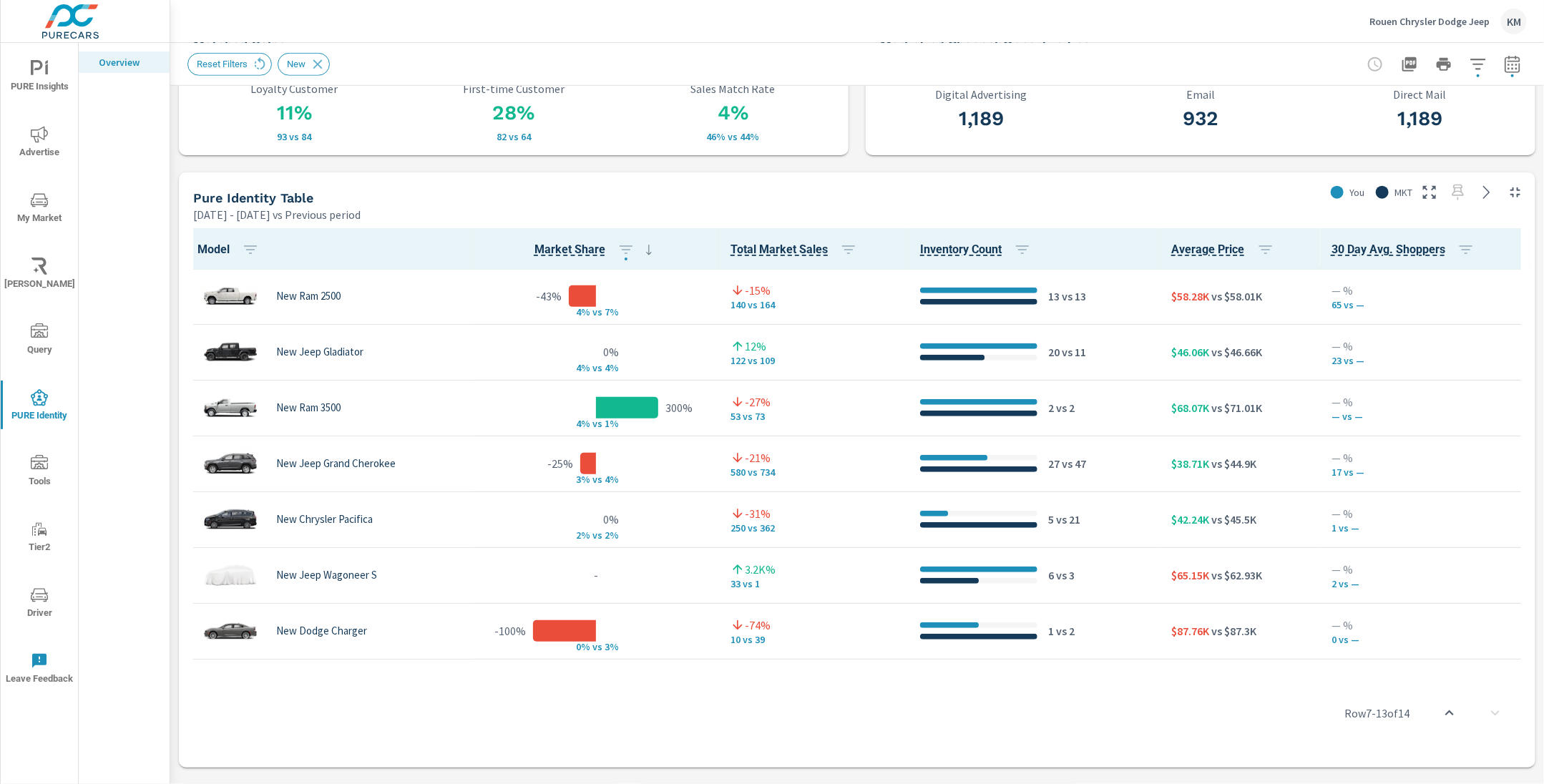
scroll to position [371, 0]
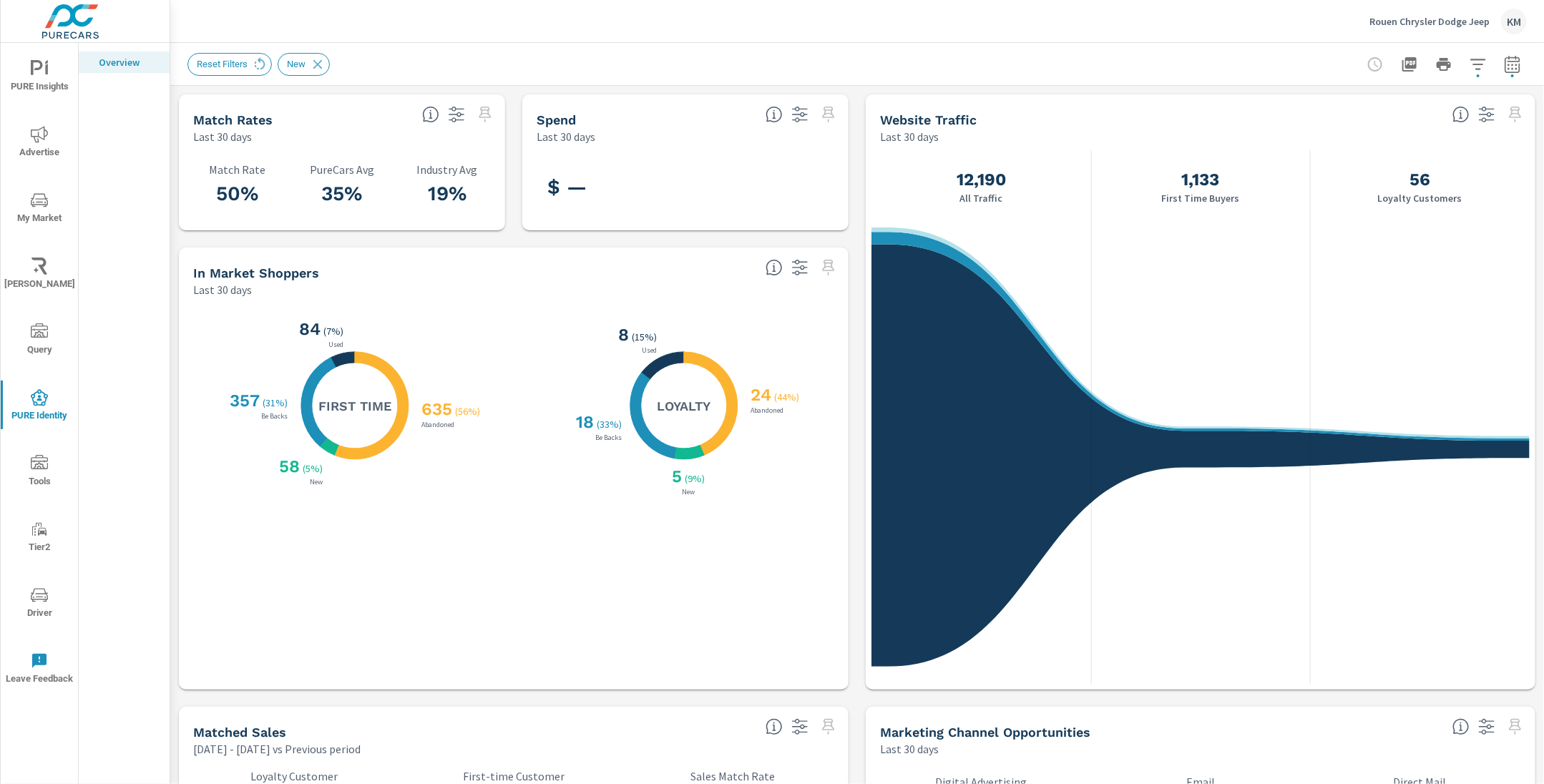
click at [849, 61] on div "Reset Filters New" at bounding box center [757, 64] width 1139 height 23
click at [1103, 53] on div "Reset Filters New" at bounding box center [757, 64] width 1139 height 23
click at [721, 54] on div "Reset Filters New" at bounding box center [757, 64] width 1139 height 23
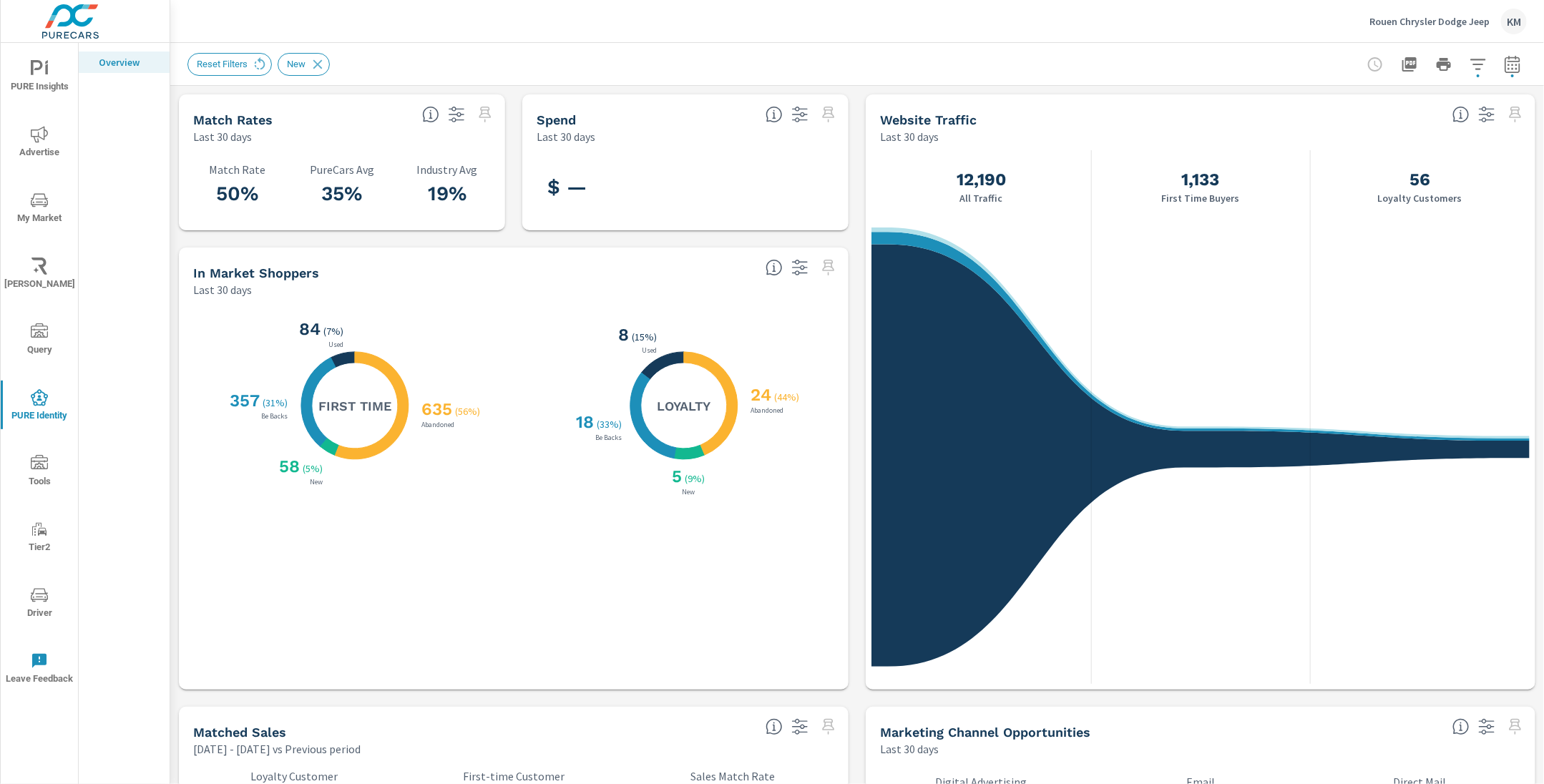
click at [496, 270] on div "In Market Shoppers" at bounding box center [473, 272] width 561 height 16
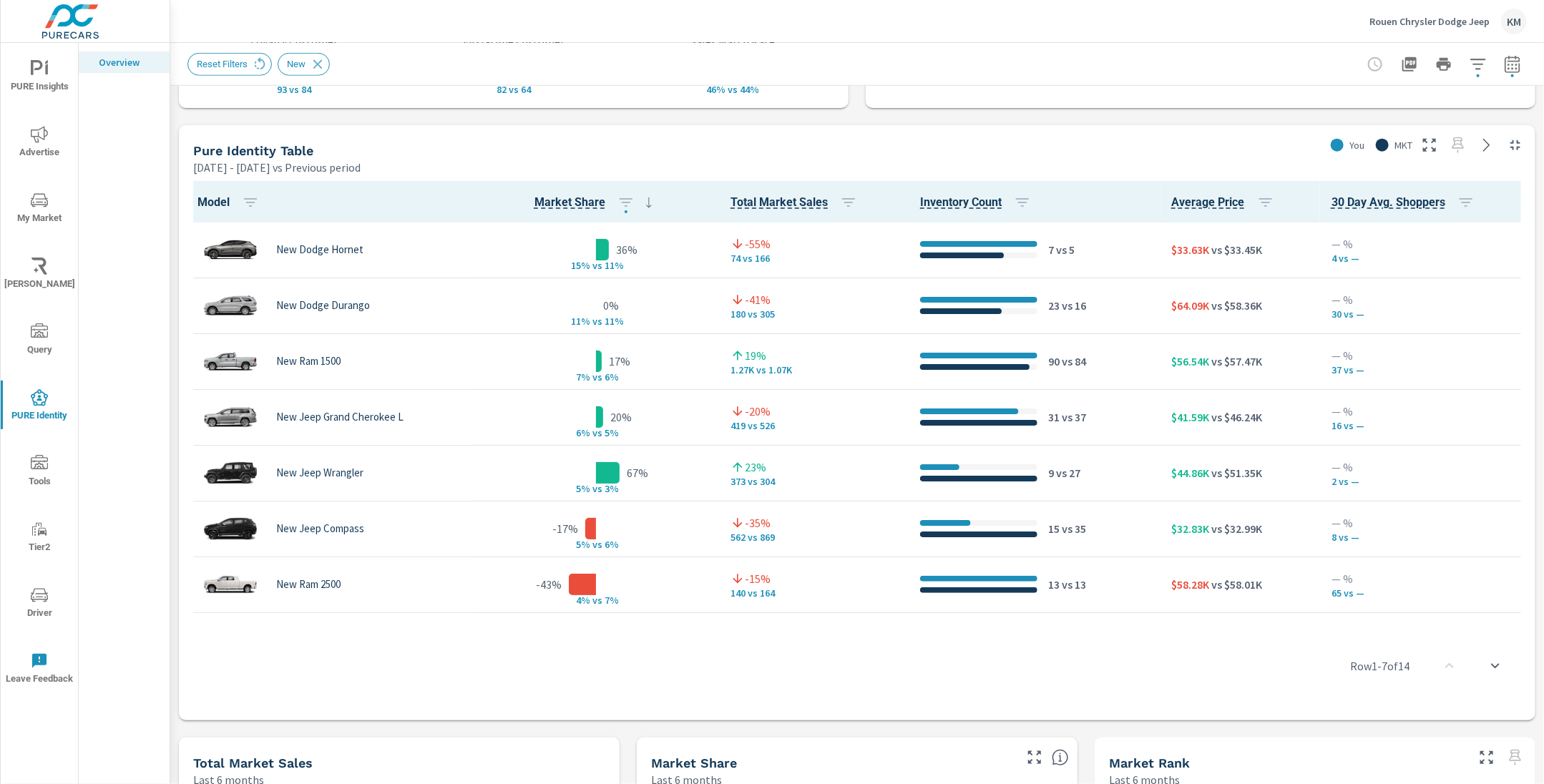
scroll to position [371, 0]
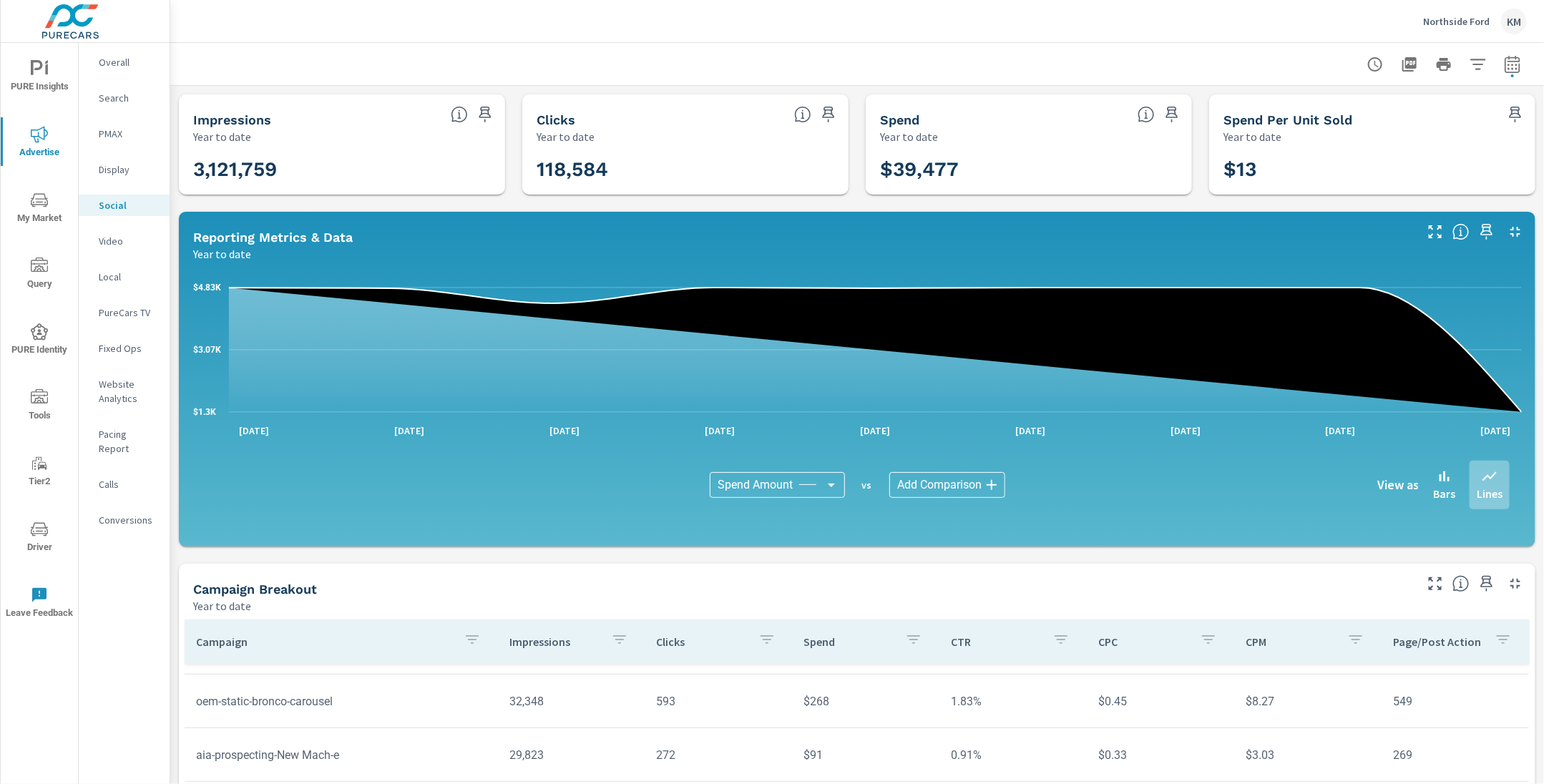
click at [1503, 23] on div "KM" at bounding box center [1513, 21] width 26 height 26
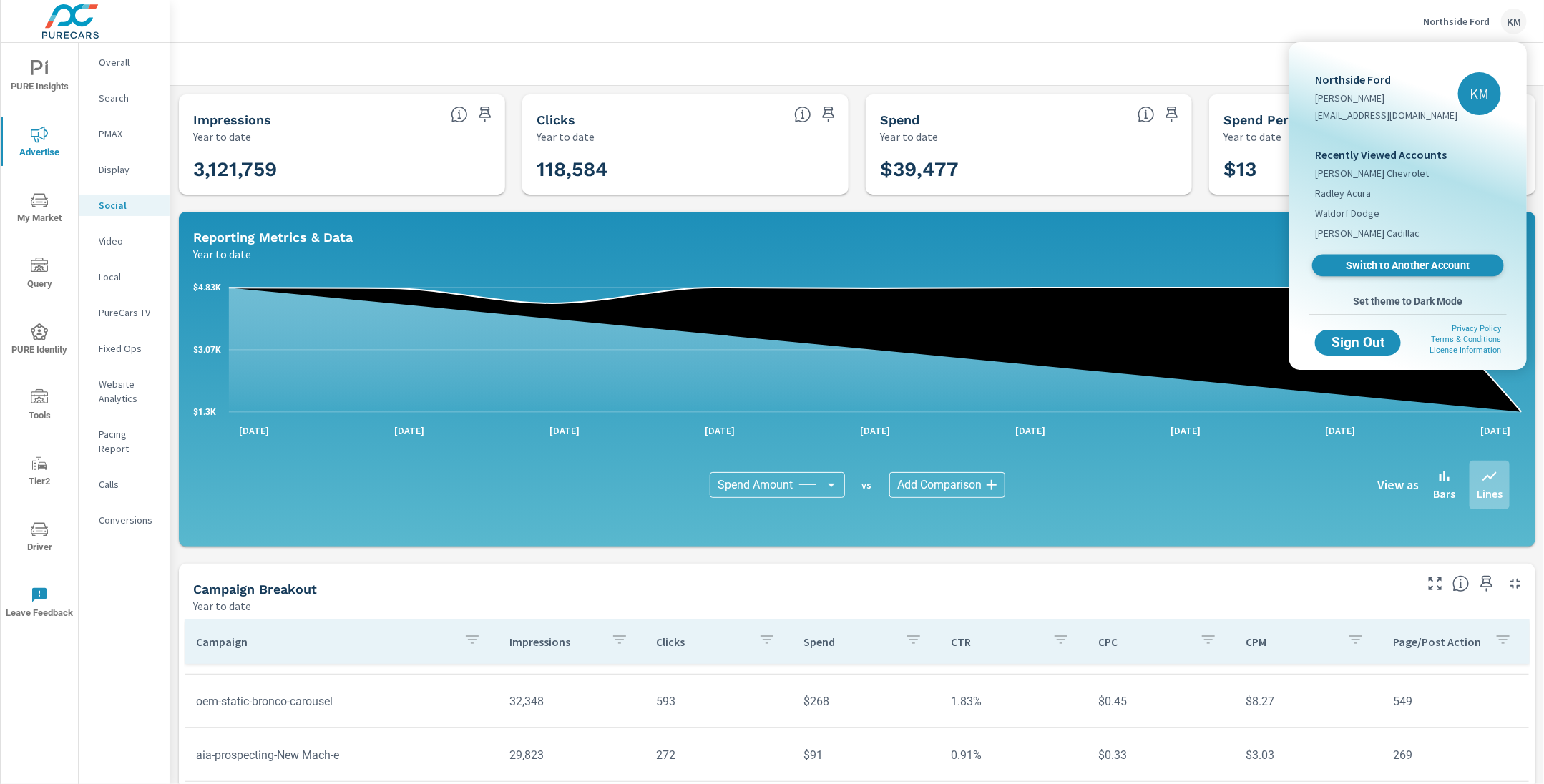
click at [1371, 267] on span "Switch to Another Account" at bounding box center [1408, 265] width 176 height 13
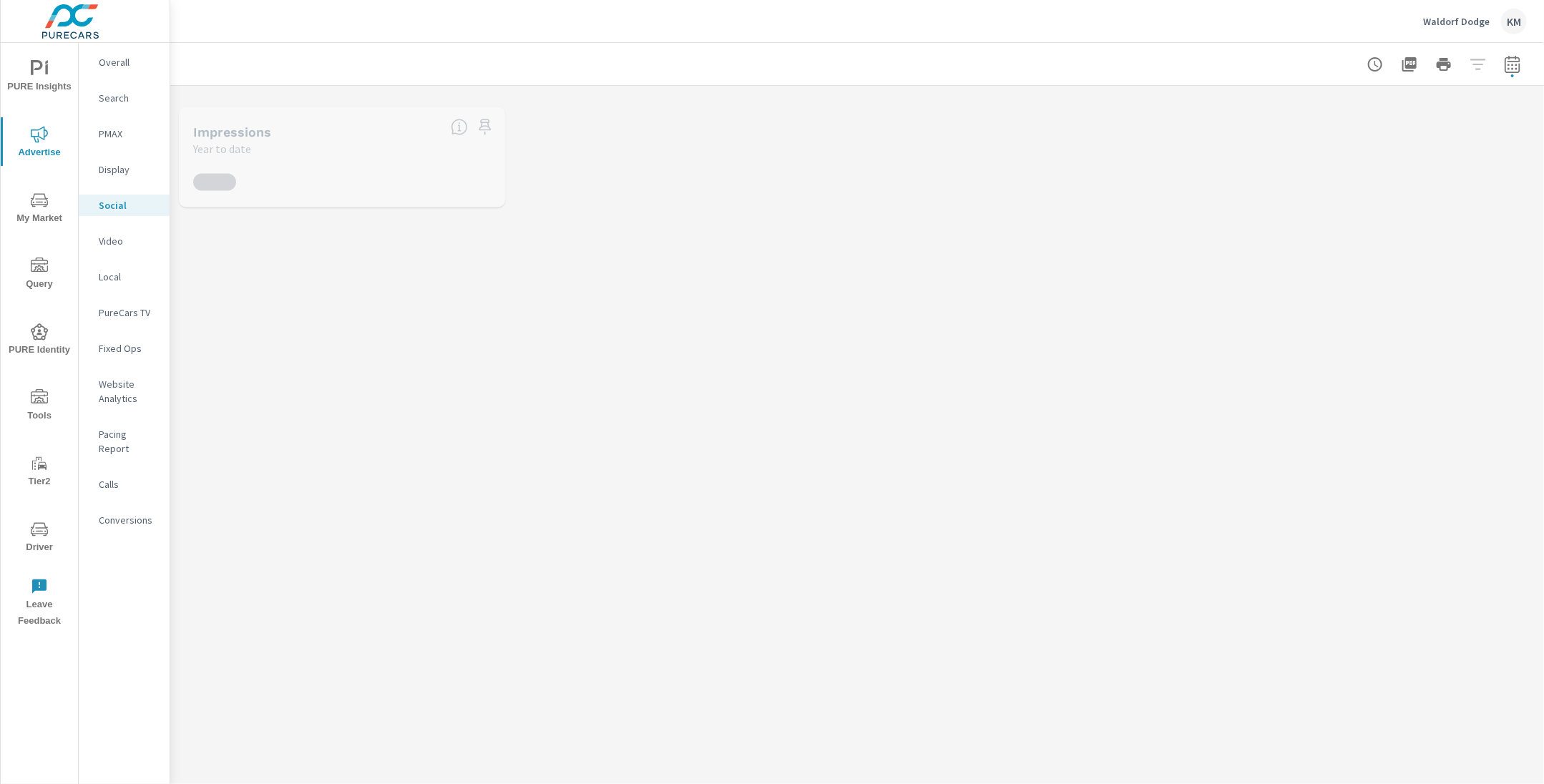
click at [307, 20] on div "Waldorf Dodge KM" at bounding box center [857, 21] width 1340 height 42
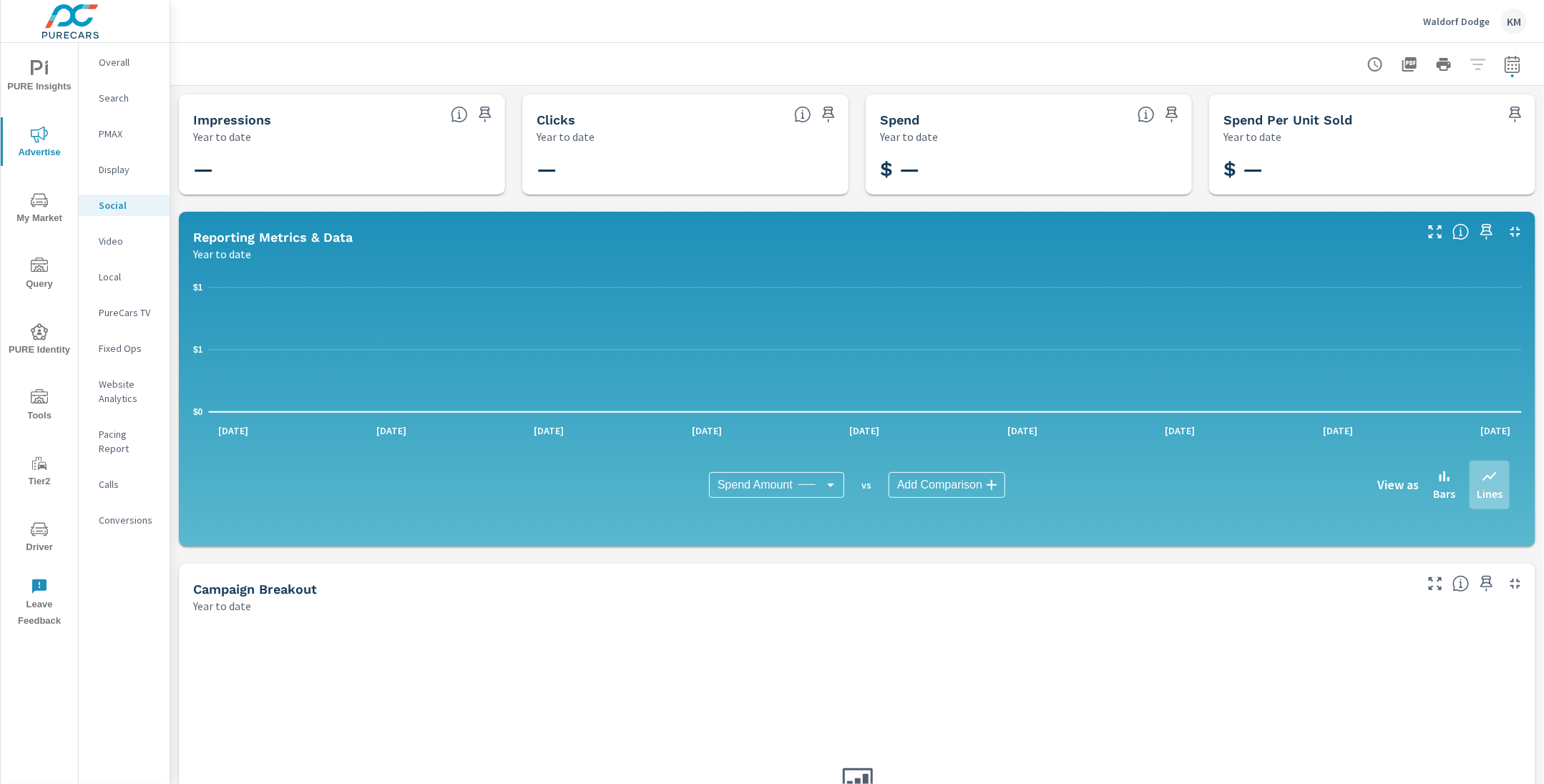
click at [854, 38] on div "Waldorf Dodge KM" at bounding box center [857, 21] width 1340 height 42
click at [44, 209] on span "My Market" at bounding box center [39, 209] width 69 height 35
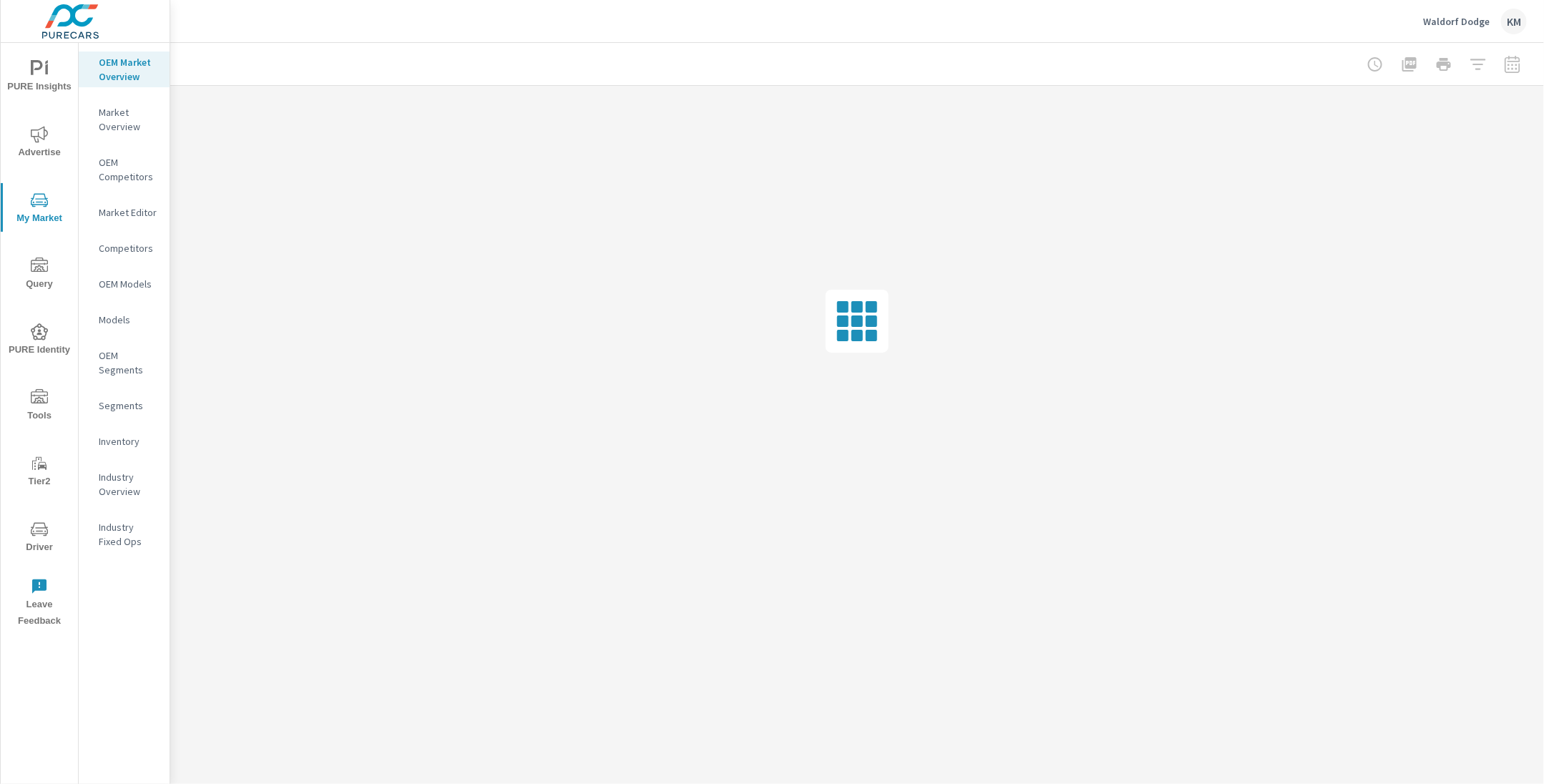
click at [466, 65] on div at bounding box center [857, 64] width 1340 height 42
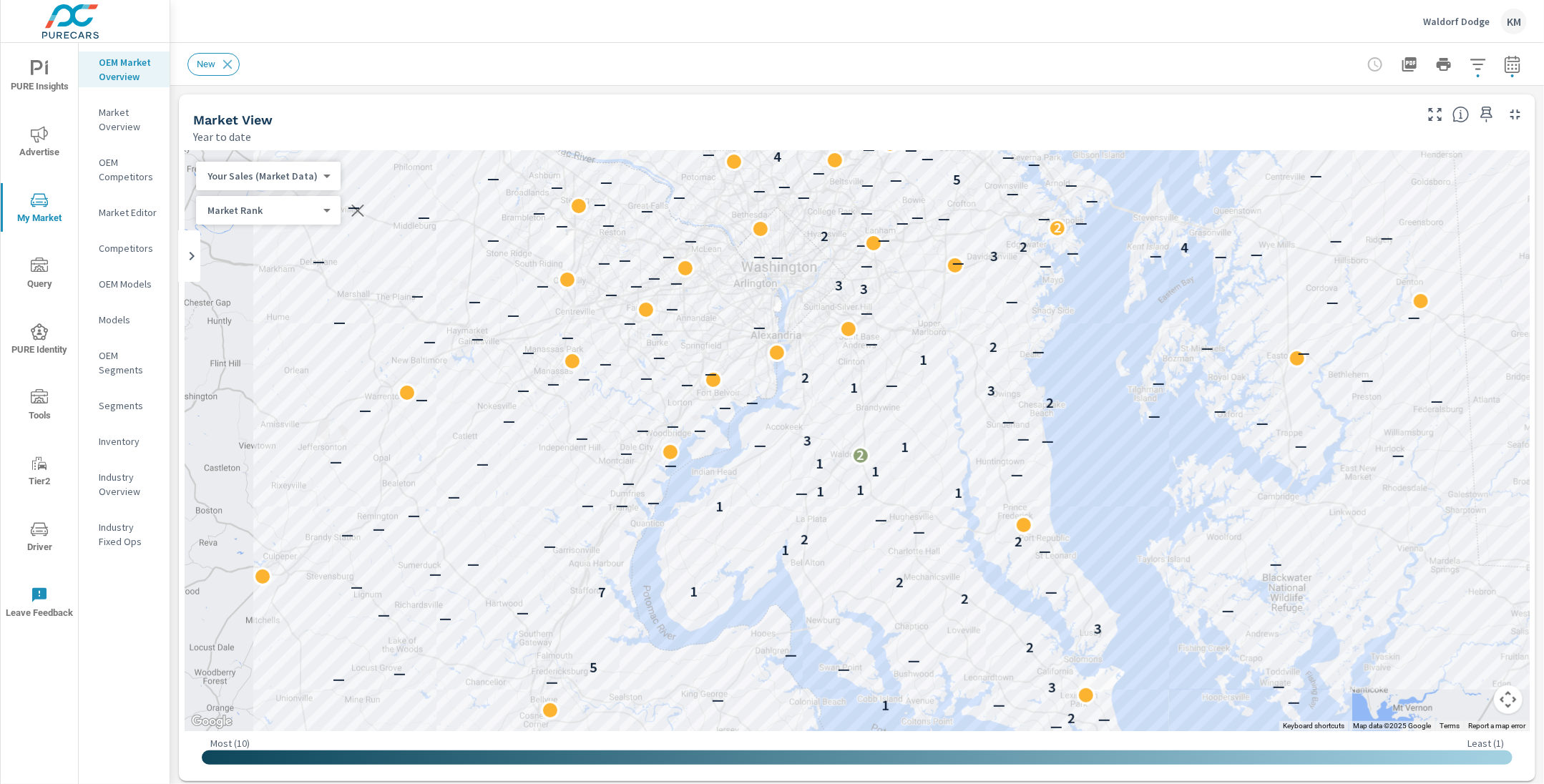
click at [1509, 65] on icon "button" at bounding box center [1513, 67] width 10 height 6
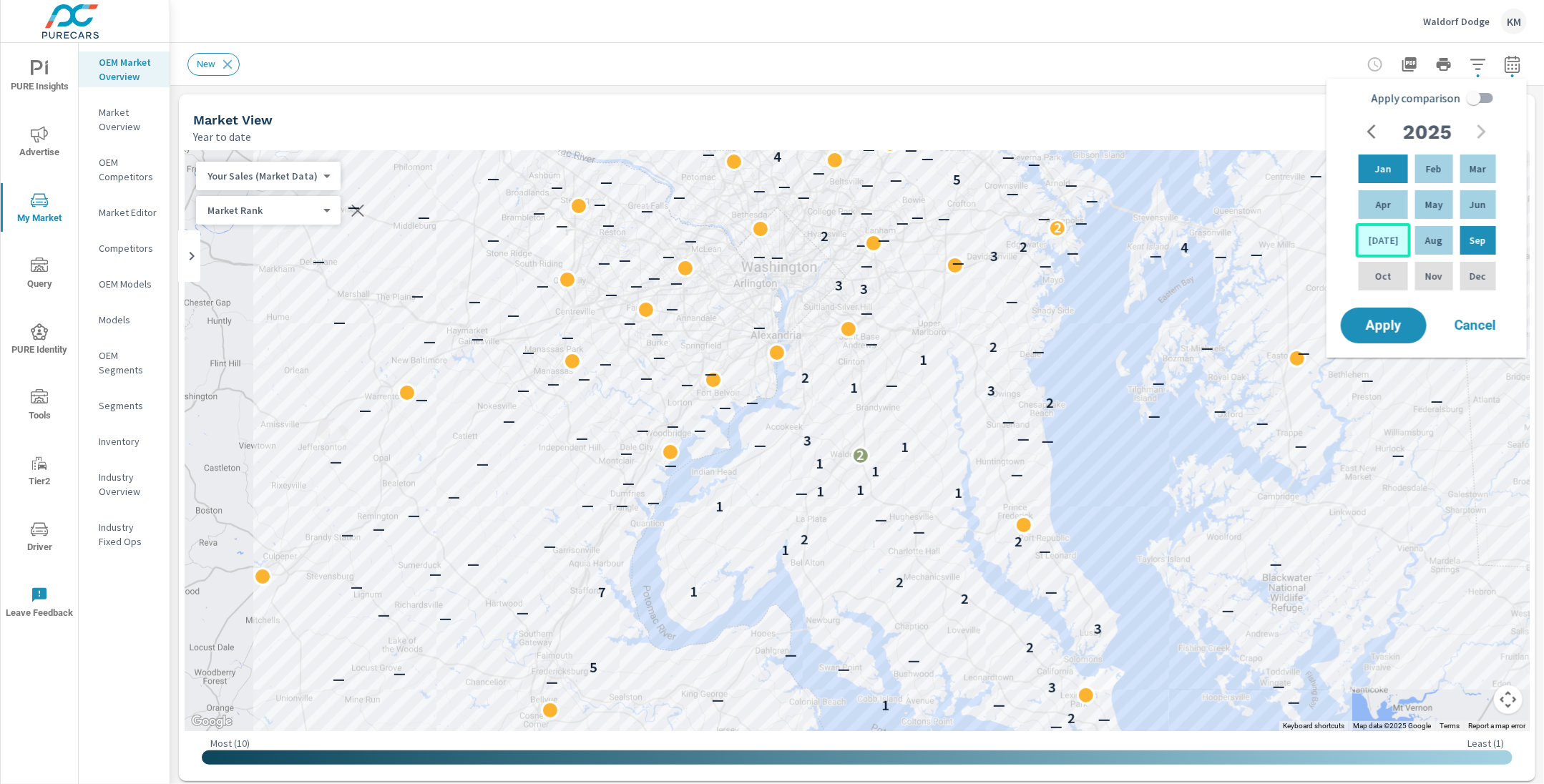
click at [1381, 233] on p "[DATE]" at bounding box center [1384, 239] width 30 height 14
click at [1427, 170] on p "Feb" at bounding box center [1434, 168] width 15 height 14
click at [1387, 321] on span "Apply" at bounding box center [1384, 325] width 58 height 13
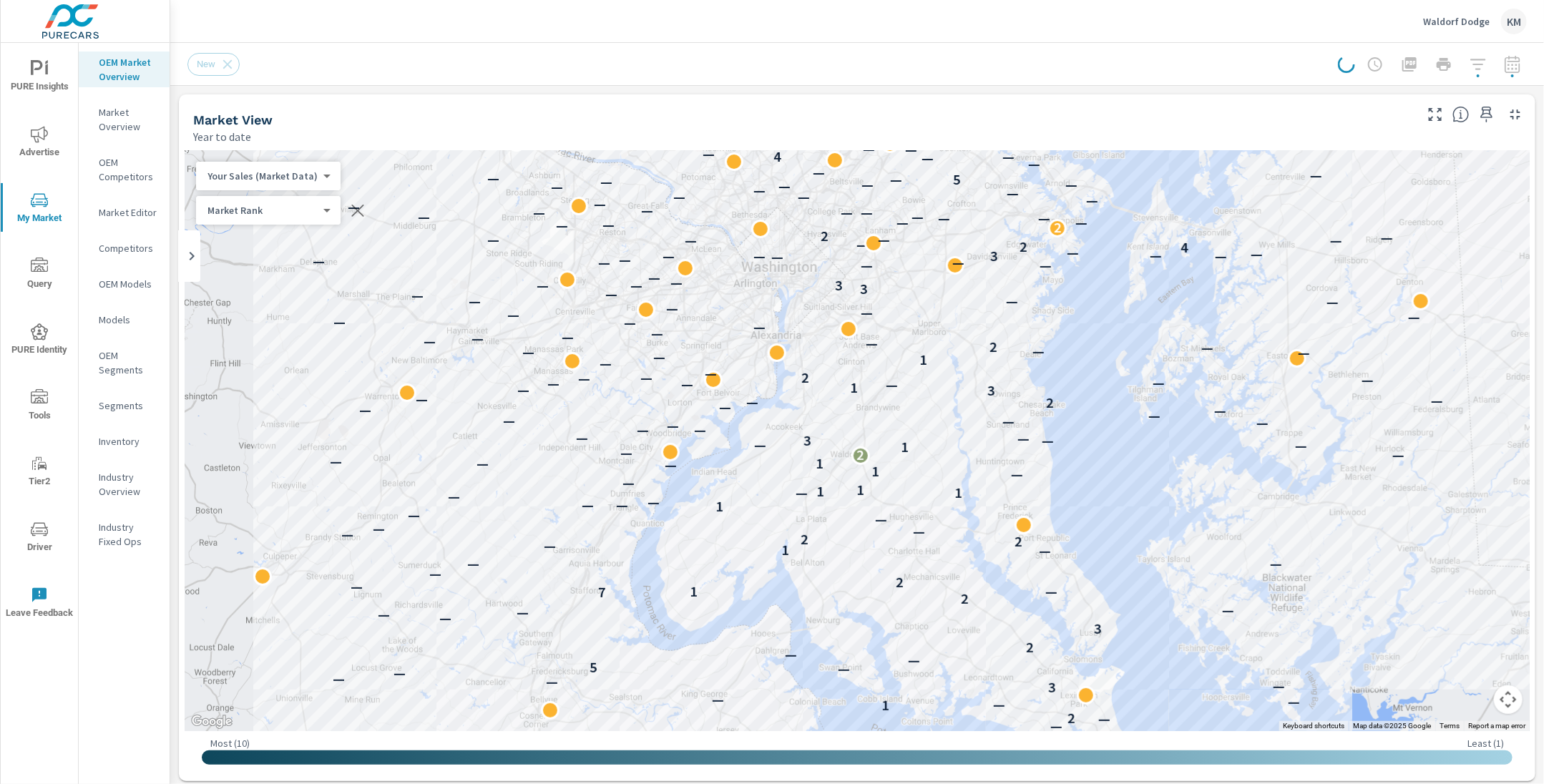
click at [1165, 52] on div "New" at bounding box center [745, 64] width 1116 height 23
click at [1478, 67] on icon "button" at bounding box center [1478, 64] width 17 height 17
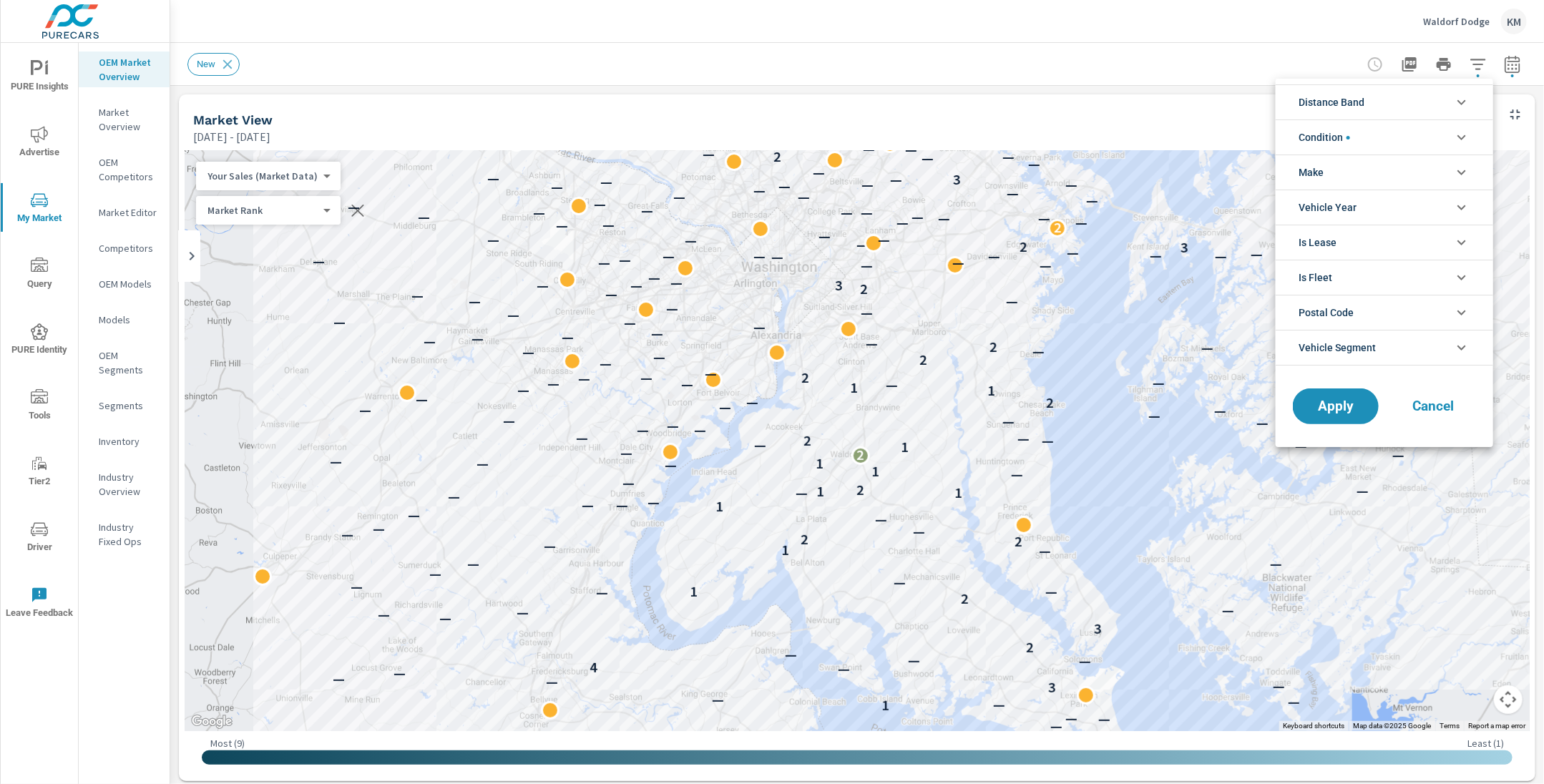
click at [1376, 107] on li "Distance Band" at bounding box center [1385, 101] width 218 height 35
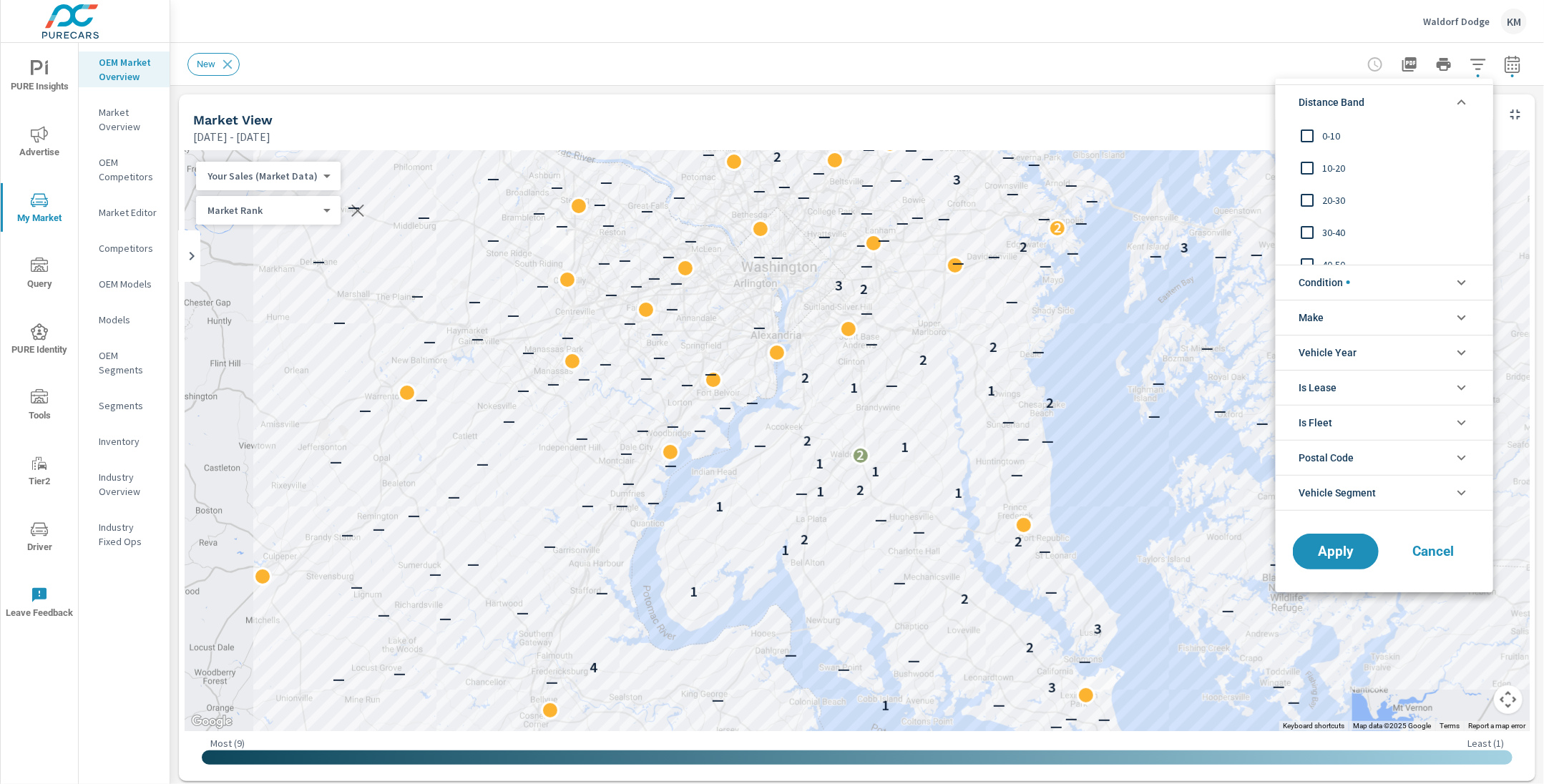
click at [1325, 141] on span "0-10" at bounding box center [1401, 135] width 156 height 17
click at [1325, 158] on div "10-20" at bounding box center [1383, 168] width 215 height 32
click at [1325, 201] on span "20-30" at bounding box center [1401, 200] width 156 height 17
click at [1320, 545] on span "Apply" at bounding box center [1335, 551] width 58 height 13
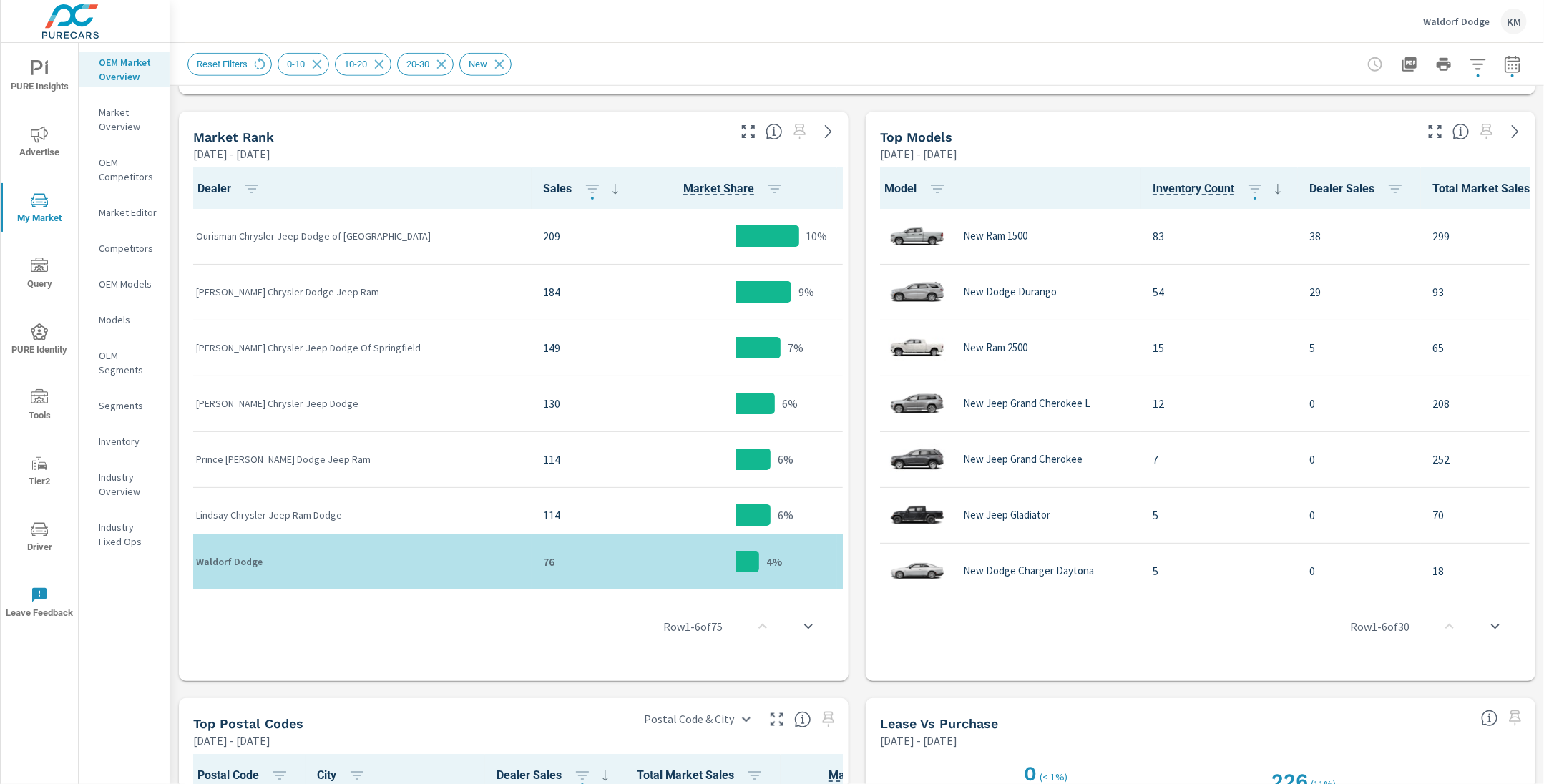
scroll to position [685, 0]
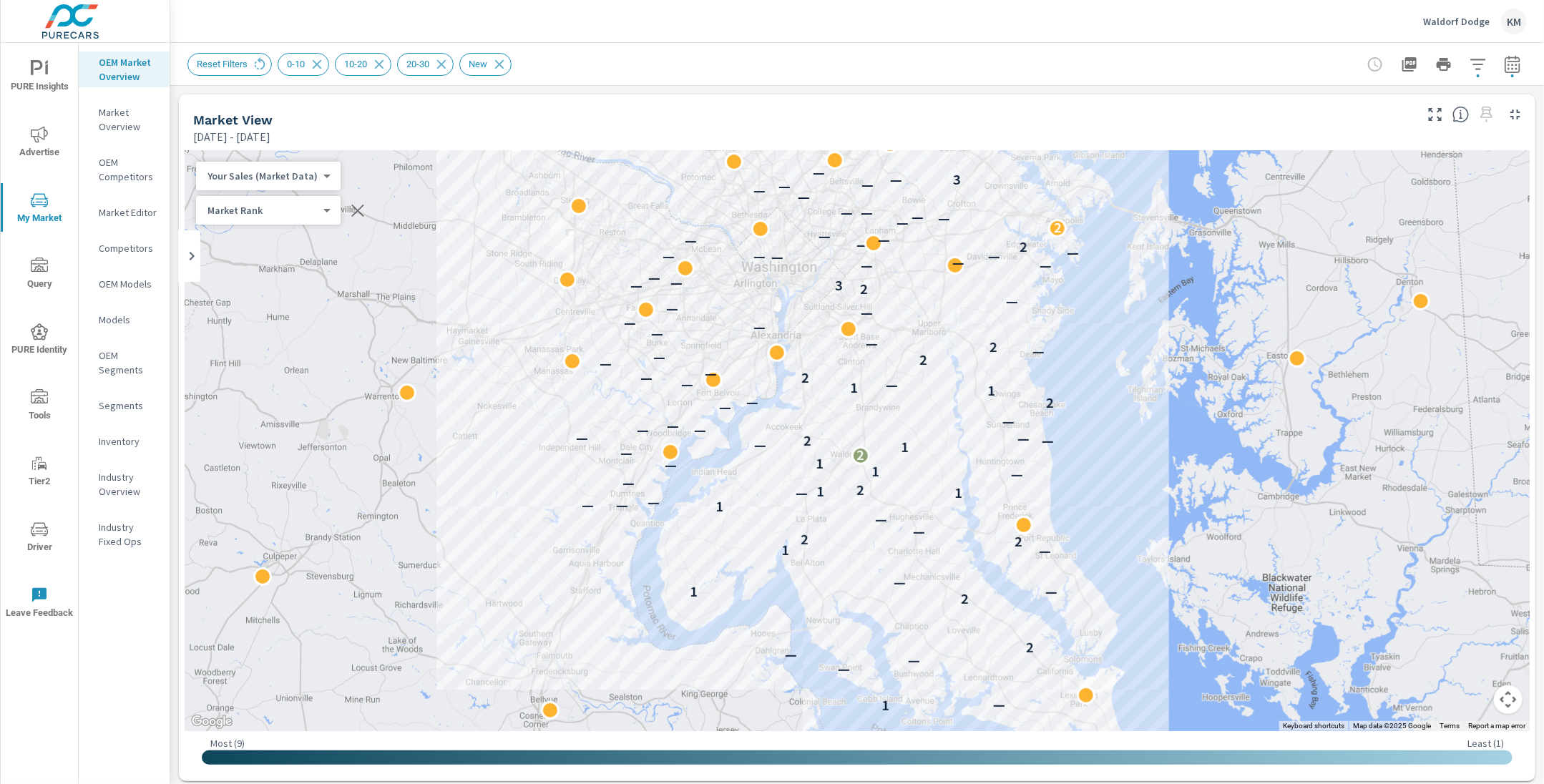
click at [1132, 52] on div "Reset Filters 0-10 10-20 20-30 New" at bounding box center [857, 64] width 1340 height 42
click at [1513, 62] on icon "button" at bounding box center [1513, 64] width 17 height 17
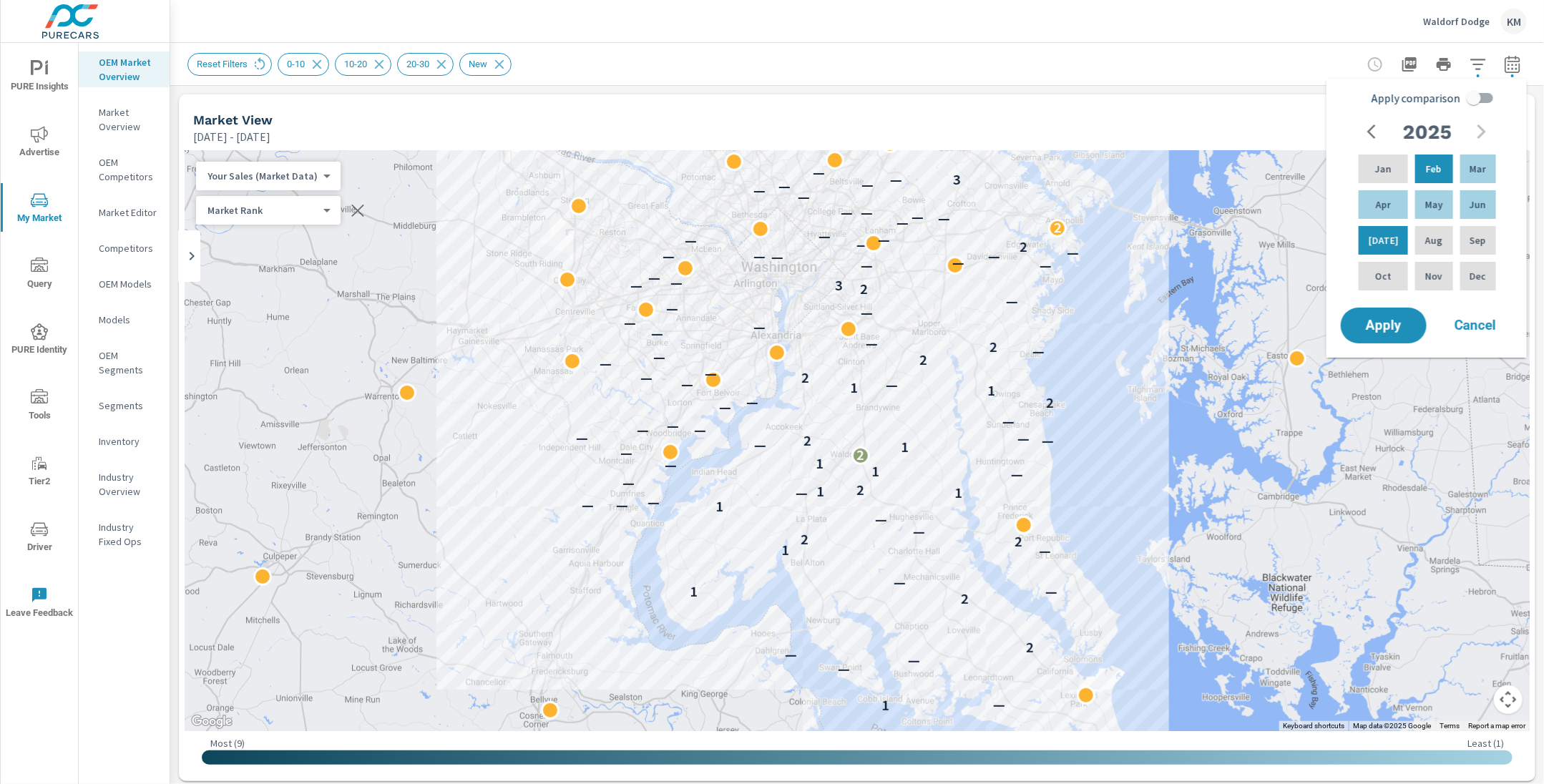
click at [1267, 58] on div "Reset Filters 0-10 10-20 20-30 New" at bounding box center [757, 64] width 1139 height 23
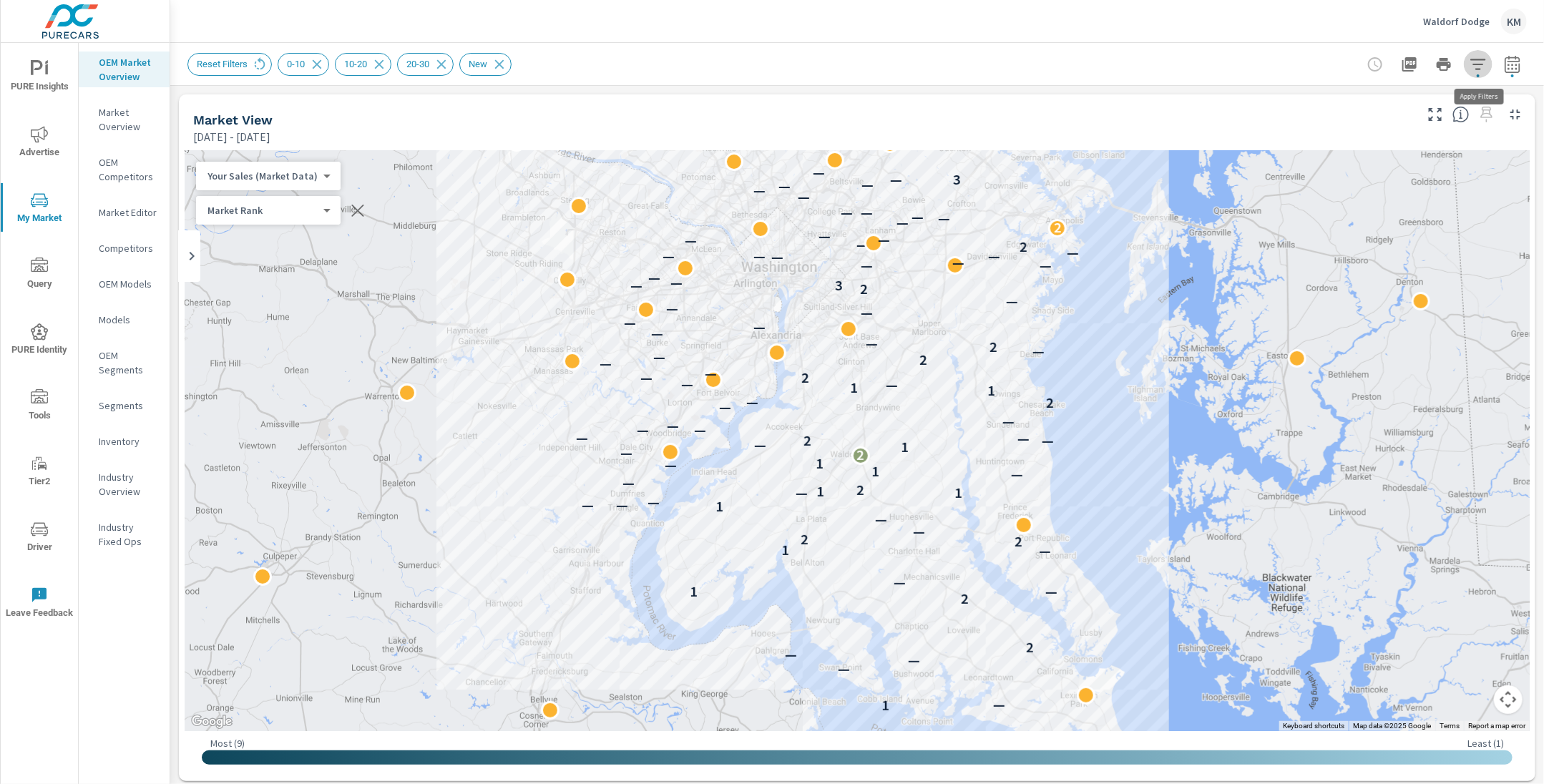
click at [1475, 75] on button "button" at bounding box center [1478, 64] width 29 height 29
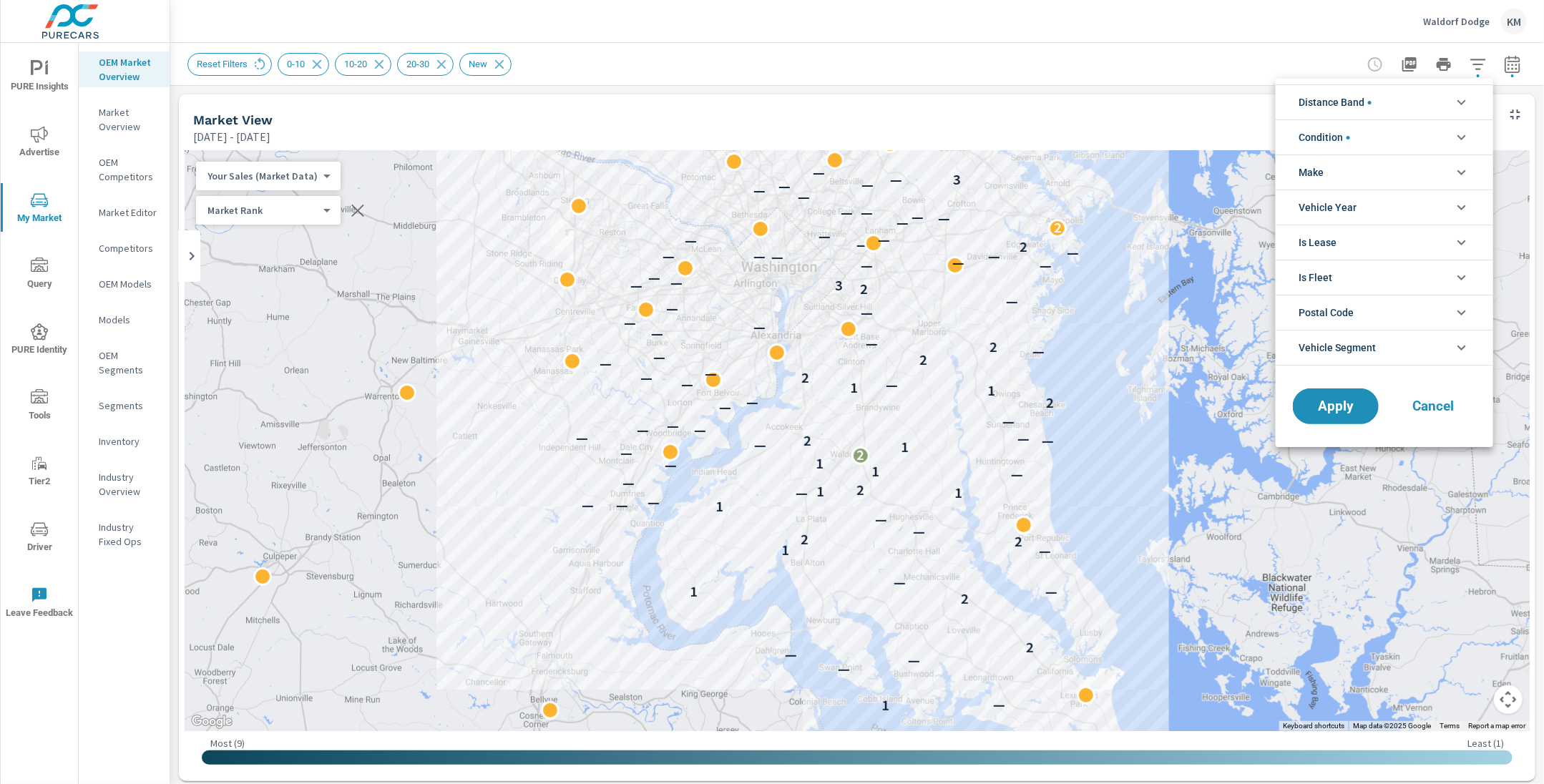
click at [1363, 134] on li "Condition" at bounding box center [1385, 136] width 218 height 35
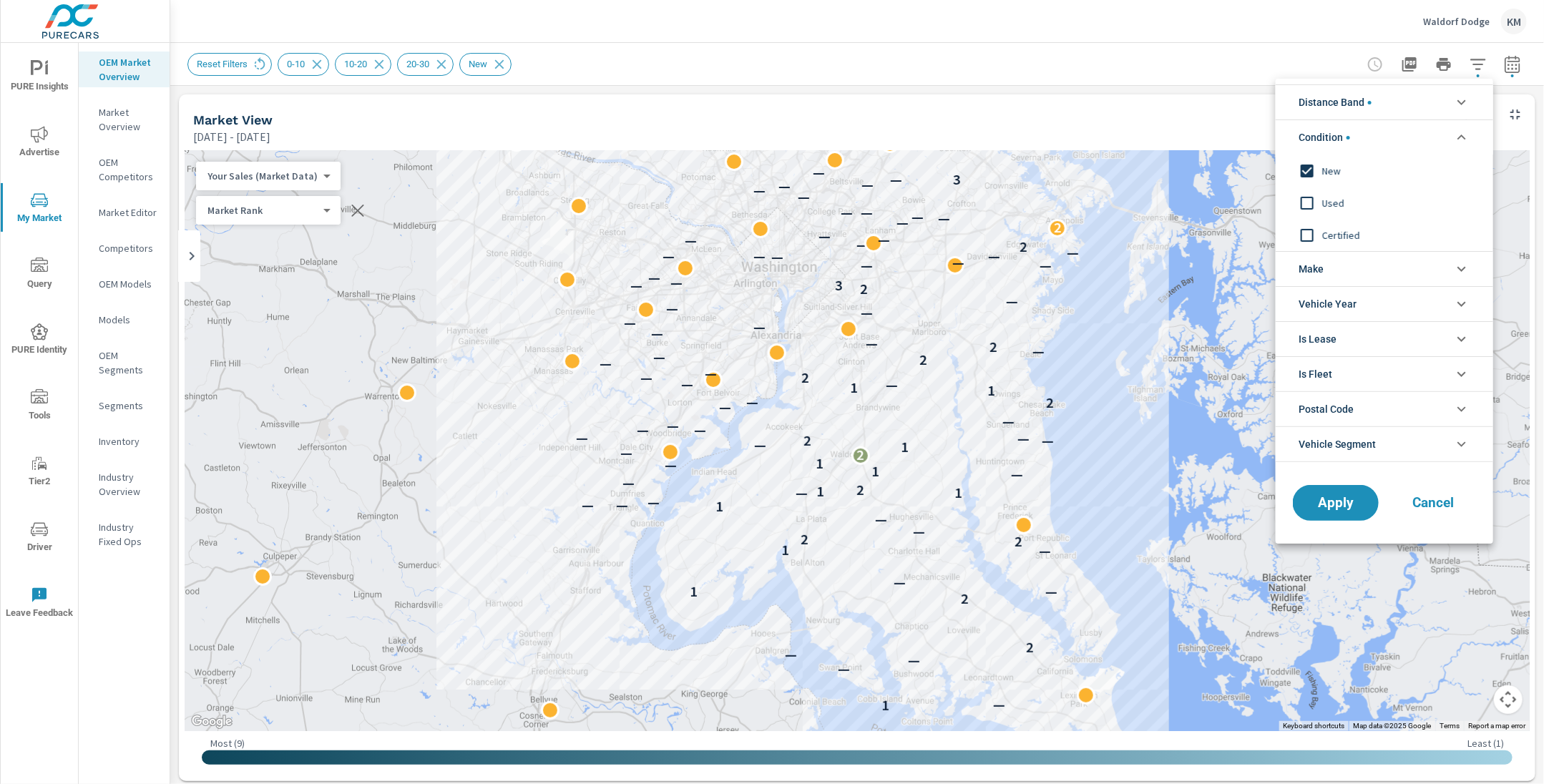
click at [1363, 134] on li "Condition" at bounding box center [1385, 136] width 218 height 35
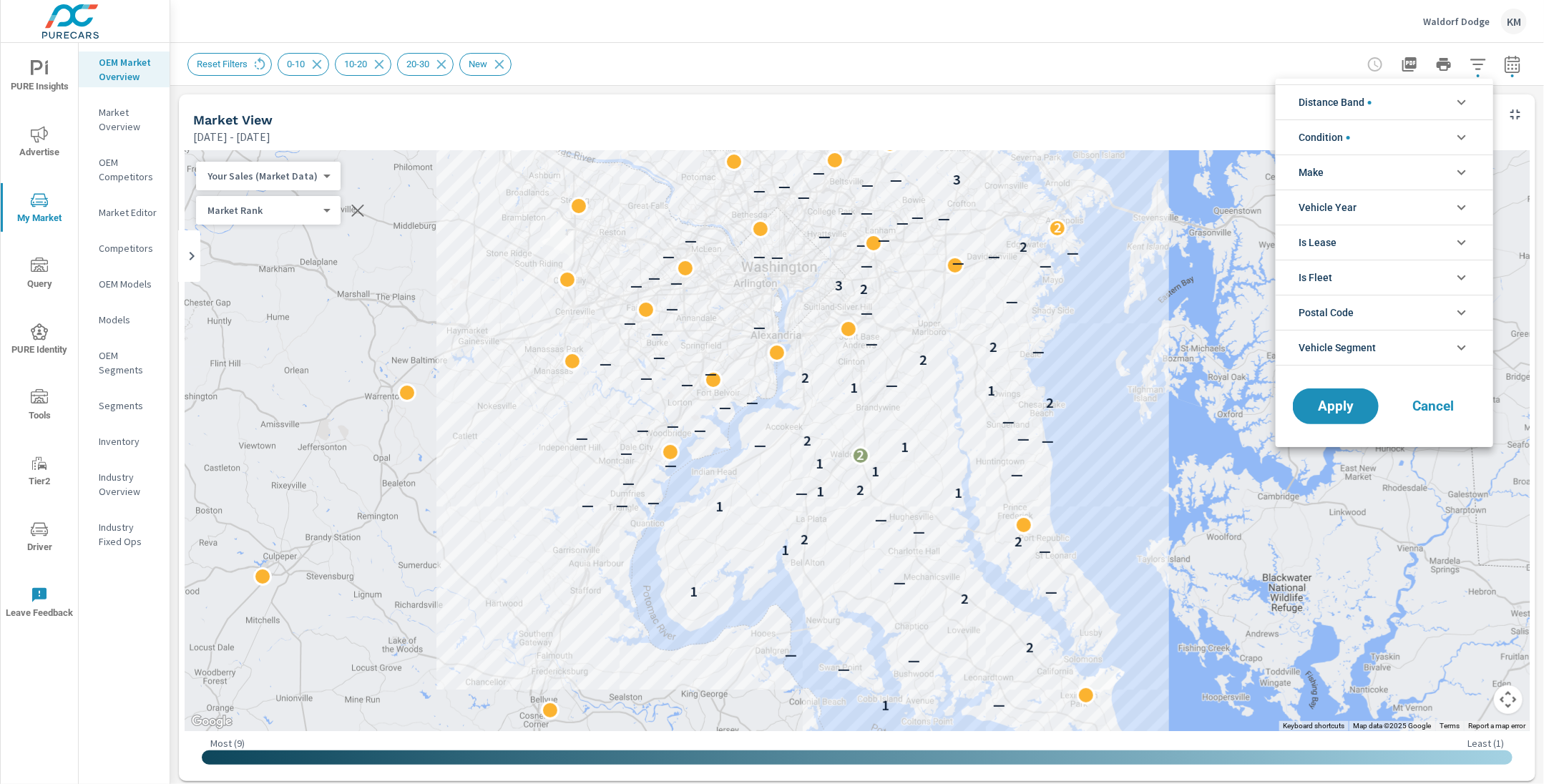
click at [1364, 101] on span "Distance Band" at bounding box center [1335, 102] width 73 height 34
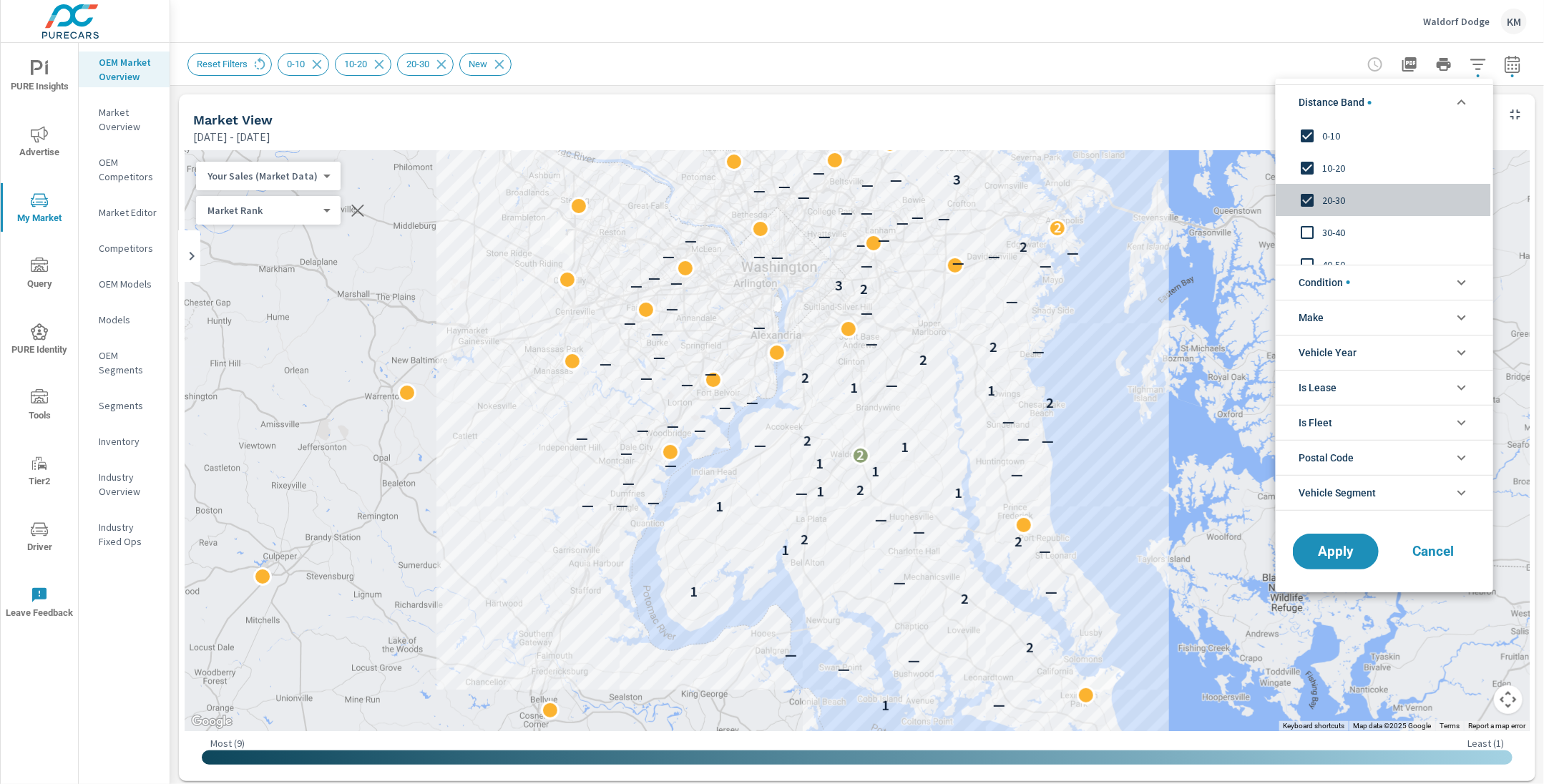
click at [1305, 198] on input "filter options" at bounding box center [1306, 199] width 30 height 30
click at [1333, 545] on span "Apply" at bounding box center [1335, 551] width 58 height 13
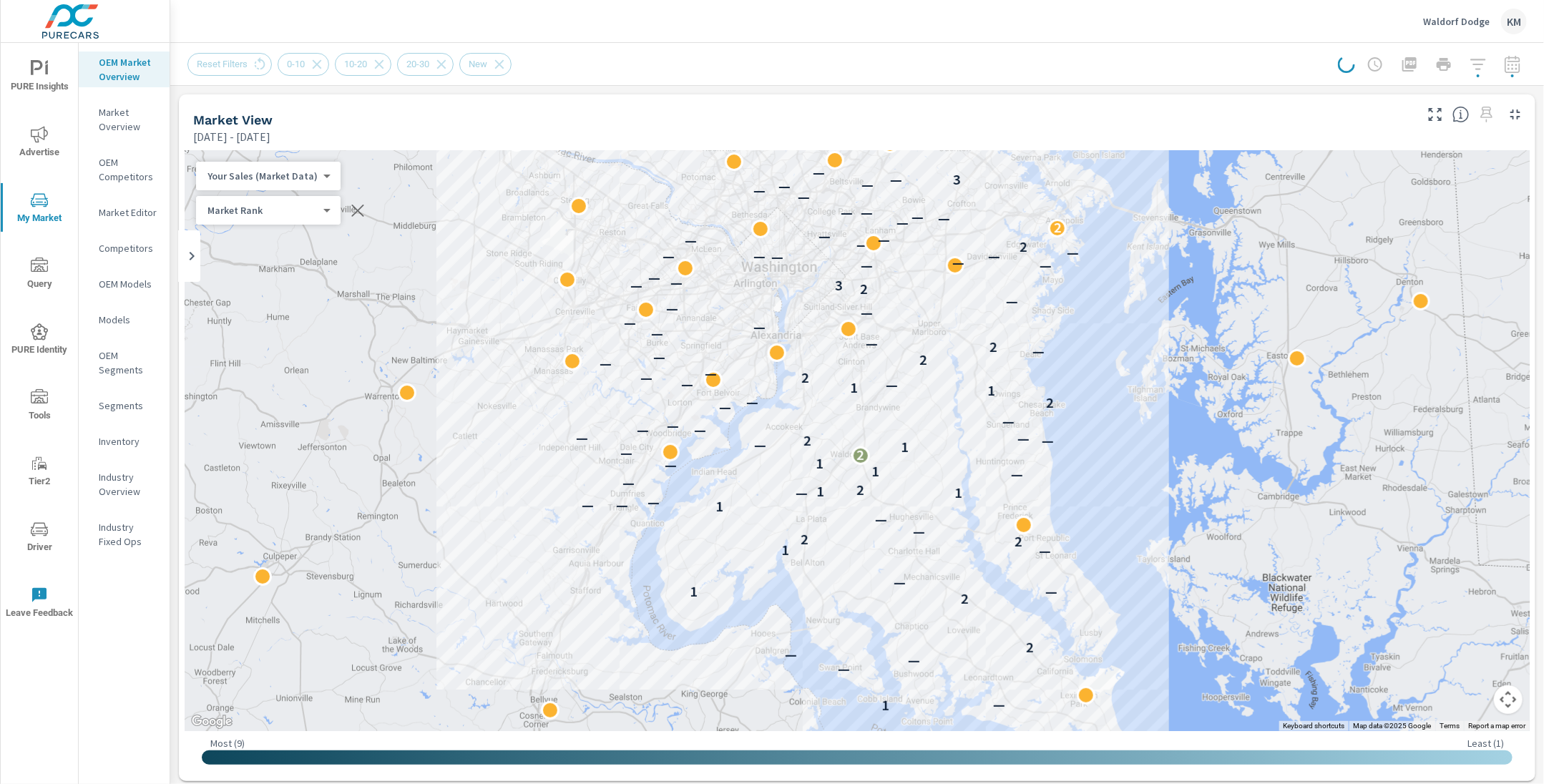
click at [1095, 44] on div "Reset Filters 0-10 10-20 20-30 New" at bounding box center [857, 64] width 1340 height 42
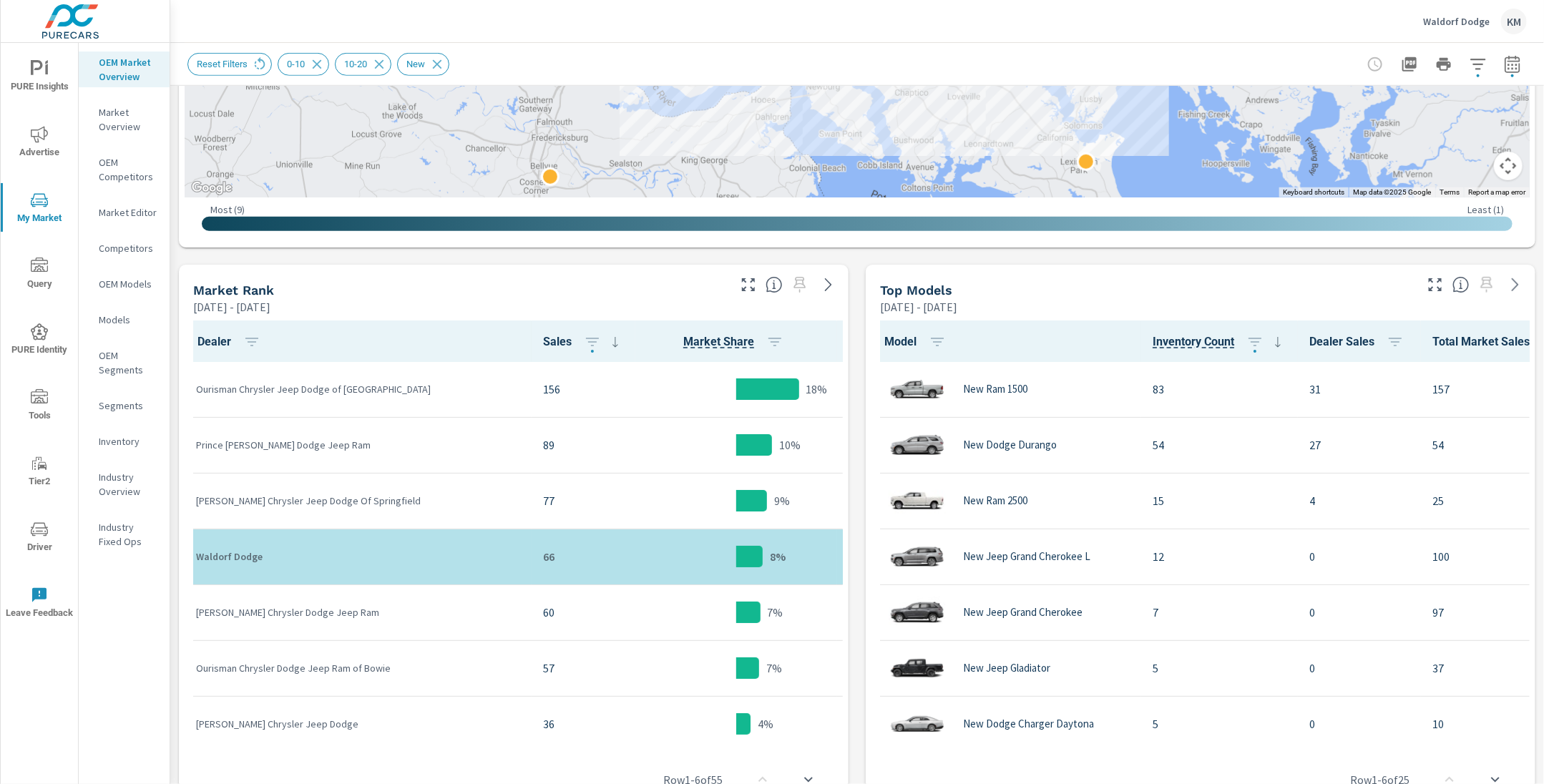
scroll to position [223, 0]
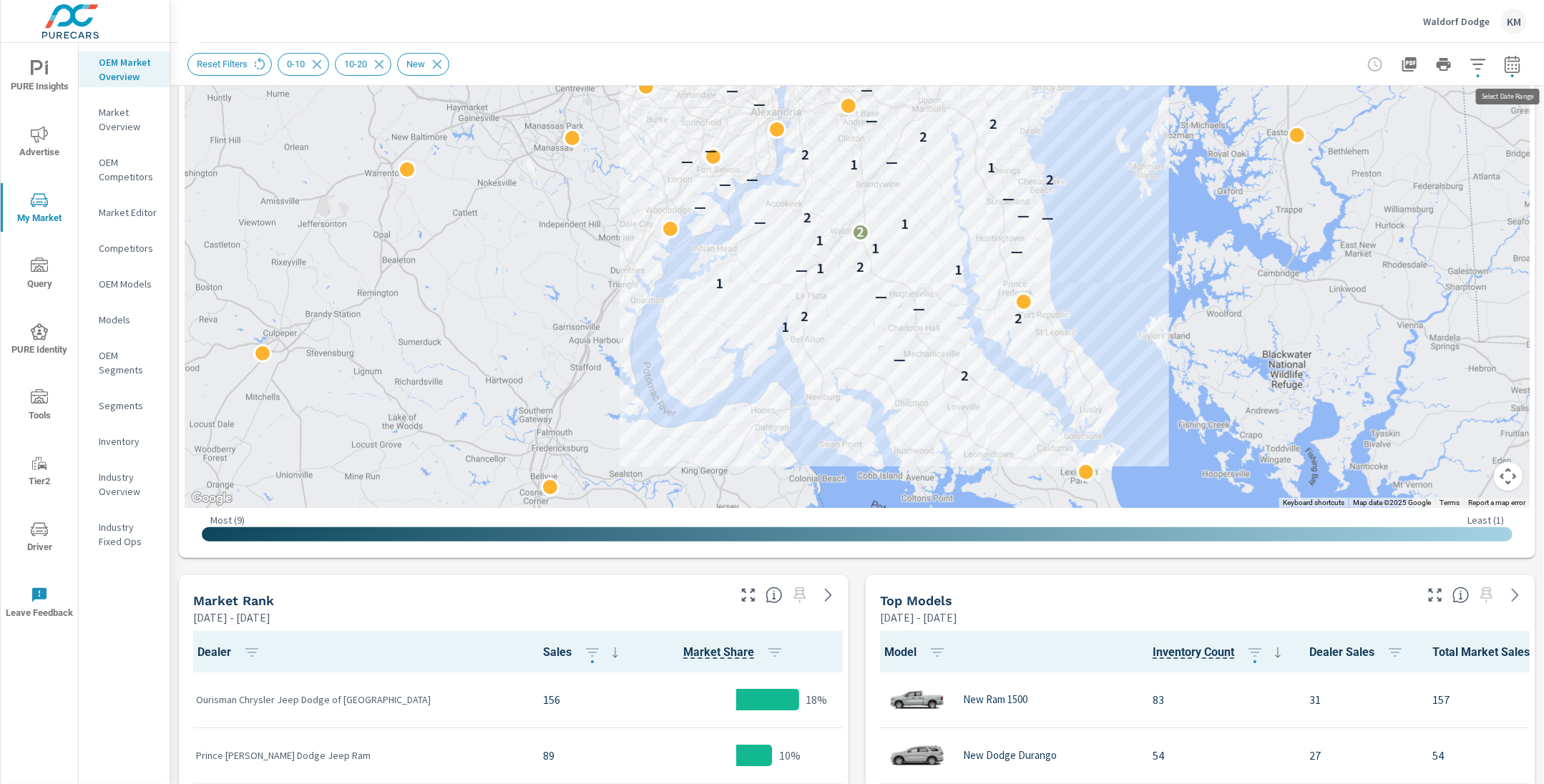
click at [1523, 67] on button "button" at bounding box center [1513, 64] width 29 height 29
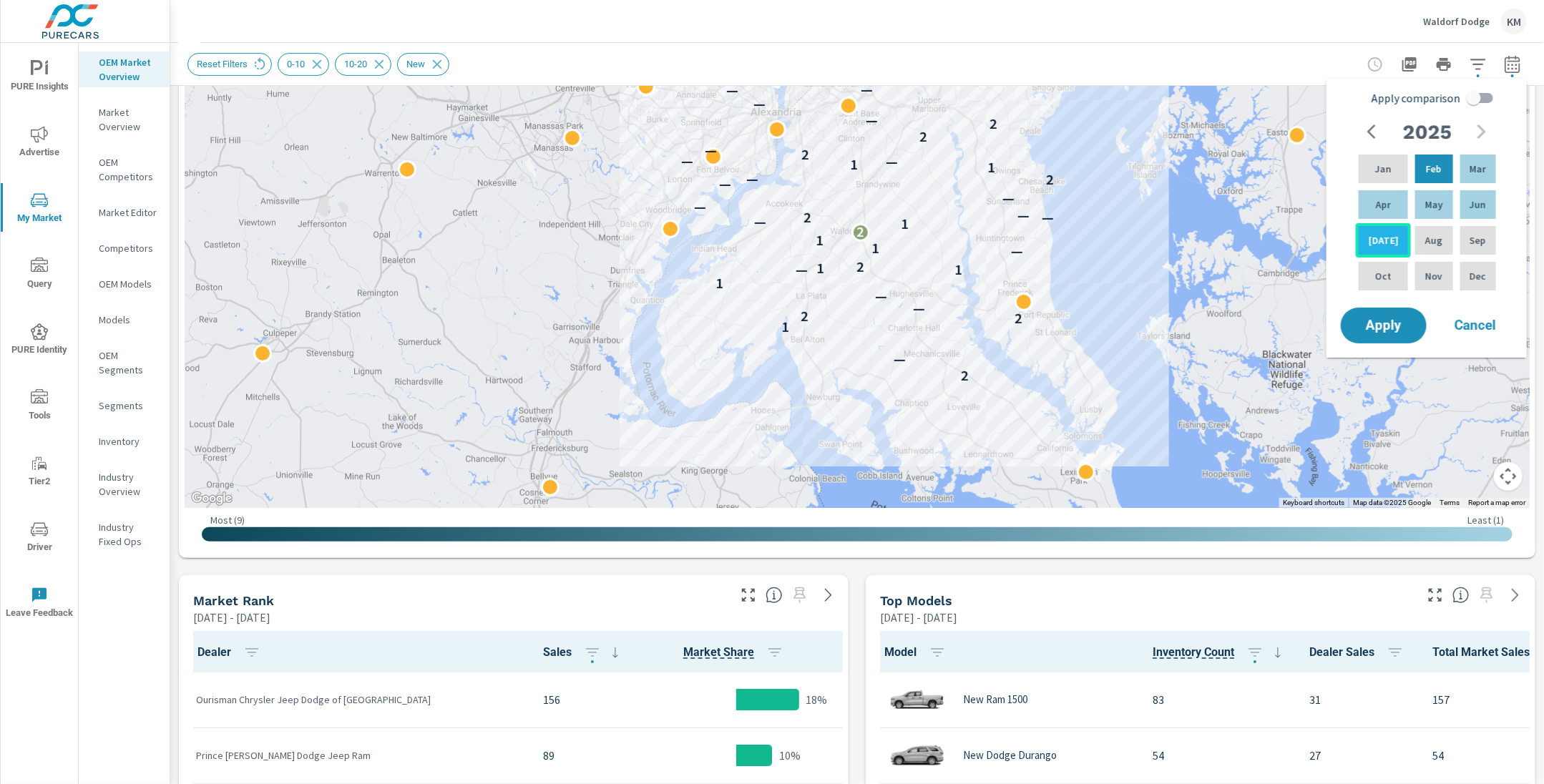
click at [1384, 236] on p "[DATE]" at bounding box center [1384, 239] width 30 height 14
click at [1424, 178] on div "Feb" at bounding box center [1433, 169] width 43 height 34
click at [1475, 96] on input "Apply comparison" at bounding box center [1473, 97] width 81 height 27
checkbox input "true"
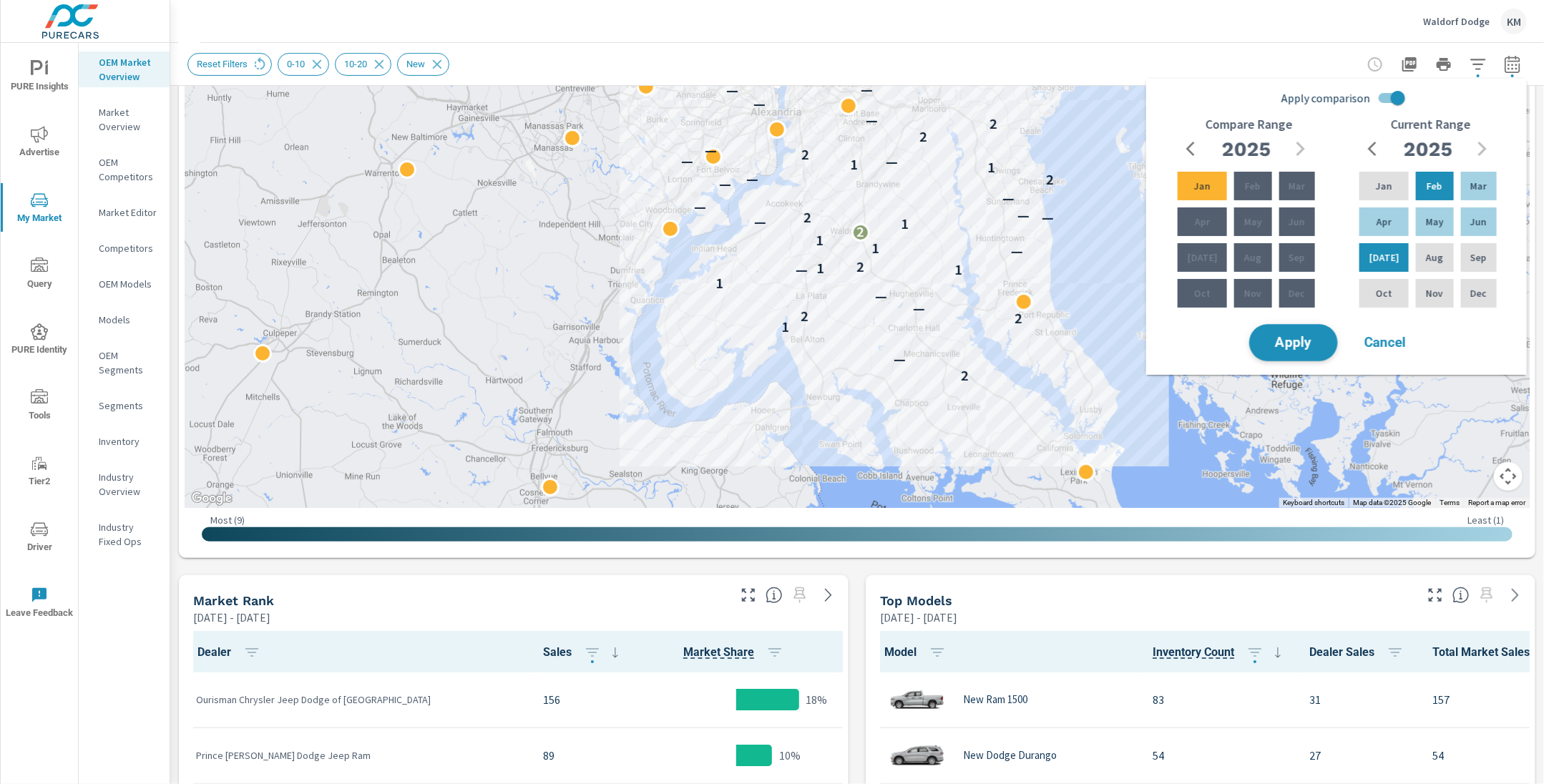
click at [1307, 339] on span "Apply" at bounding box center [1293, 342] width 58 height 13
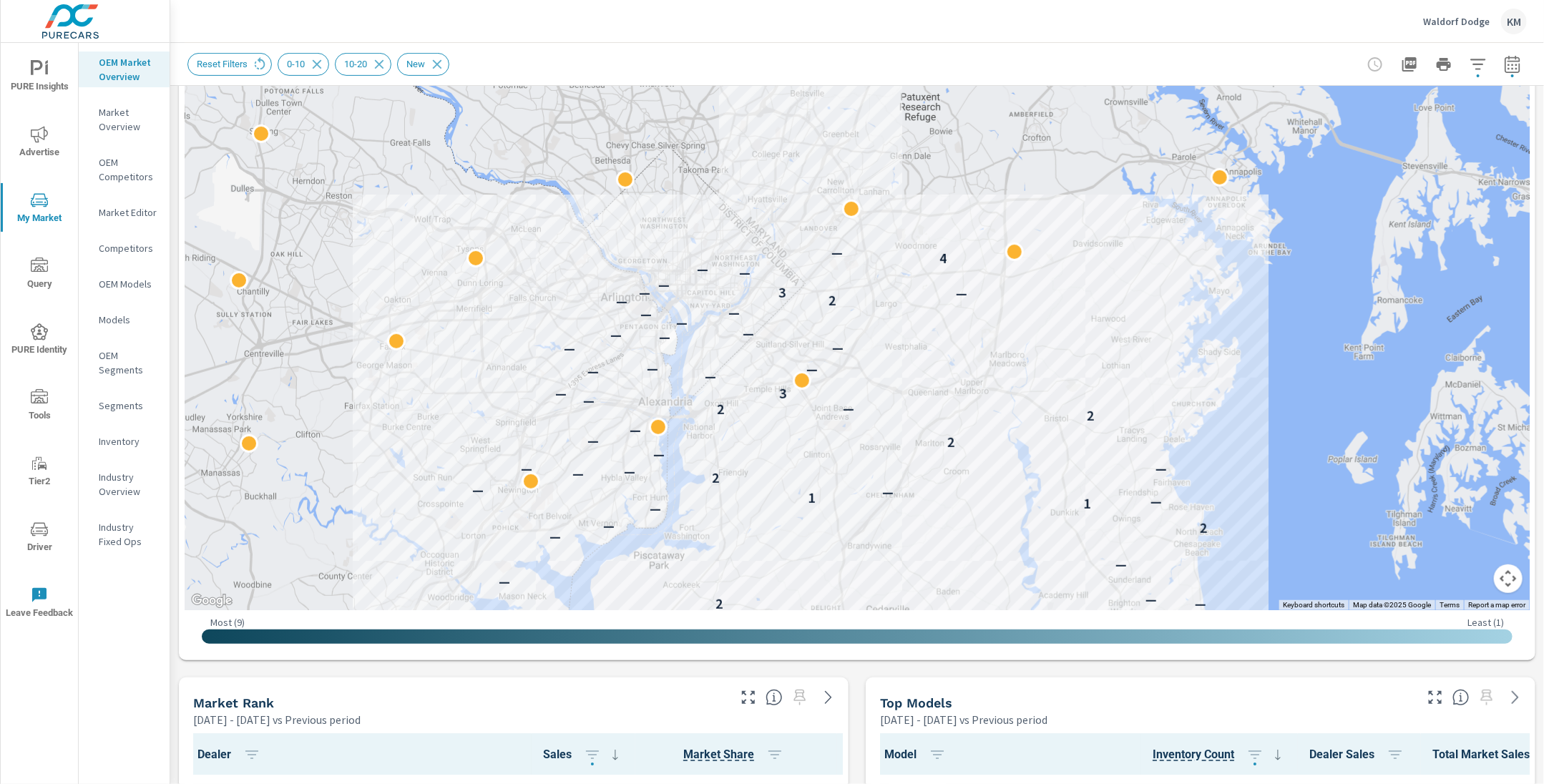
scroll to position [337, 0]
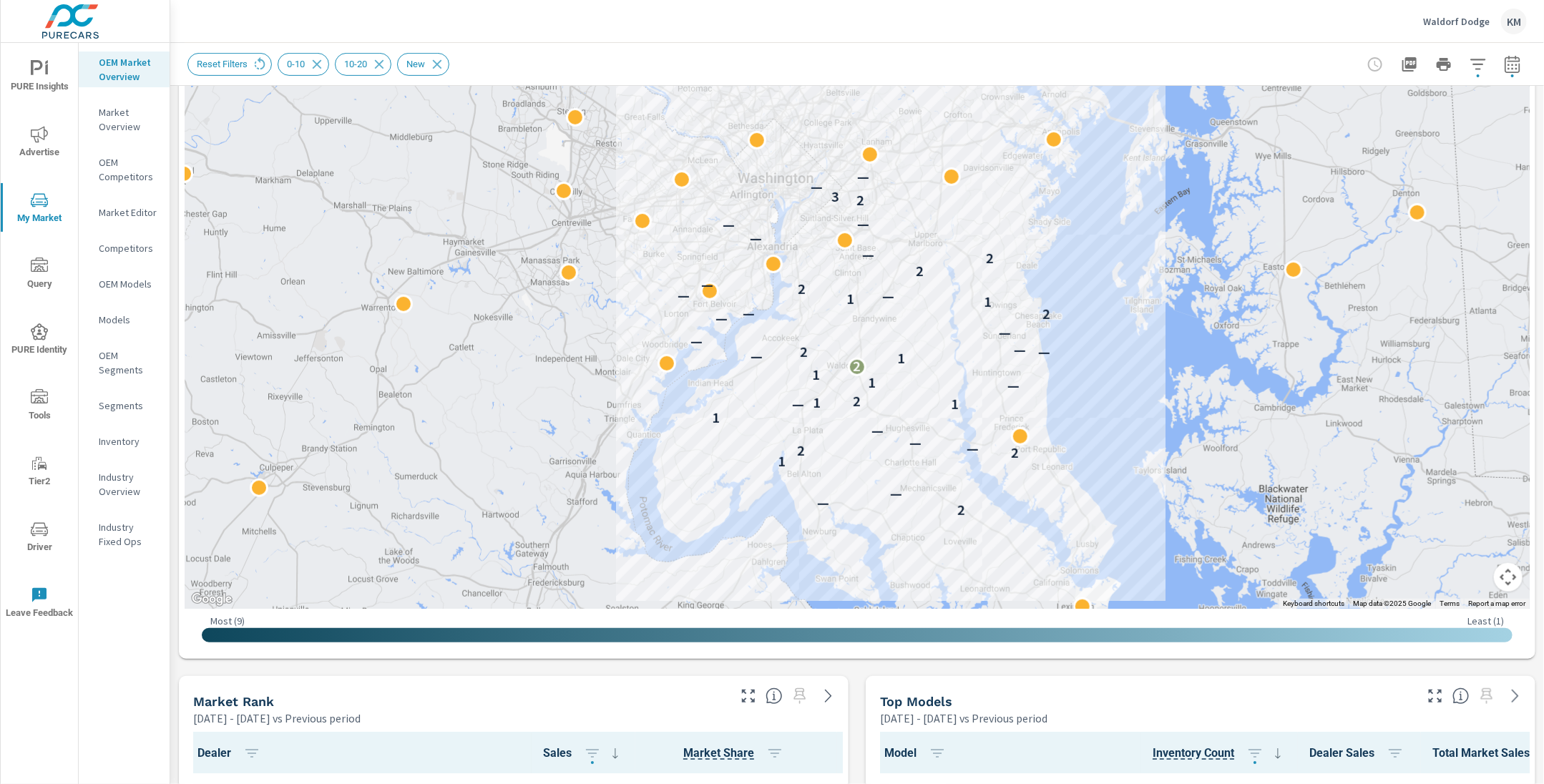
drag, startPoint x: 906, startPoint y: 508, endPoint x: 911, endPoint y: 294, distance: 214.1
click at [911, 294] on div "2 — — 1 2 2 — — — 1 1 — 1 2 — 1 1 2 1 — — 2 — — — — 2 — 1 1 — — 2 — 2 2 — — — —…" at bounding box center [1378, 323] width 1031 height 644
